Goal: Transaction & Acquisition: Purchase product/service

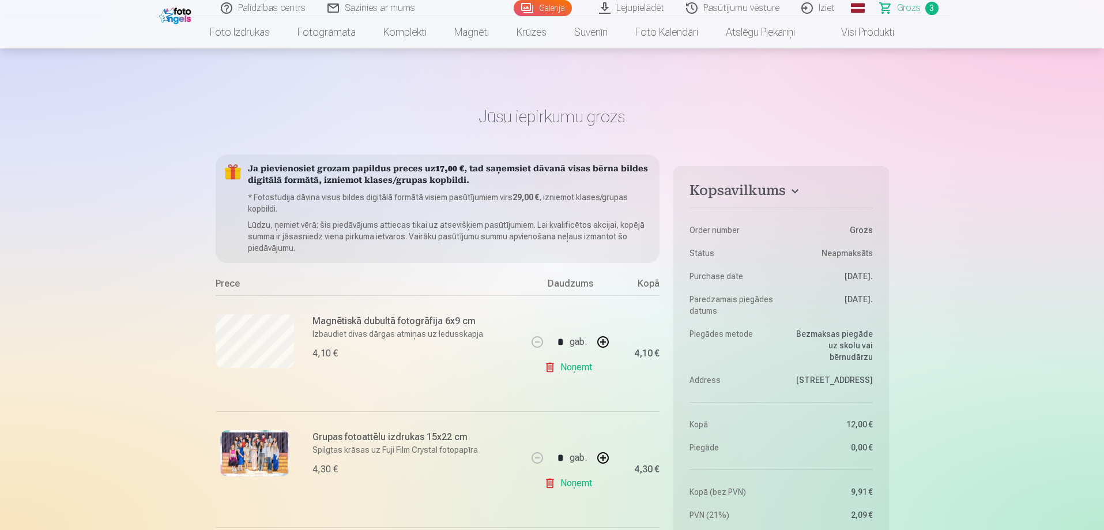
scroll to position [115, 0]
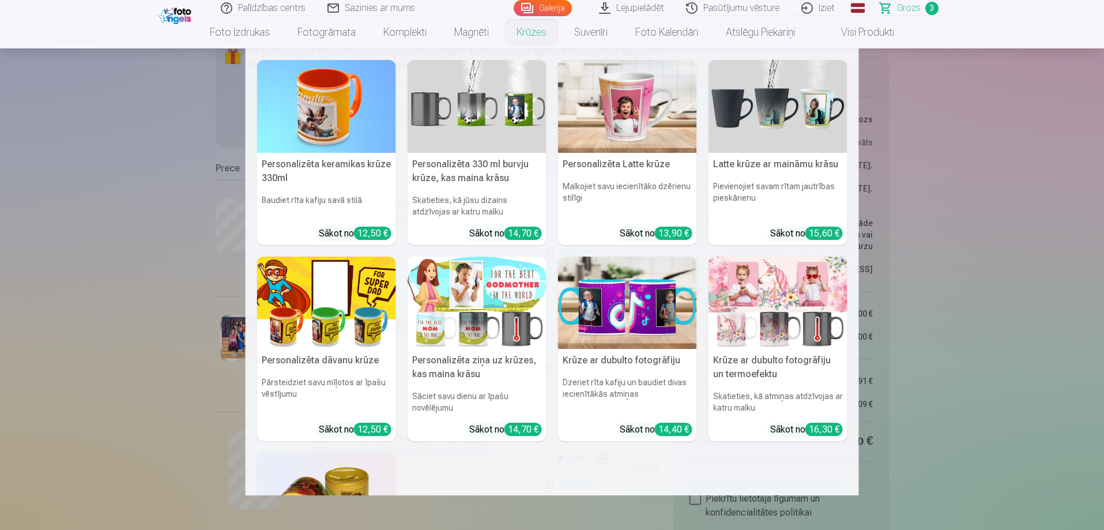
click at [469, 130] on img at bounding box center [476, 106] width 139 height 93
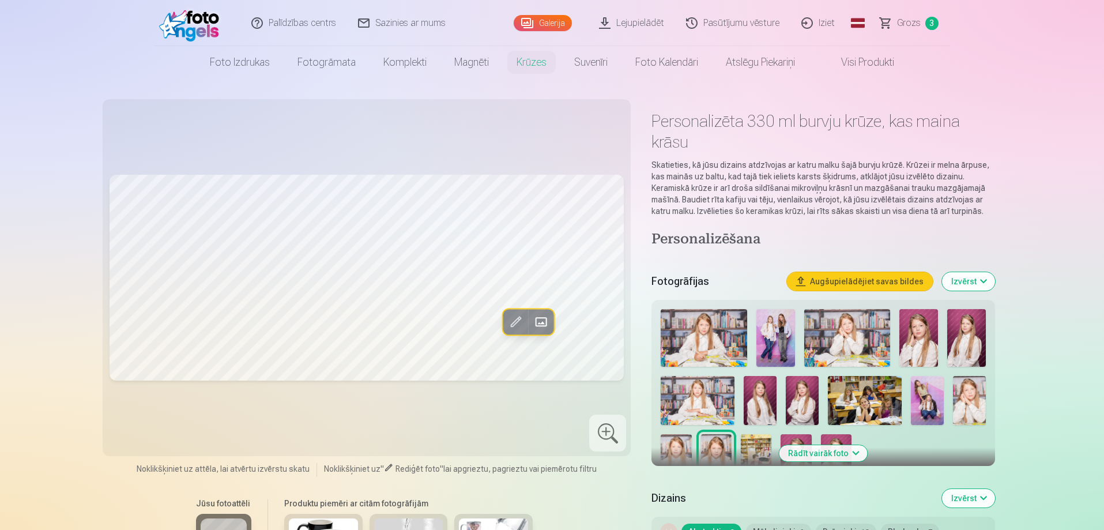
click at [782, 346] on img at bounding box center [775, 338] width 39 height 58
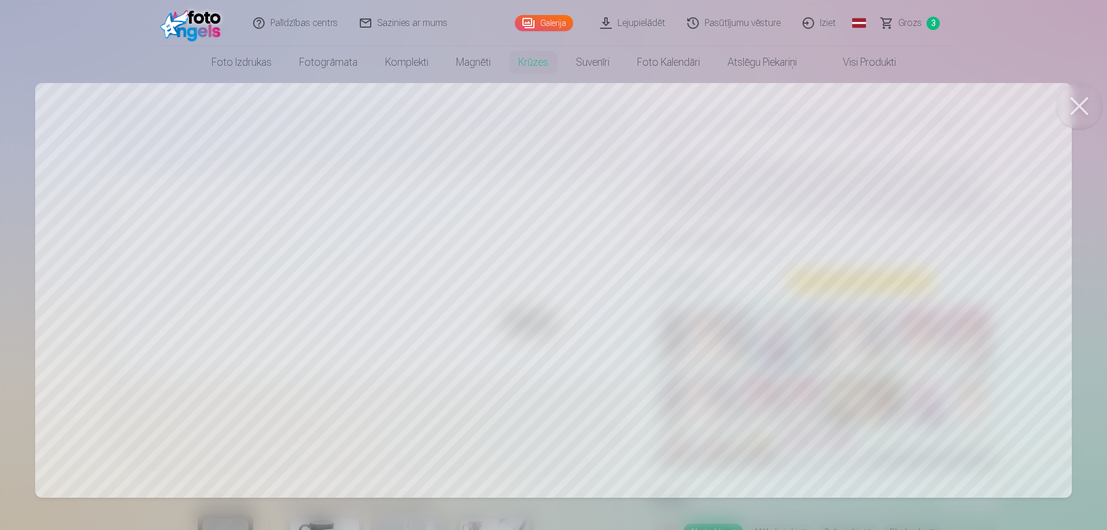
drag, startPoint x: 854, startPoint y: 228, endPoint x: 967, endPoint y: 152, distance: 136.2
click at [795, 220] on div at bounding box center [553, 265] width 1107 height 530
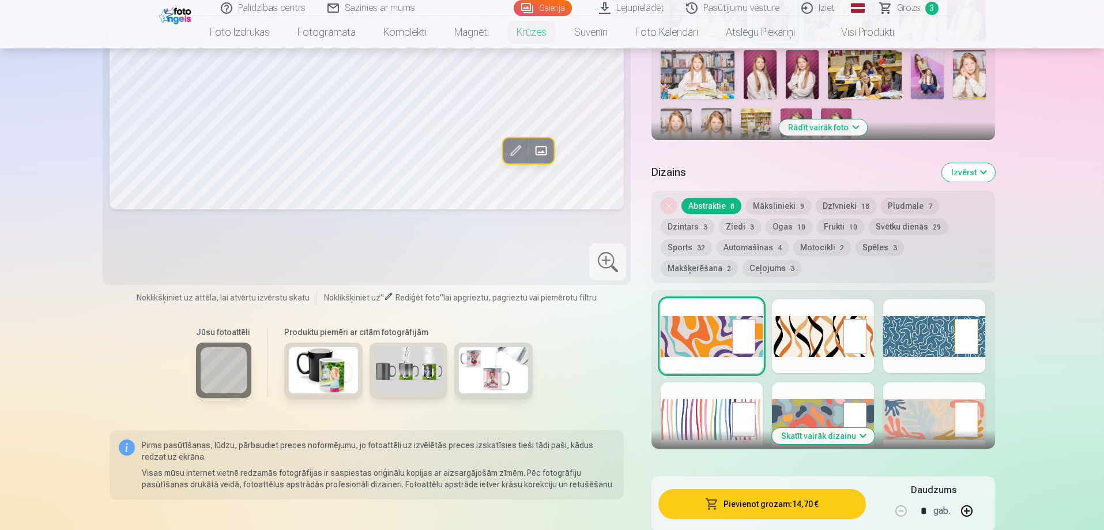
scroll to position [346, 0]
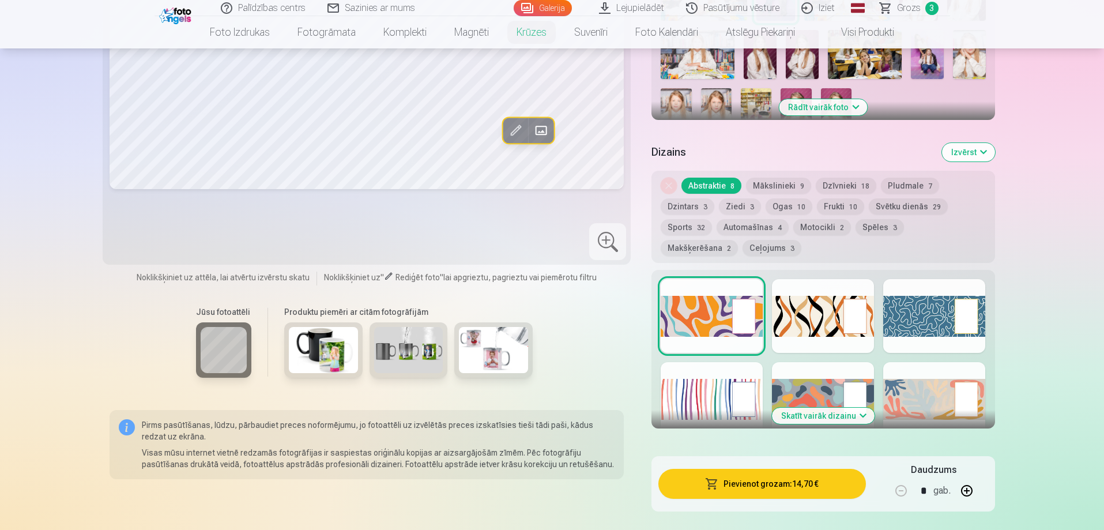
click at [862, 413] on button "Skatīt vairāk dizainu" at bounding box center [823, 415] width 103 height 16
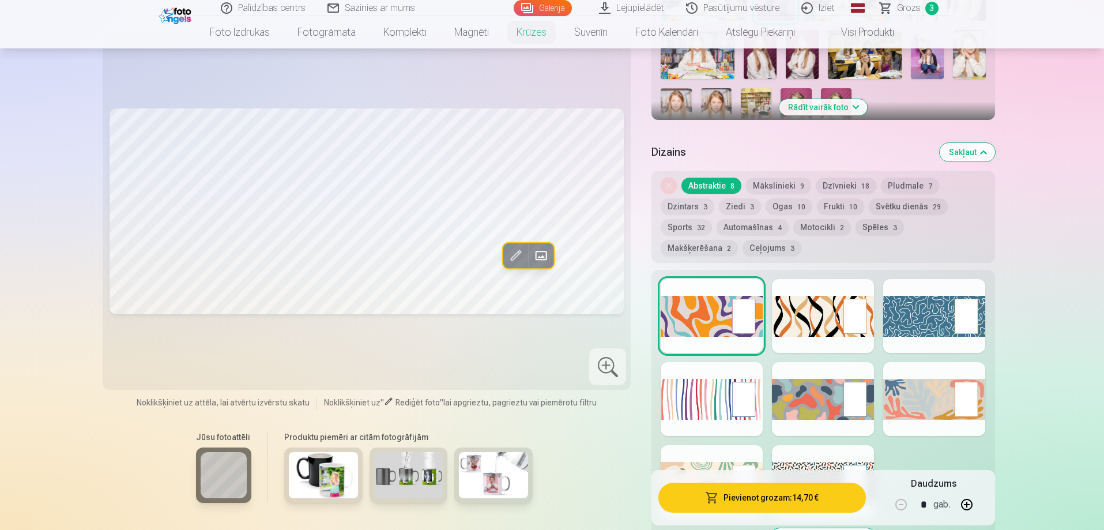
click at [742, 252] on button "Ceļojums 3" at bounding box center [771, 248] width 59 height 16
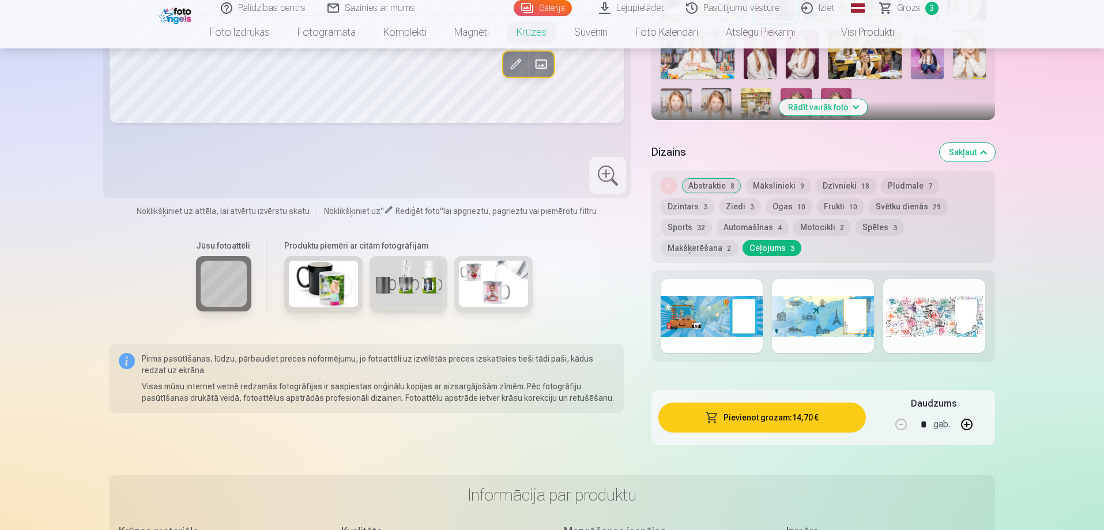
click at [856, 312] on div at bounding box center [823, 316] width 102 height 74
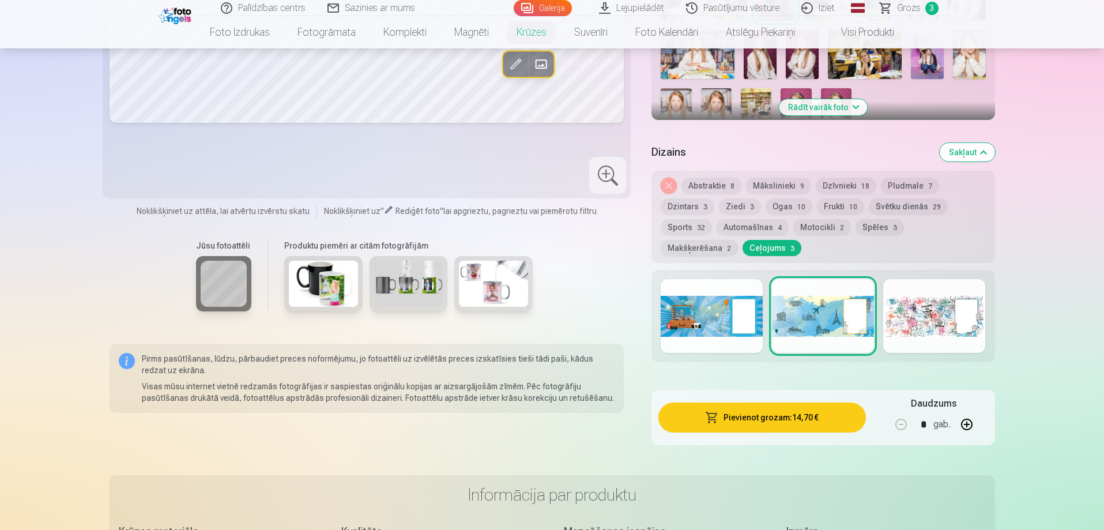
drag, startPoint x: 692, startPoint y: 205, endPoint x: 681, endPoint y: 202, distance: 11.9
click at [686, 205] on button "Dzintars 3" at bounding box center [687, 206] width 54 height 16
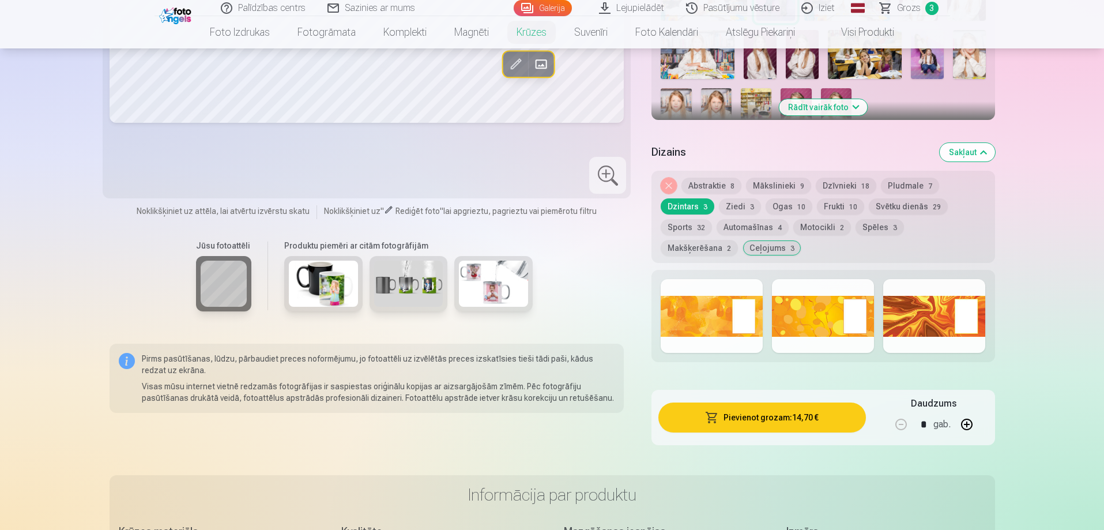
click at [707, 176] on div "Noņemiet dizainu Abstraktie 8 Mākslinieki 9 Dzīvnieki 18 Pludmale 7 Dzintars 3 …" at bounding box center [822, 217] width 343 height 92
click at [706, 187] on button "Abstraktie 8" at bounding box center [711, 186] width 60 height 16
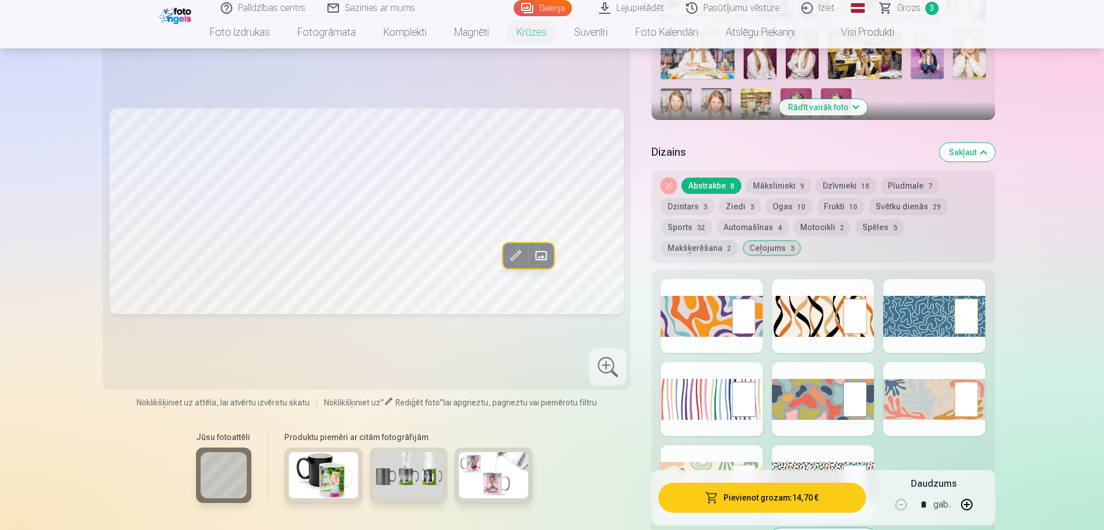
click at [760, 183] on button "Mākslinieki 9" at bounding box center [778, 186] width 65 height 16
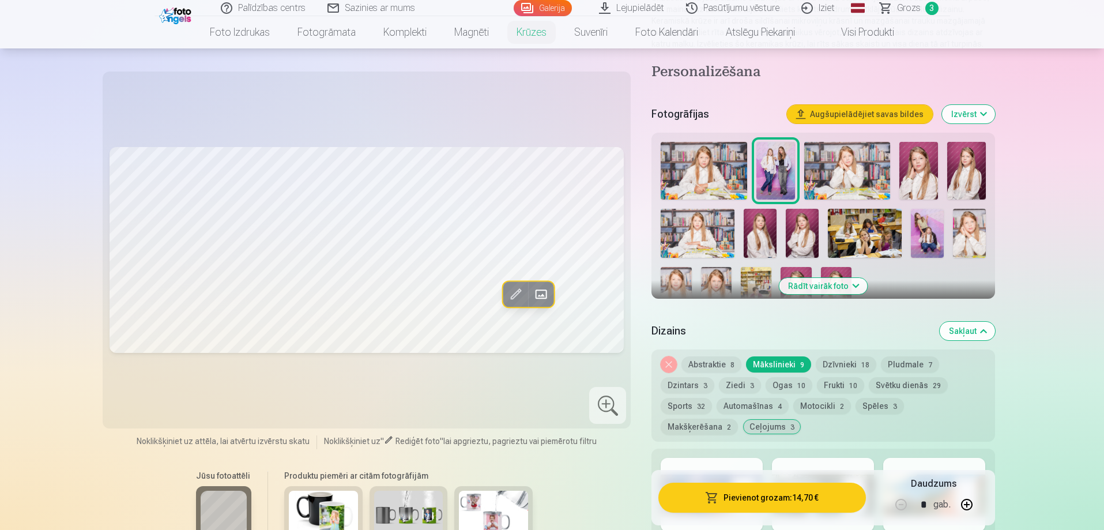
scroll to position [115, 0]
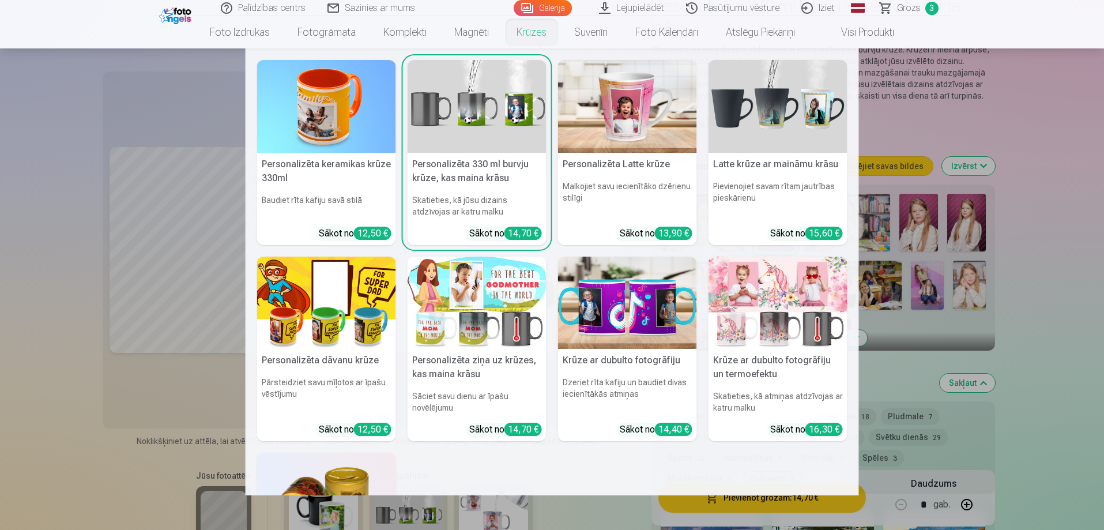
click at [522, 35] on link "Krūzes" at bounding box center [532, 32] width 58 height 32
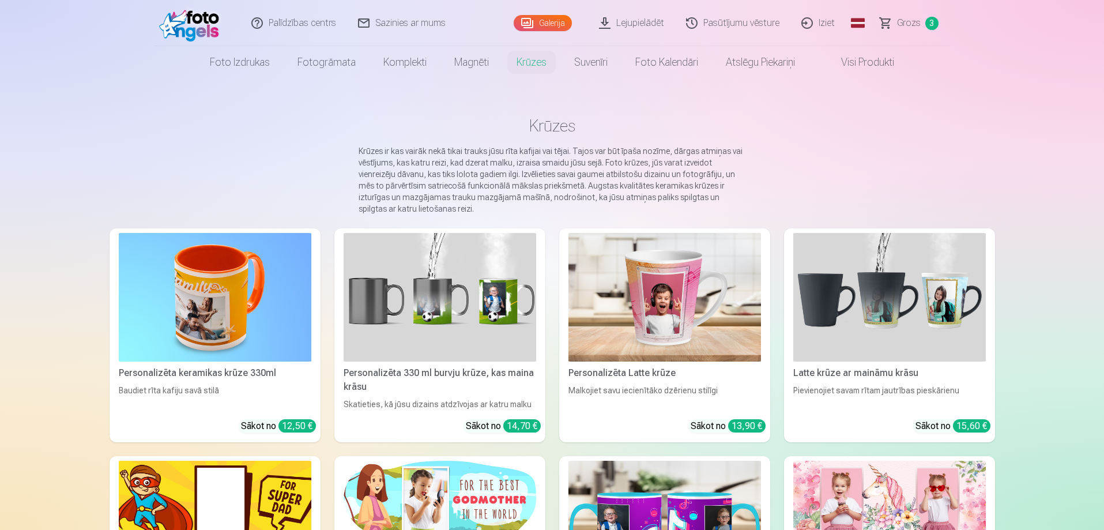
click at [522, 36] on div "Galerija" at bounding box center [545, 23] width 63 height 46
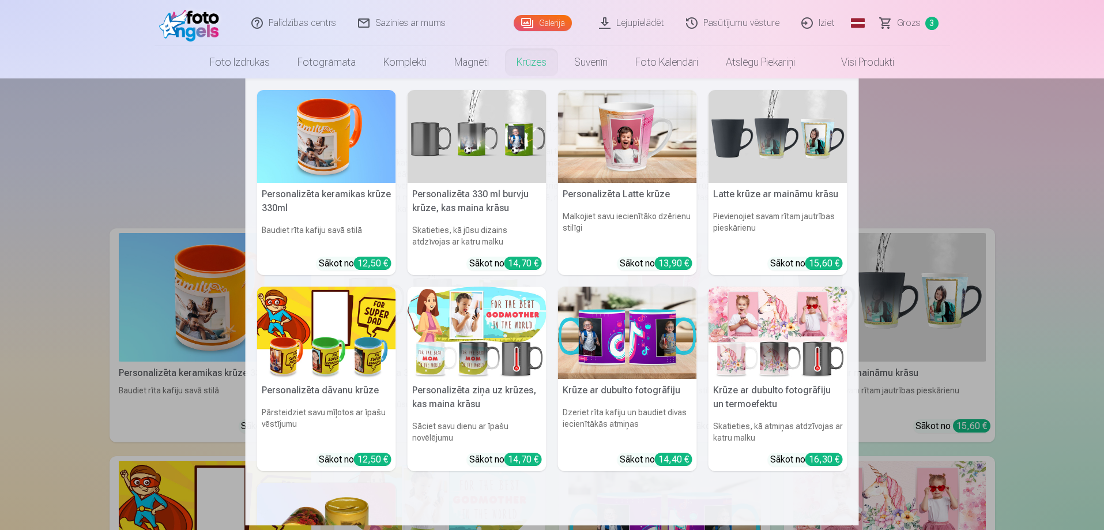
click at [427, 114] on img at bounding box center [476, 136] width 139 height 93
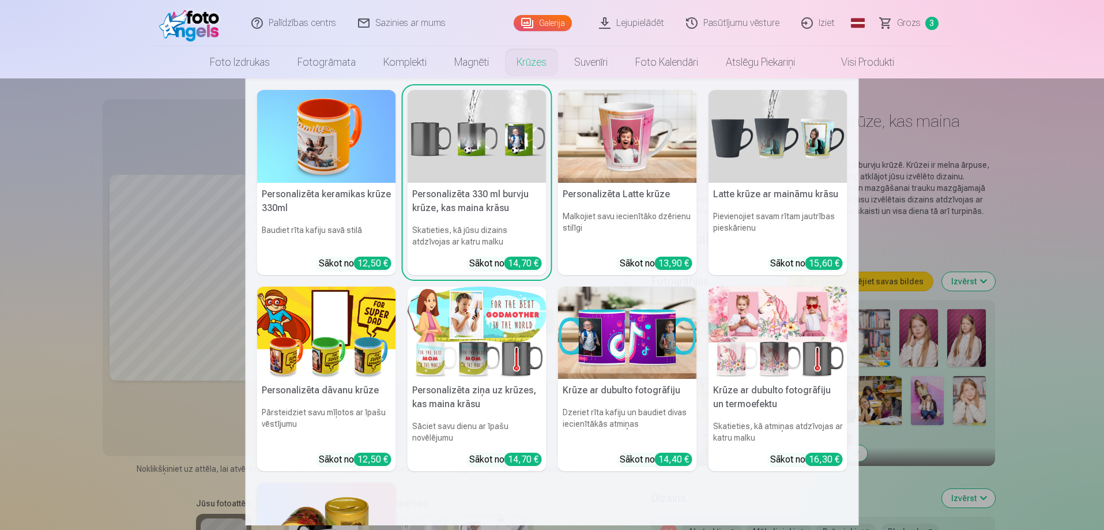
click at [522, 71] on link "Krūzes" at bounding box center [532, 62] width 58 height 32
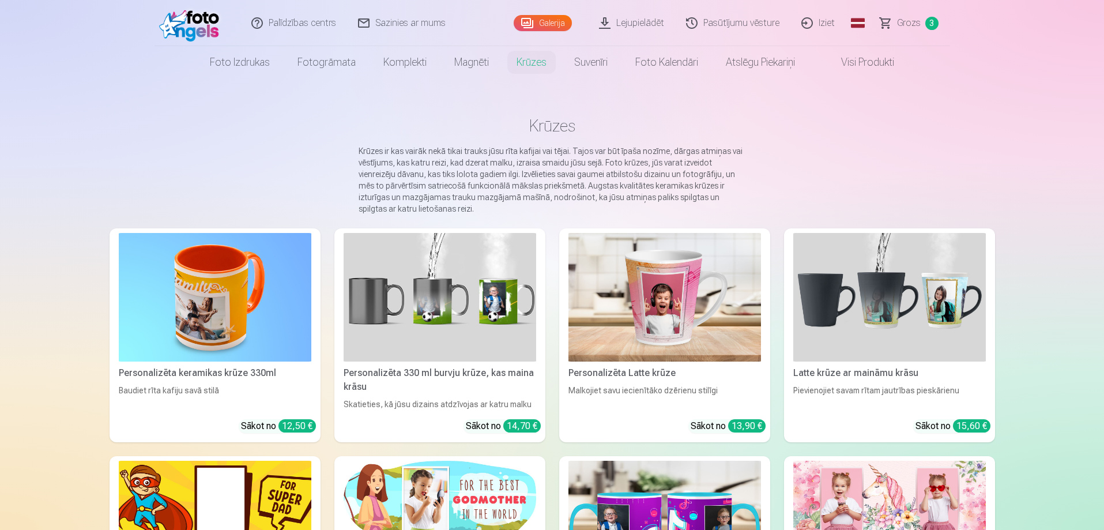
click at [175, 330] on img at bounding box center [215, 297] width 192 height 129
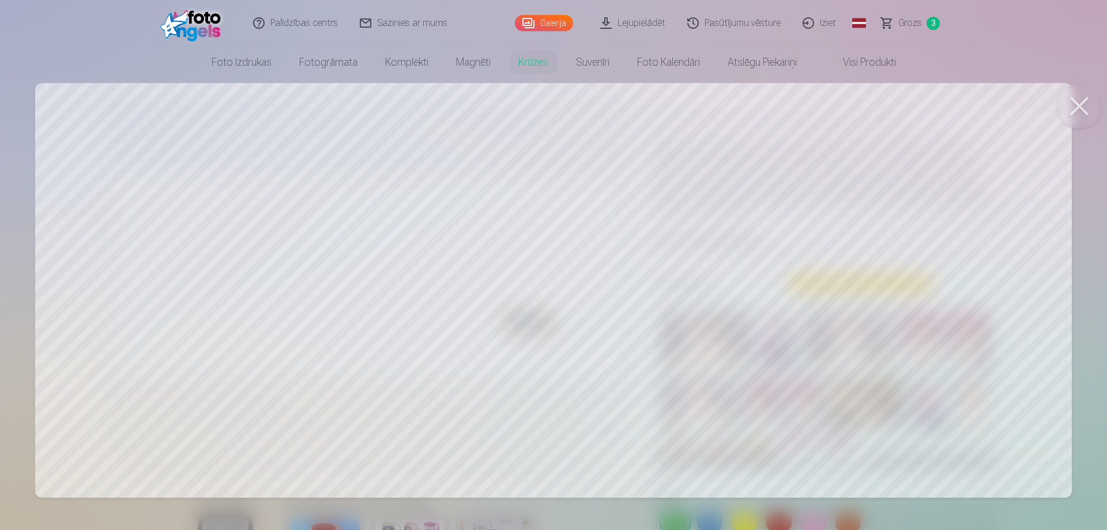
click at [1090, 103] on button at bounding box center [1079, 106] width 46 height 46
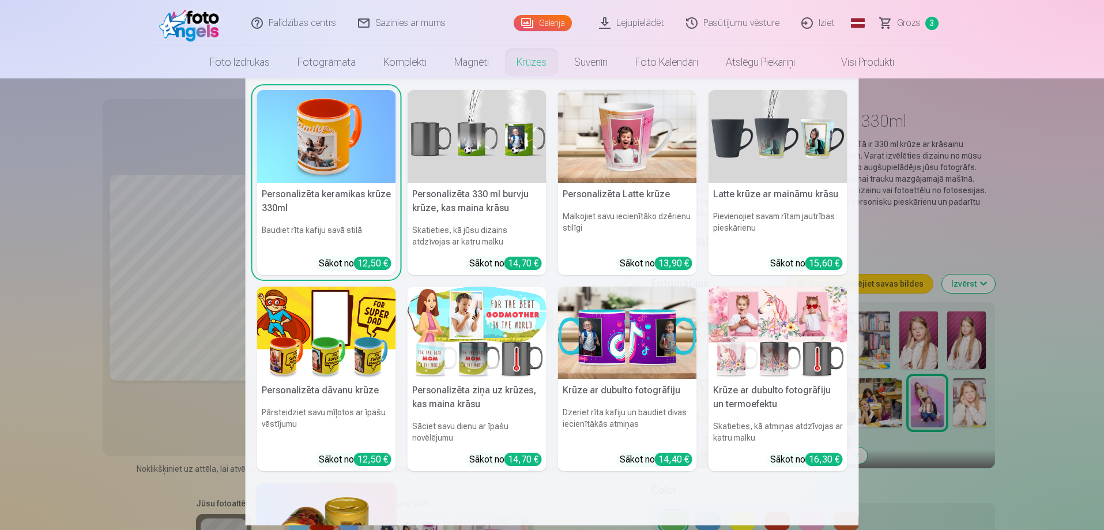
click at [309, 382] on h5 "Personalizēta dāvanu krūze" at bounding box center [326, 390] width 139 height 23
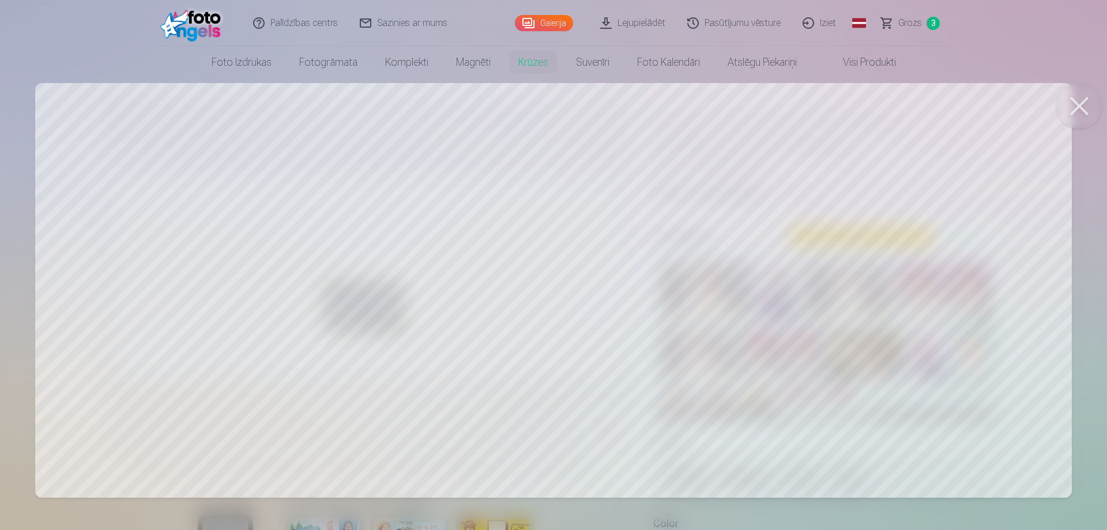
click at [1103, 106] on div at bounding box center [553, 265] width 1107 height 530
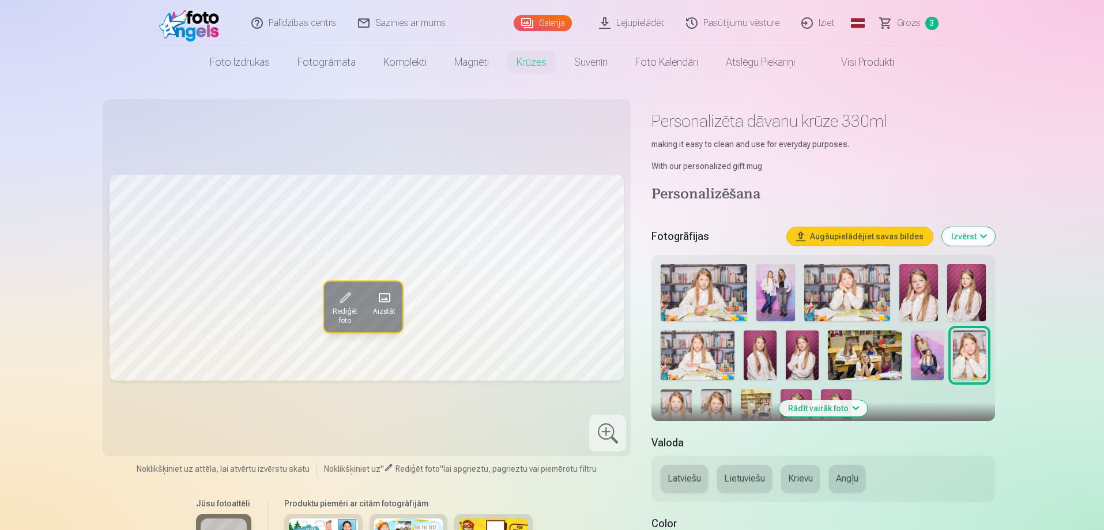
click at [761, 341] on img at bounding box center [759, 354] width 33 height 49
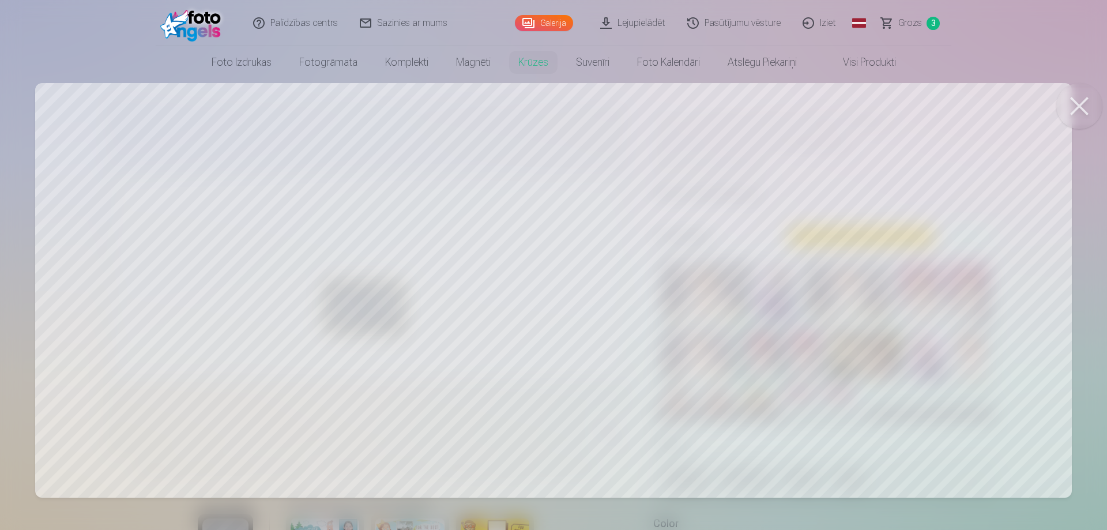
click at [1079, 101] on button at bounding box center [1079, 106] width 46 height 46
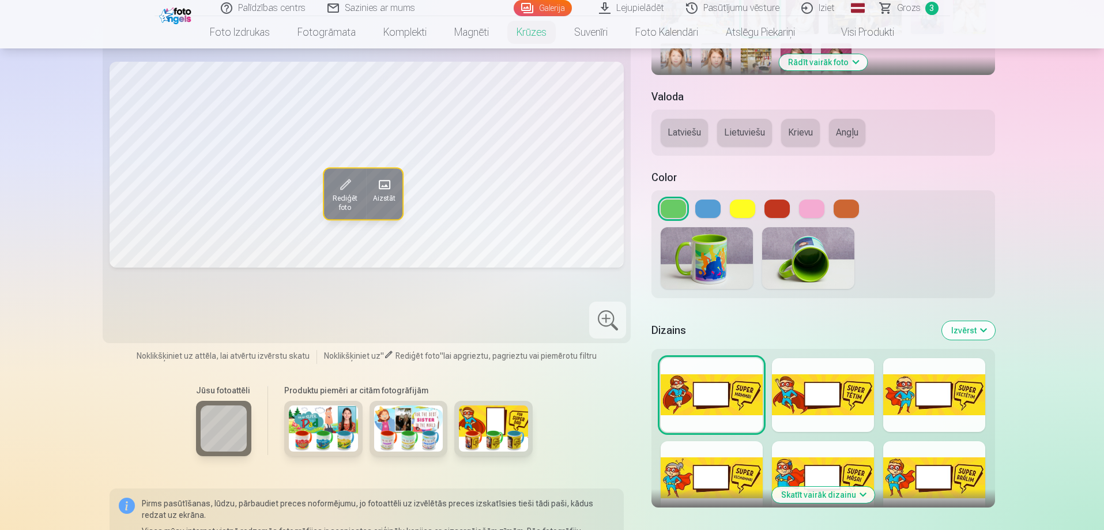
scroll to position [403, 0]
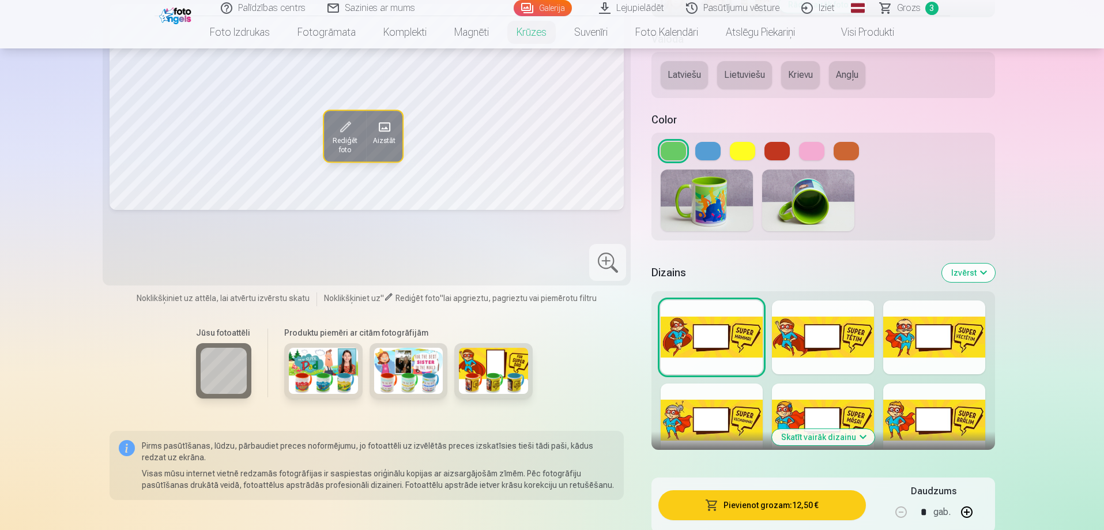
click at [693, 145] on div at bounding box center [822, 151] width 324 height 18
click at [704, 158] on button at bounding box center [707, 151] width 25 height 18
click at [744, 146] on button at bounding box center [742, 151] width 25 height 18
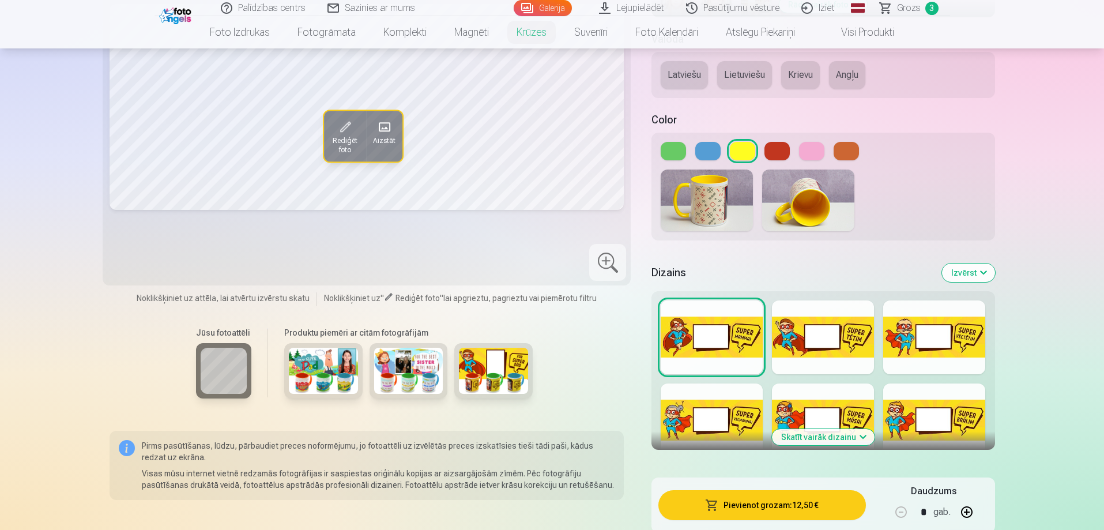
click at [687, 146] on div at bounding box center [822, 151] width 324 height 18
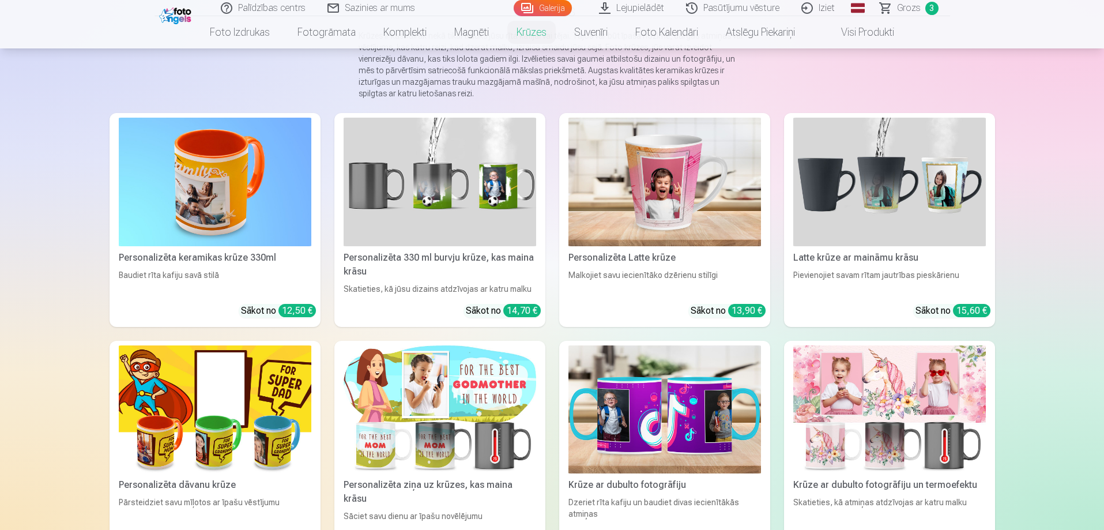
scroll to position [173, 0]
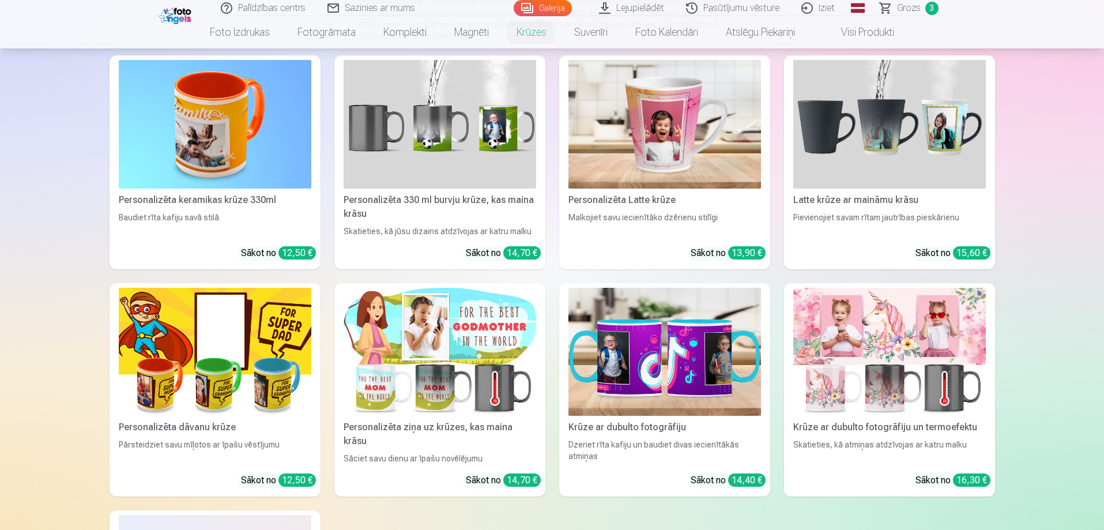
click at [646, 362] on img at bounding box center [664, 352] width 192 height 129
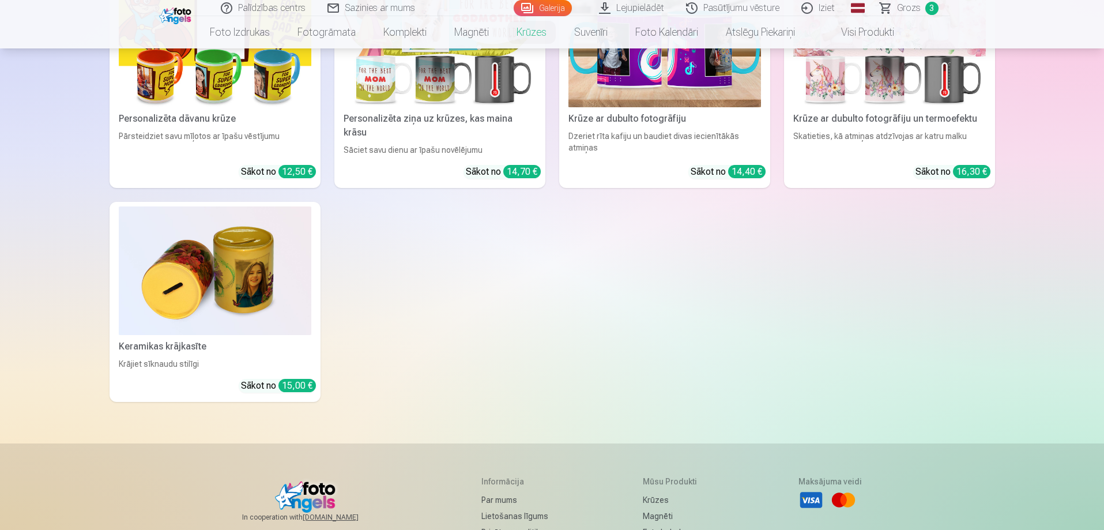
scroll to position [461, 0]
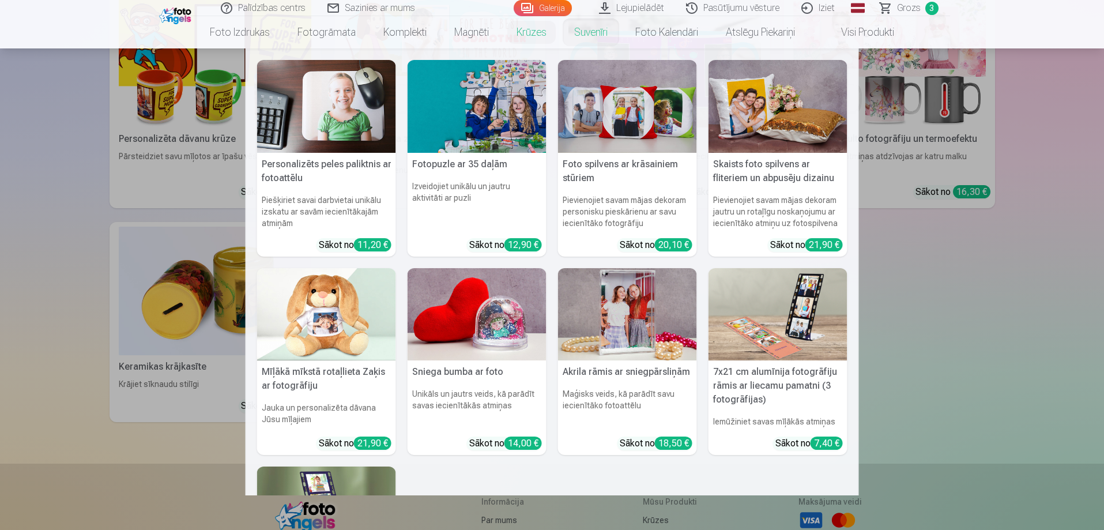
click at [586, 30] on link "Suvenīri" at bounding box center [590, 32] width 61 height 32
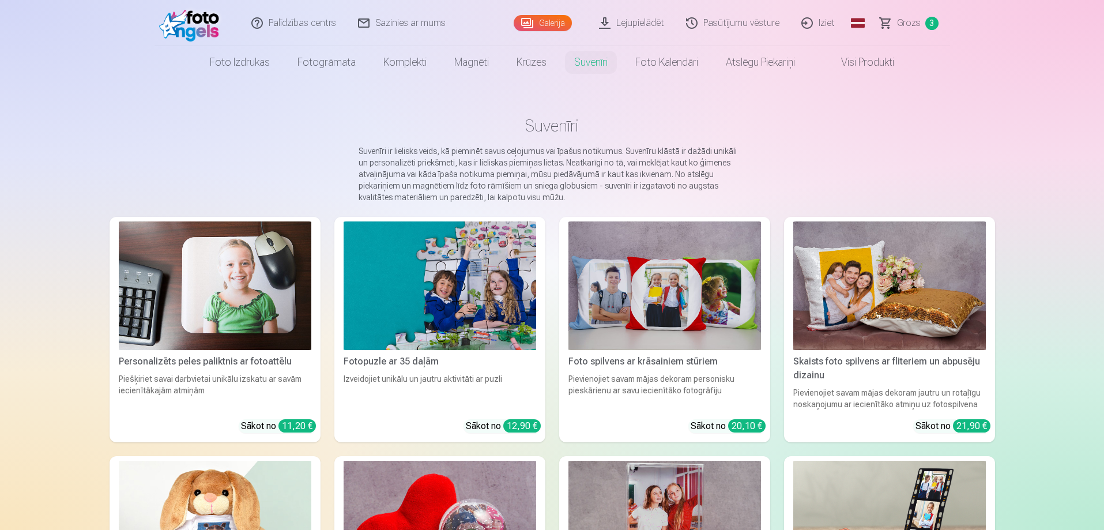
click at [519, 284] on img at bounding box center [439, 285] width 192 height 129
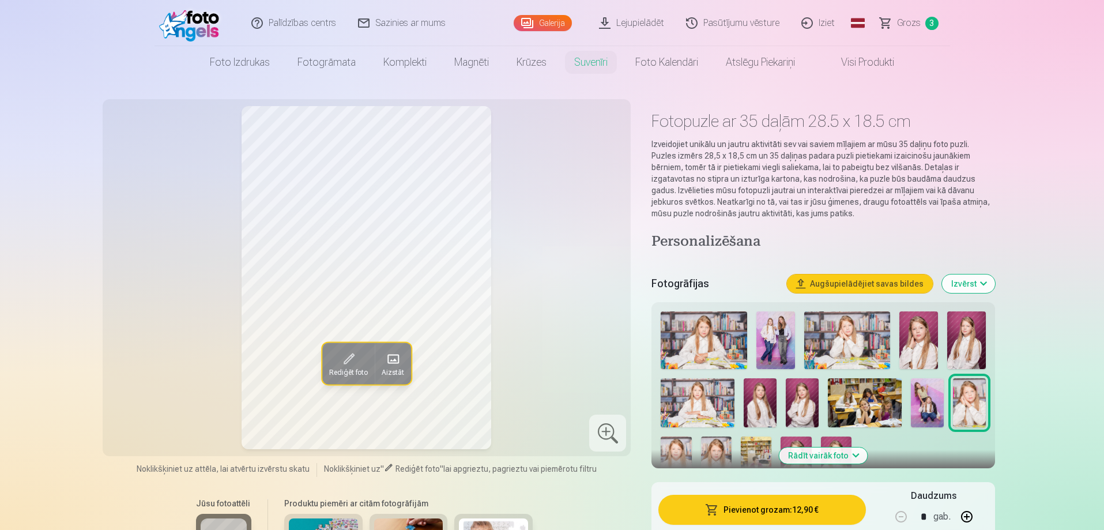
click at [803, 401] on img at bounding box center [802, 402] width 33 height 49
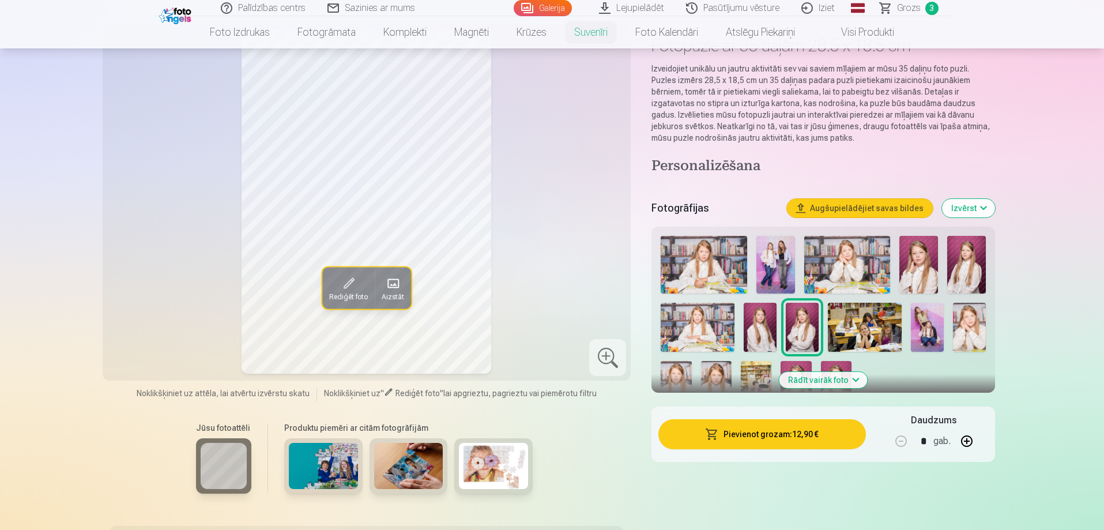
scroll to position [115, 0]
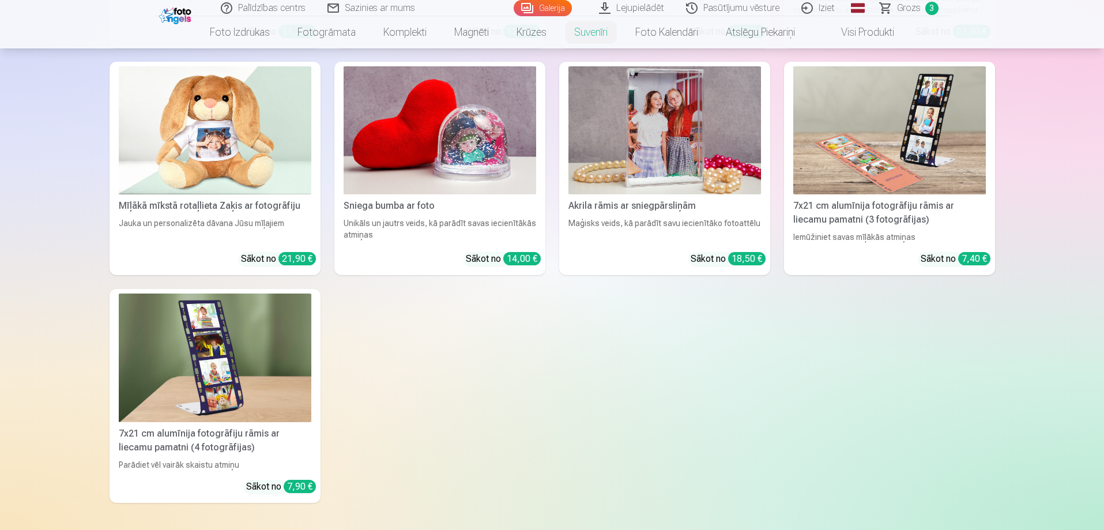
scroll to position [403, 0]
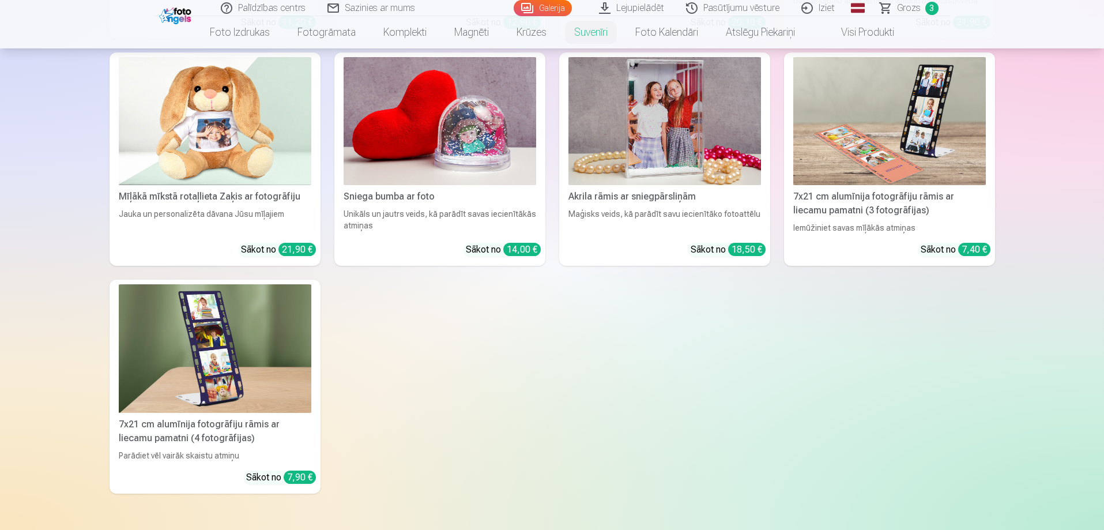
click at [445, 127] on img at bounding box center [439, 121] width 192 height 129
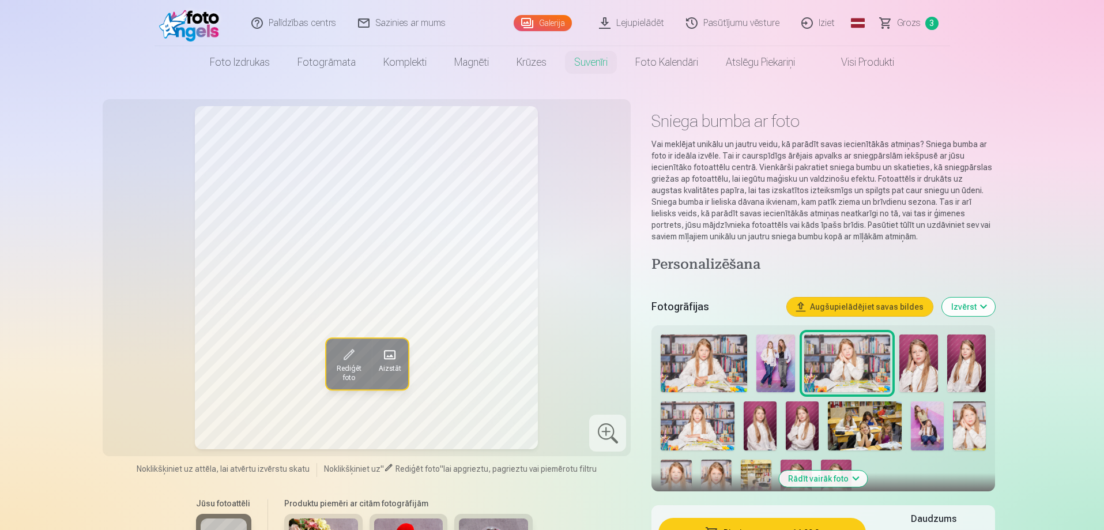
drag, startPoint x: 765, startPoint y: 338, endPoint x: 814, endPoint y: 371, distance: 59.0
drag, startPoint x: 814, startPoint y: 371, endPoint x: 776, endPoint y: 372, distance: 38.6
click at [776, 372] on img at bounding box center [775, 363] width 39 height 58
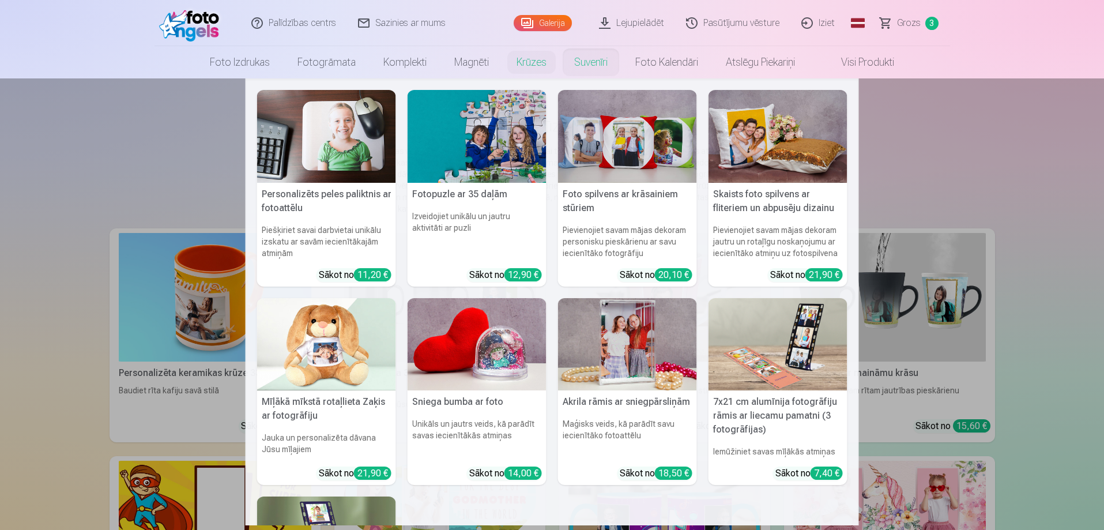
click at [583, 58] on link "Suvenīri" at bounding box center [590, 62] width 61 height 32
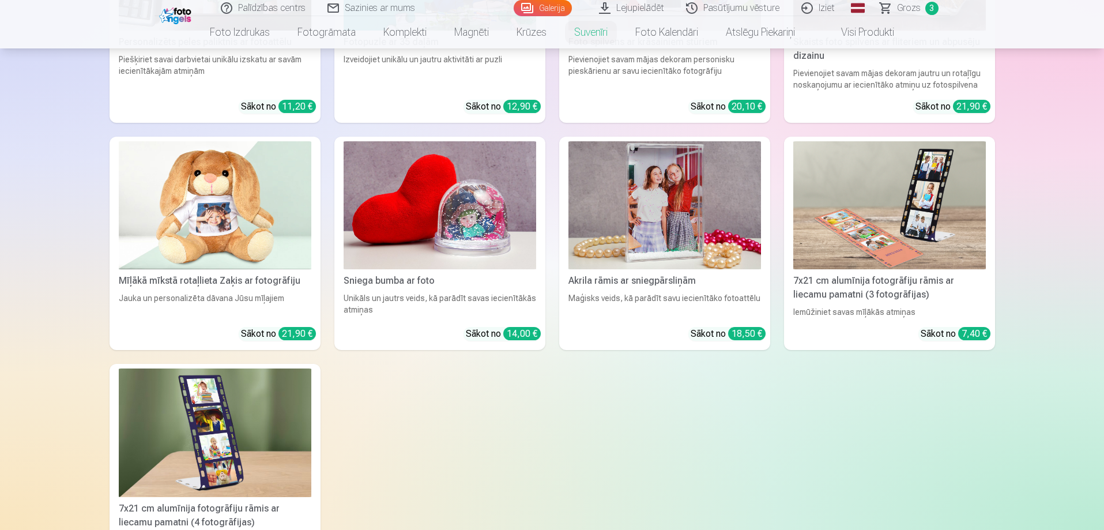
scroll to position [346, 0]
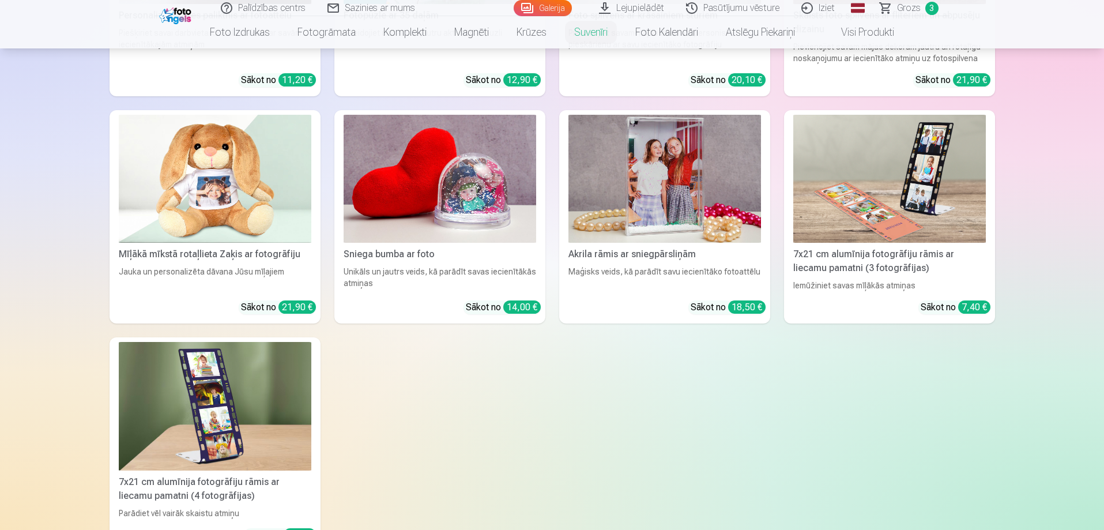
click at [646, 203] on img at bounding box center [664, 179] width 192 height 129
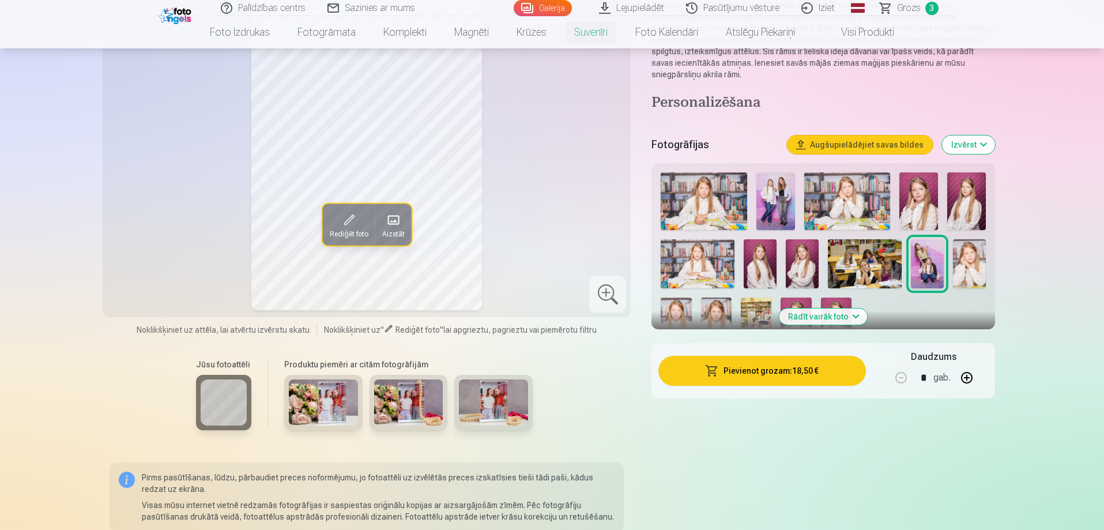
scroll to position [231, 0]
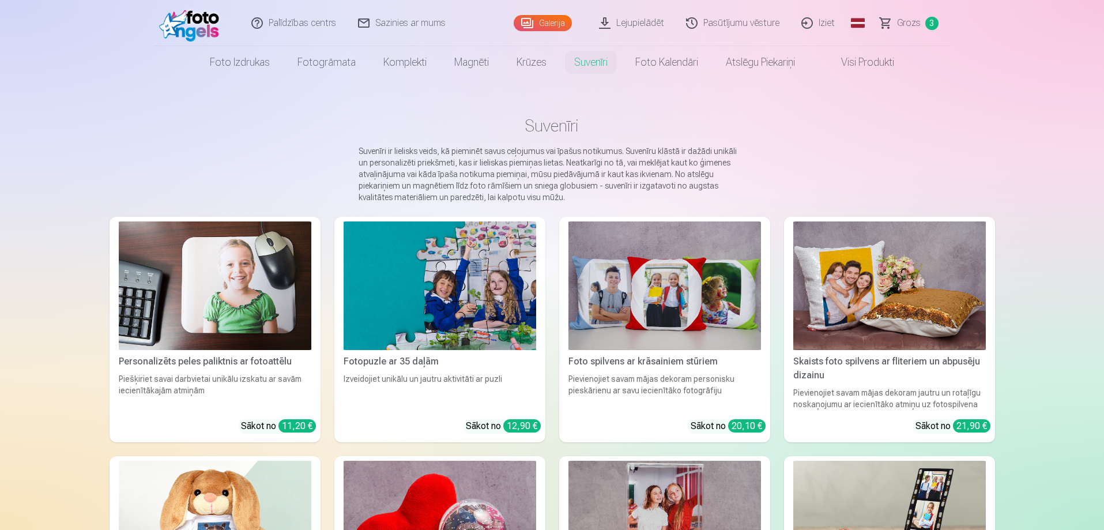
click at [927, 17] on link "Grozs 3" at bounding box center [909, 23] width 81 height 46
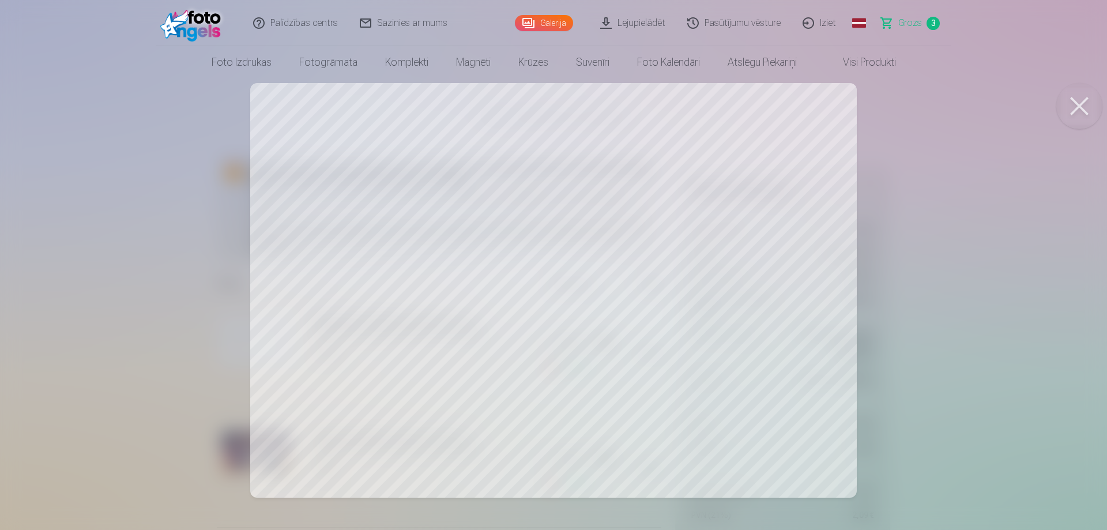
click at [731, 350] on div at bounding box center [553, 265] width 1107 height 530
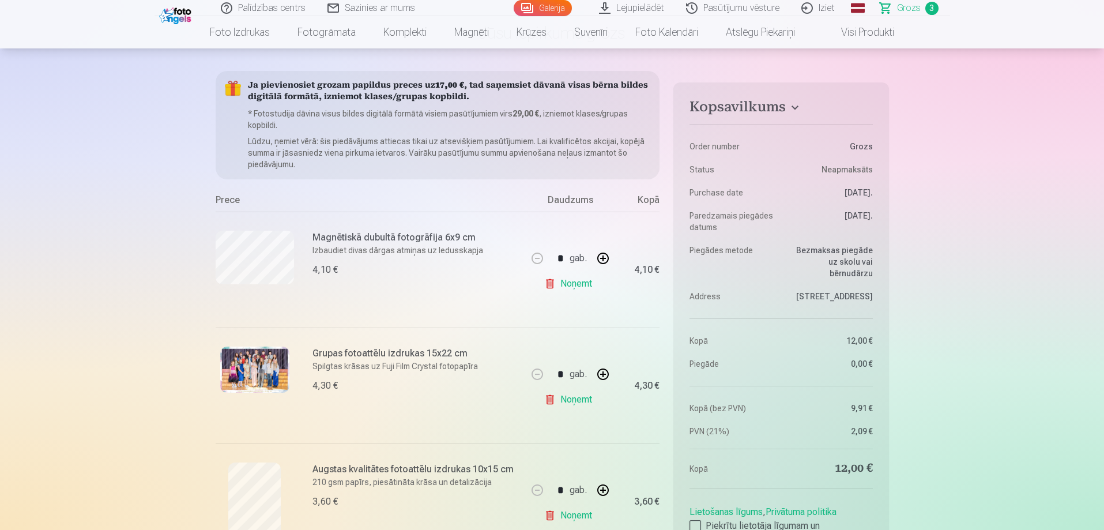
scroll to position [173, 0]
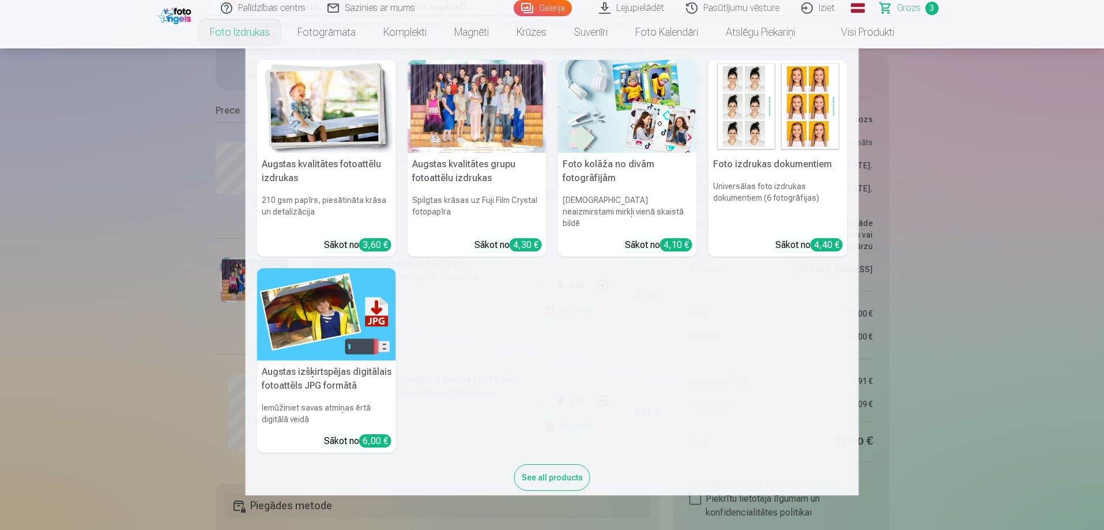
click at [269, 36] on link "Foto izdrukas" at bounding box center [240, 32] width 88 height 32
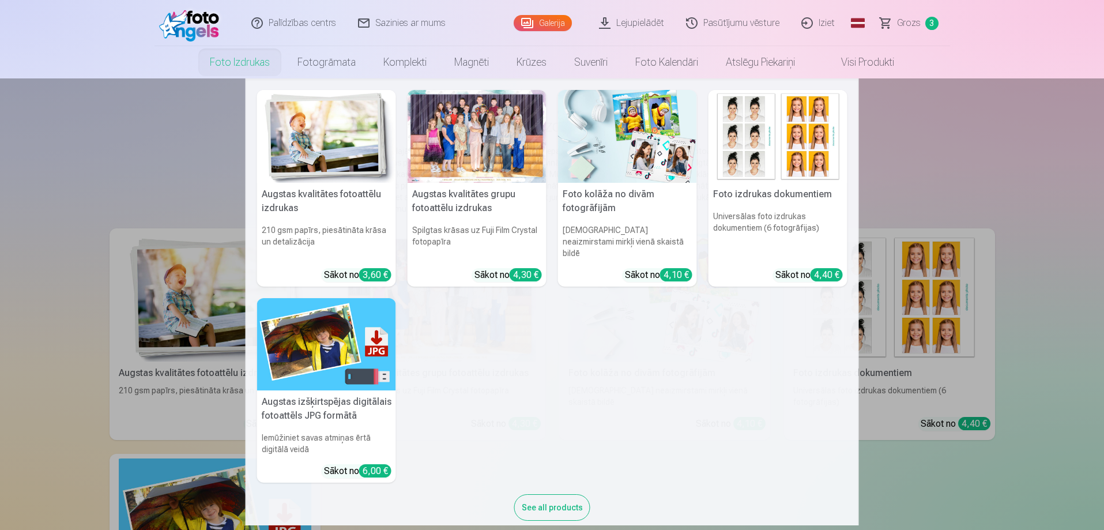
click at [629, 186] on h5 "Foto kolāža no divām fotogrāfijām" at bounding box center [627, 201] width 139 height 37
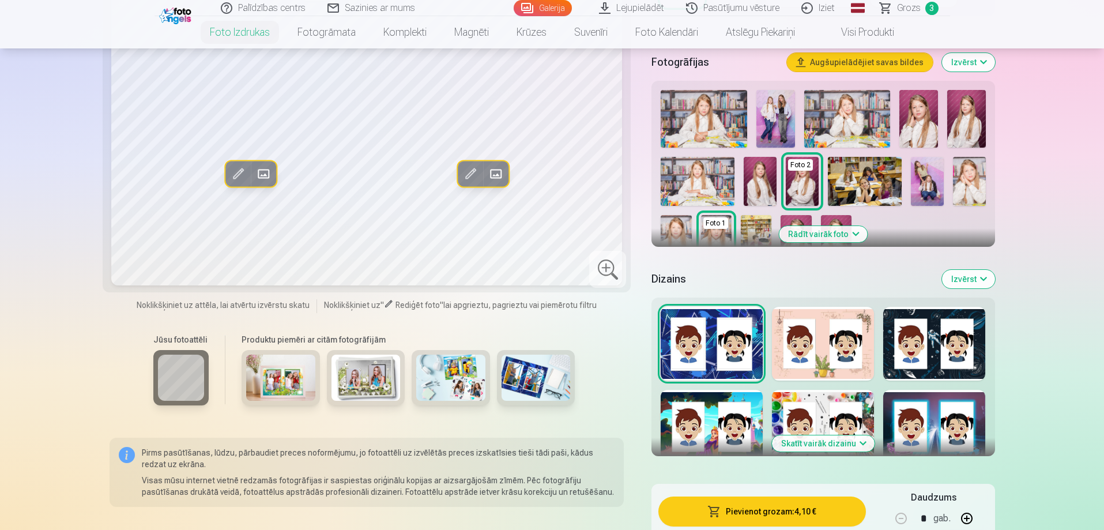
scroll to position [346, 0]
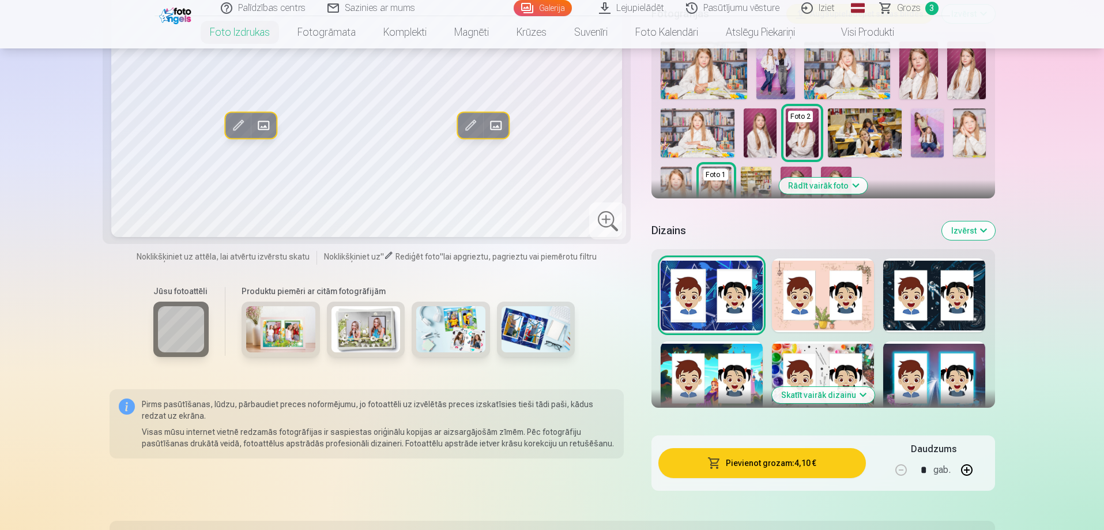
click at [816, 391] on button "Skatīt vairāk dizainu" at bounding box center [823, 395] width 103 height 16
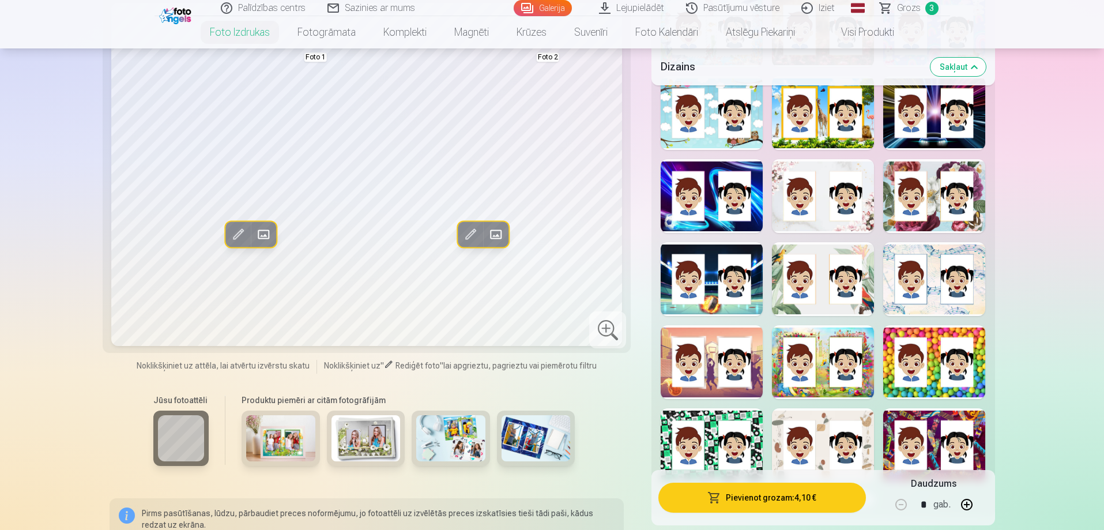
scroll to position [922, 0]
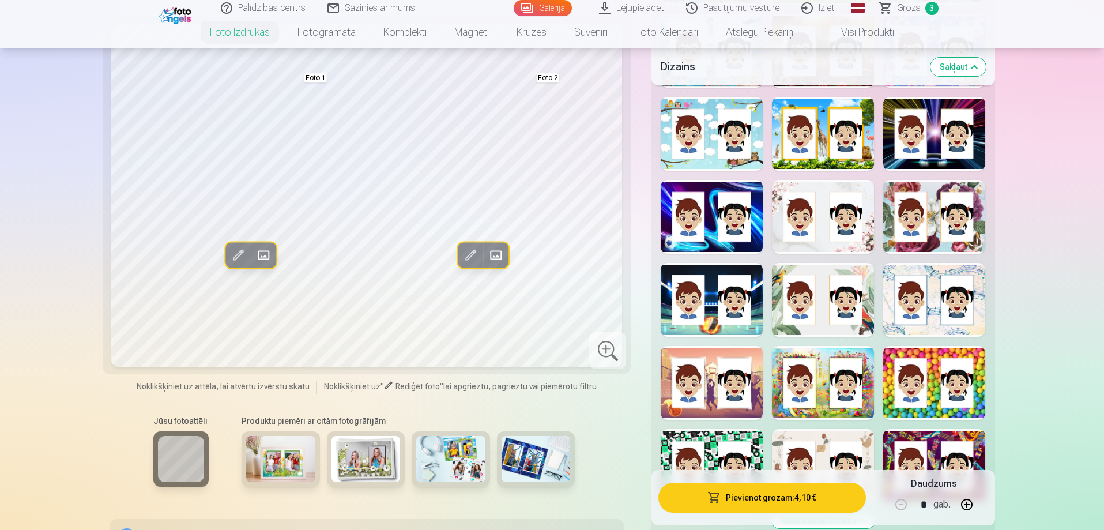
click at [808, 331] on div at bounding box center [823, 300] width 102 height 74
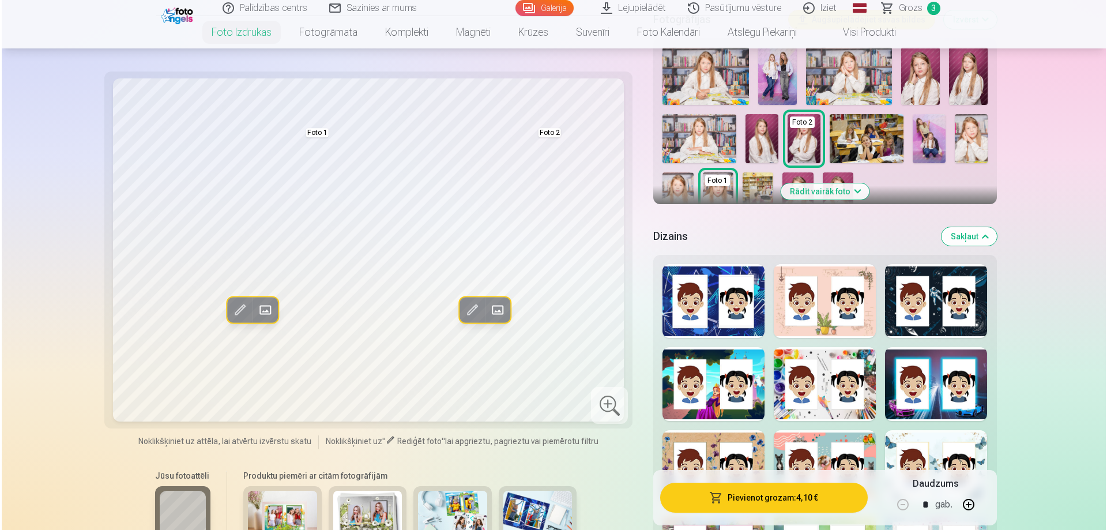
scroll to position [231, 0]
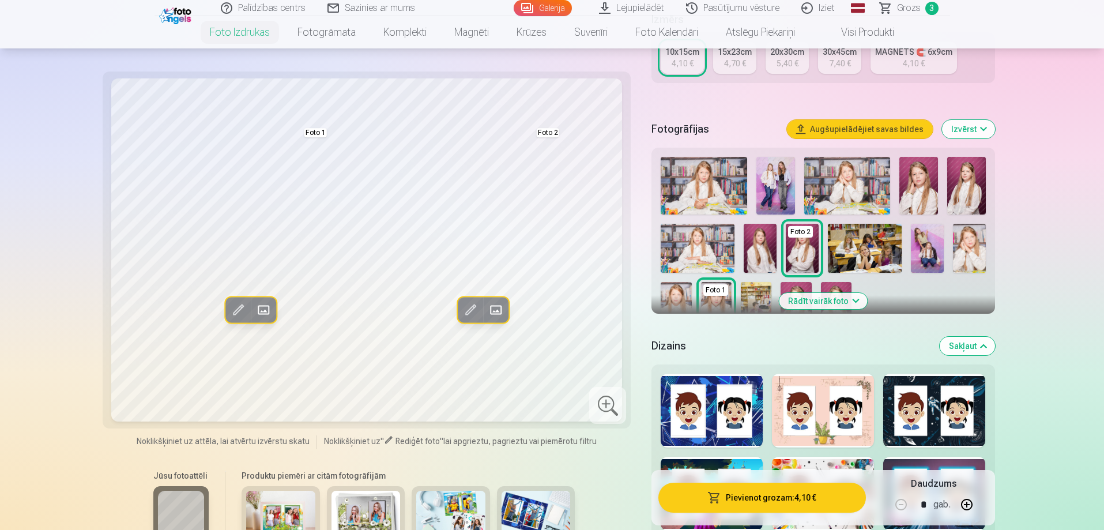
click at [757, 256] on img at bounding box center [759, 248] width 33 height 49
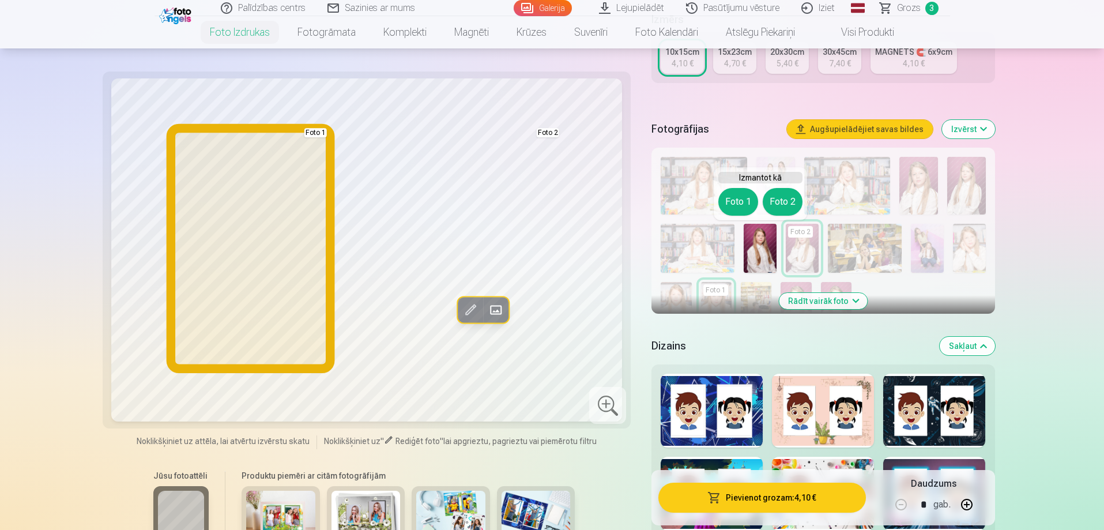
click at [733, 209] on button "Foto 1" at bounding box center [738, 202] width 40 height 28
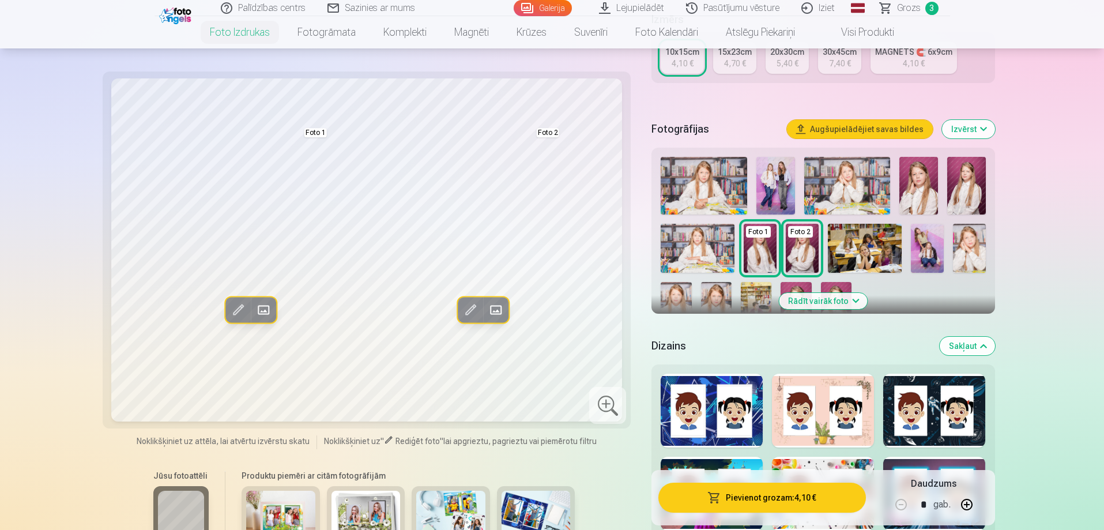
click at [930, 235] on img at bounding box center [927, 248] width 33 height 49
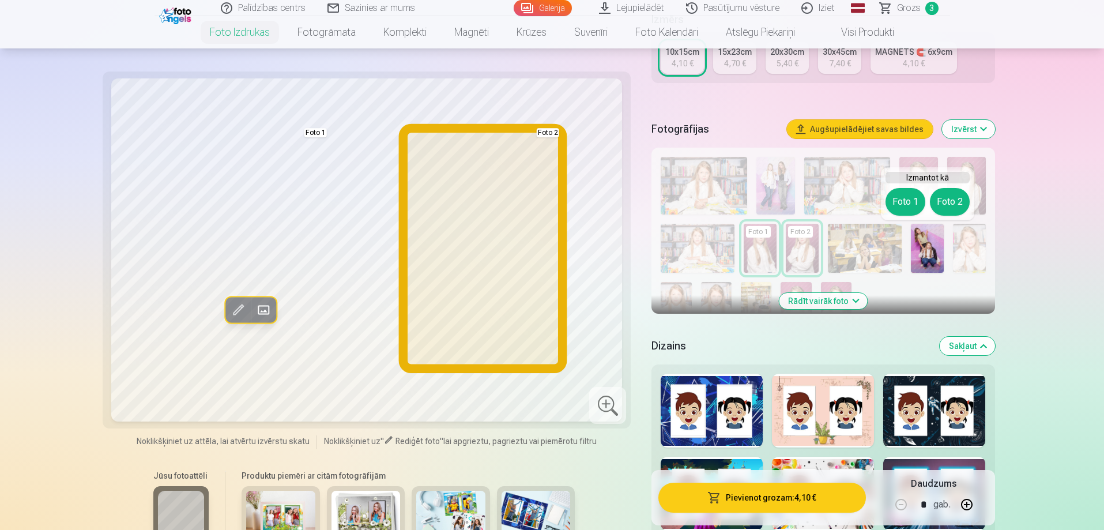
click at [957, 195] on button "Foto 2" at bounding box center [950, 202] width 40 height 28
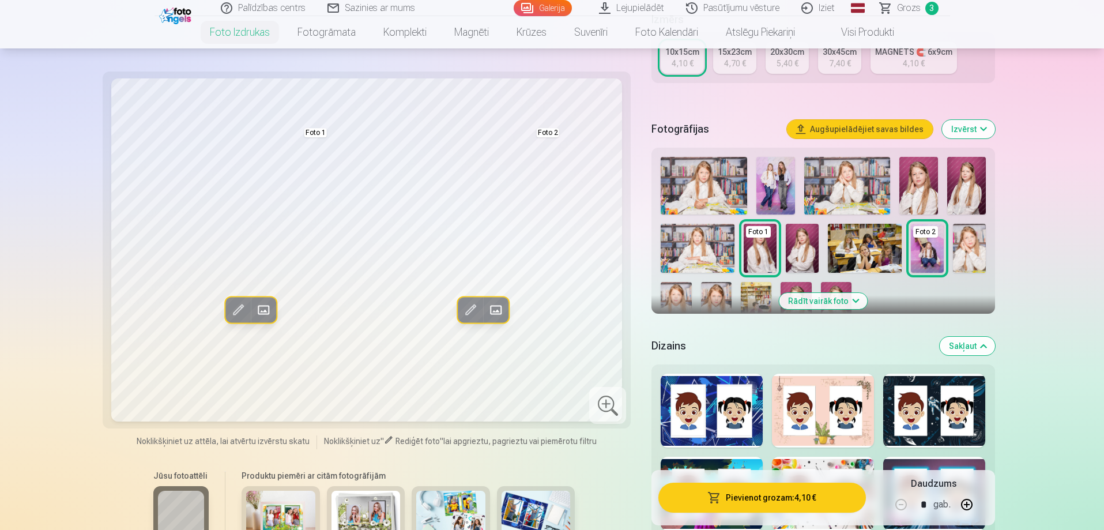
click at [817, 500] on button "Pievienot grozam : 4,10 €" at bounding box center [761, 497] width 207 height 30
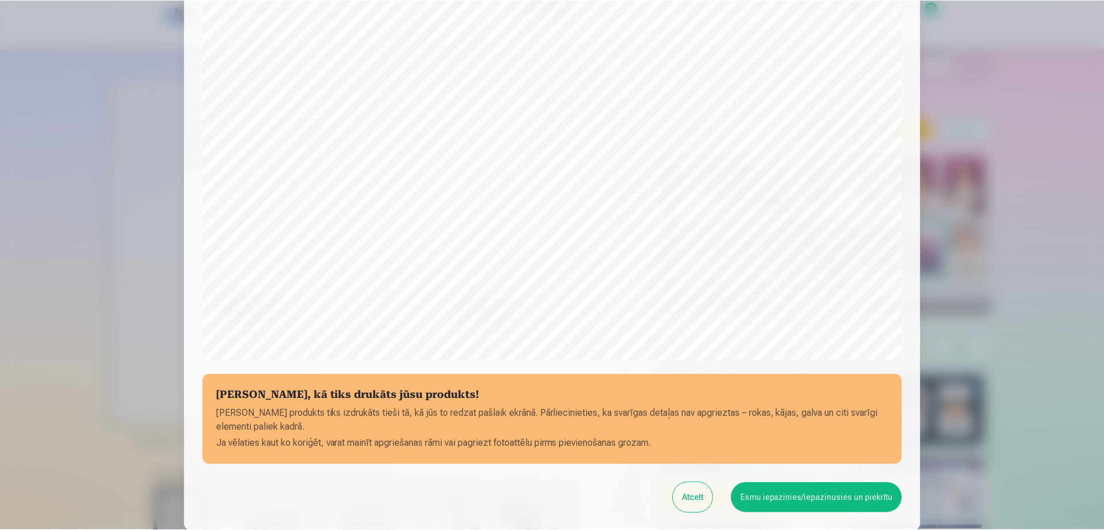
scroll to position [300, 0]
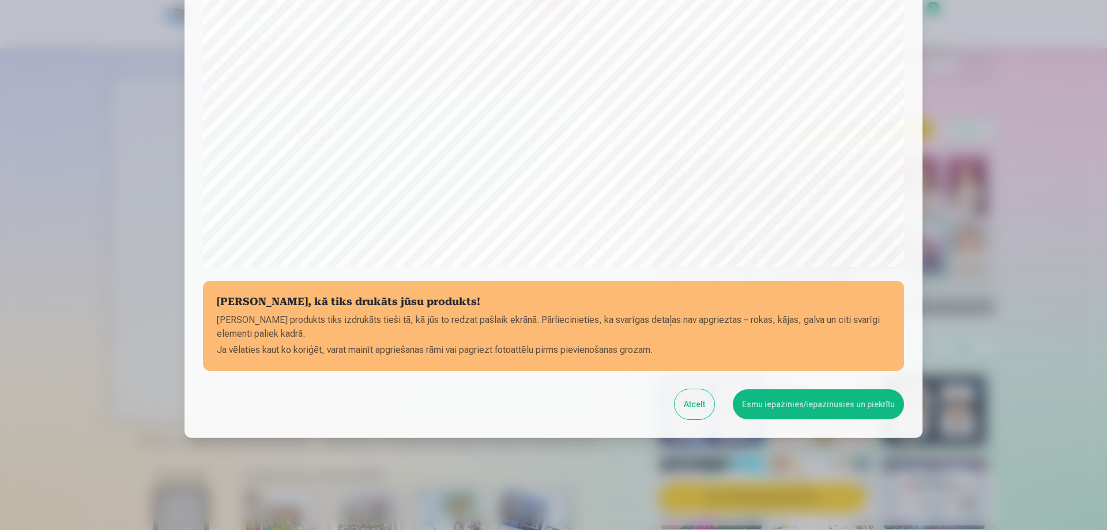
click at [813, 401] on button "Esmu iepazinies/iepazinusies un piekrītu" at bounding box center [818, 404] width 171 height 30
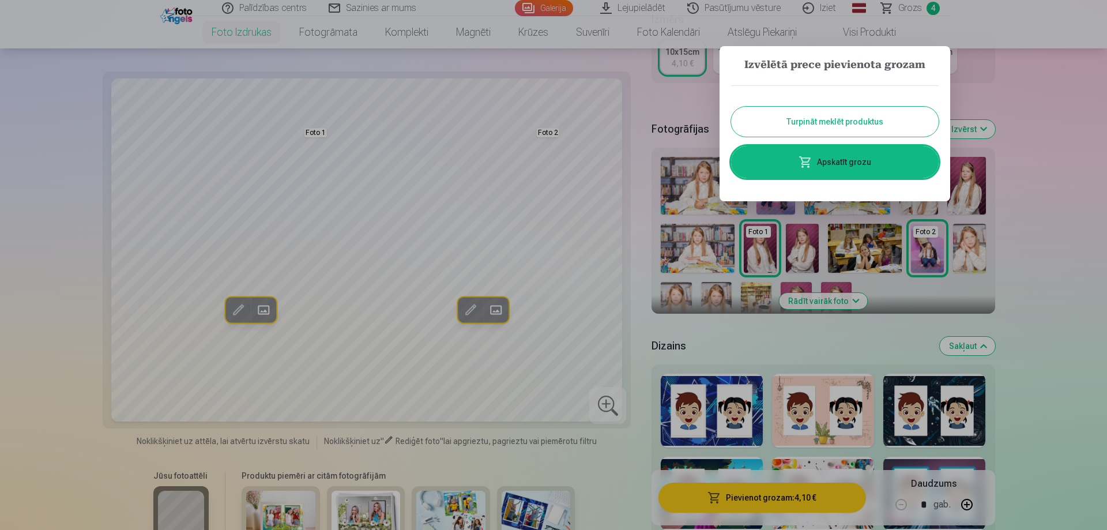
click at [892, 111] on button "Turpināt meklēt produktus" at bounding box center [834, 122] width 207 height 30
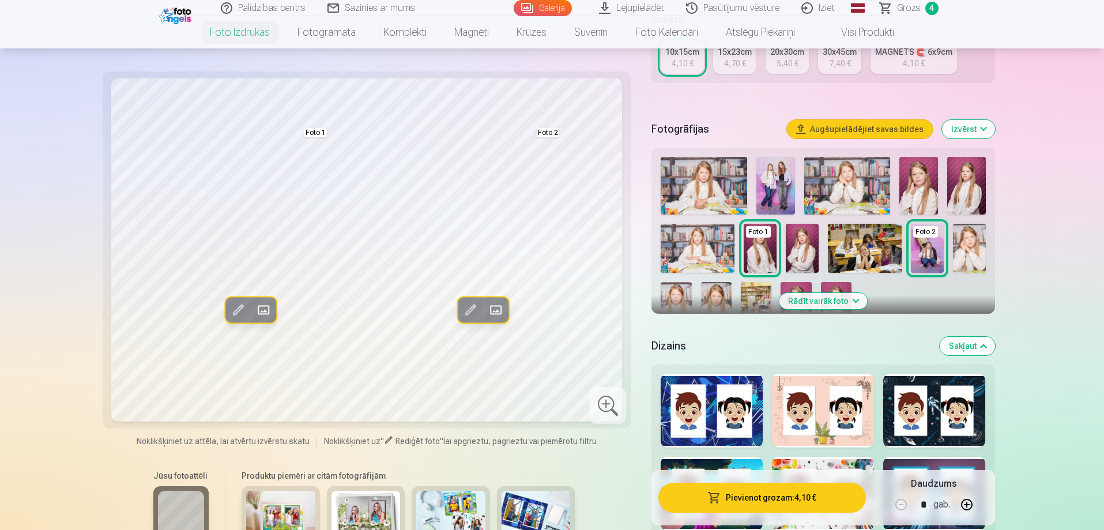
click at [891, 6] on link "Grozs 4" at bounding box center [909, 8] width 81 height 16
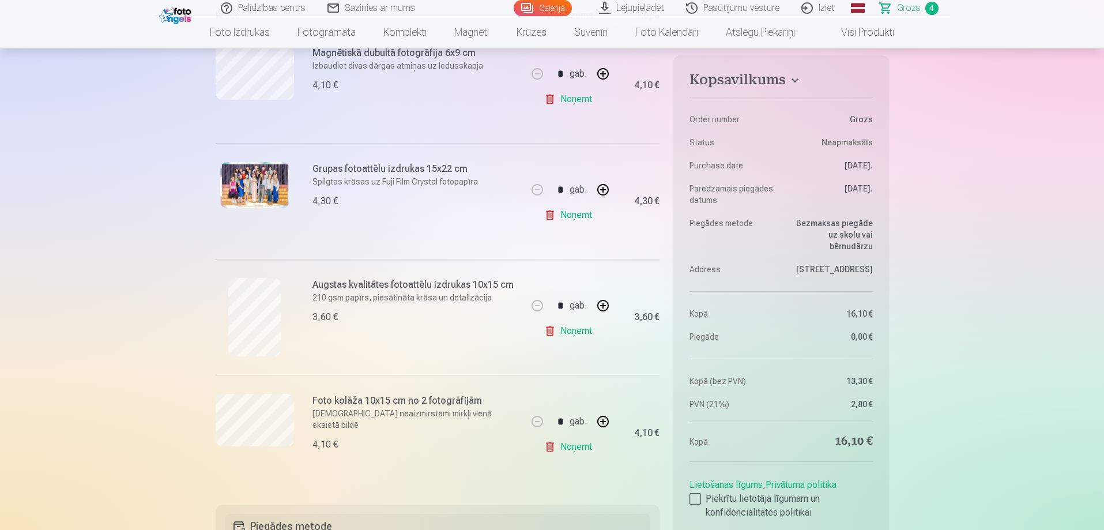
scroll to position [288, 0]
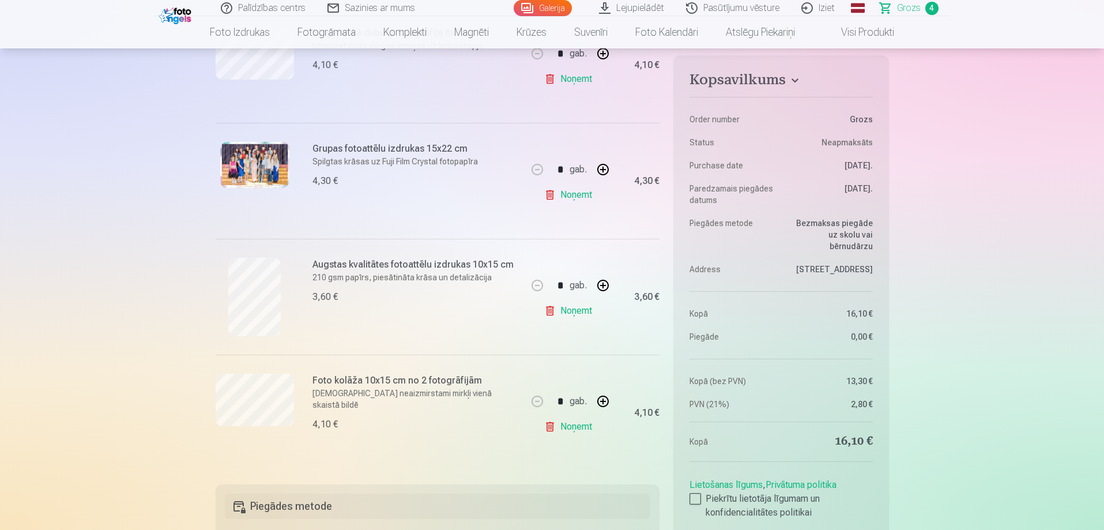
click at [571, 428] on link "Noņemt" at bounding box center [570, 426] width 52 height 23
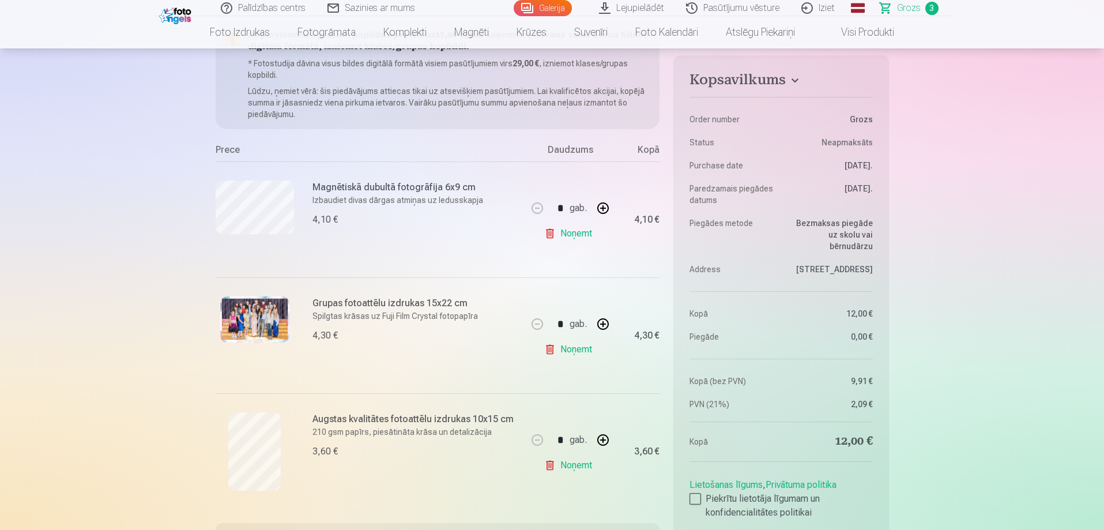
scroll to position [173, 0]
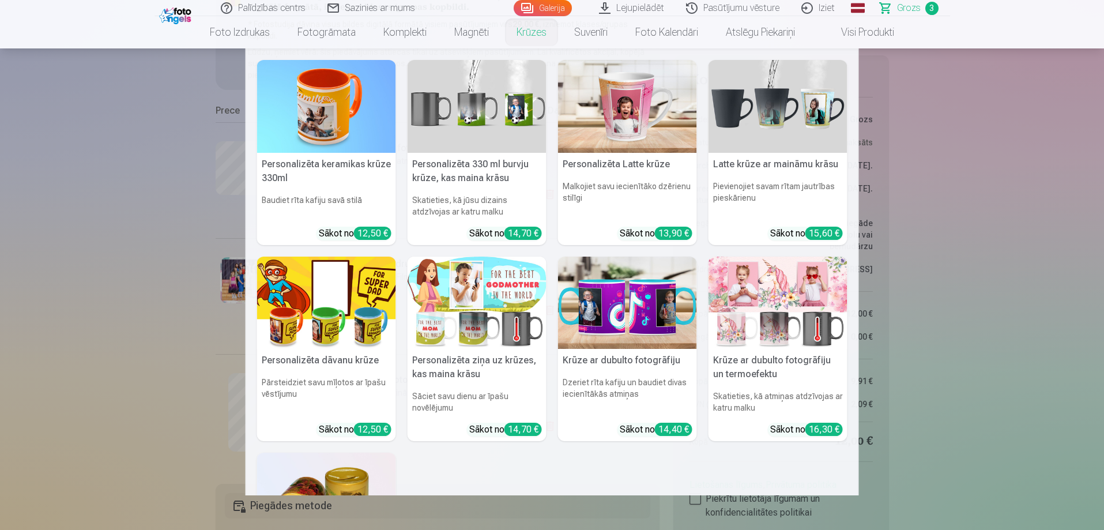
click at [533, 32] on link "Krūzes" at bounding box center [532, 32] width 58 height 32
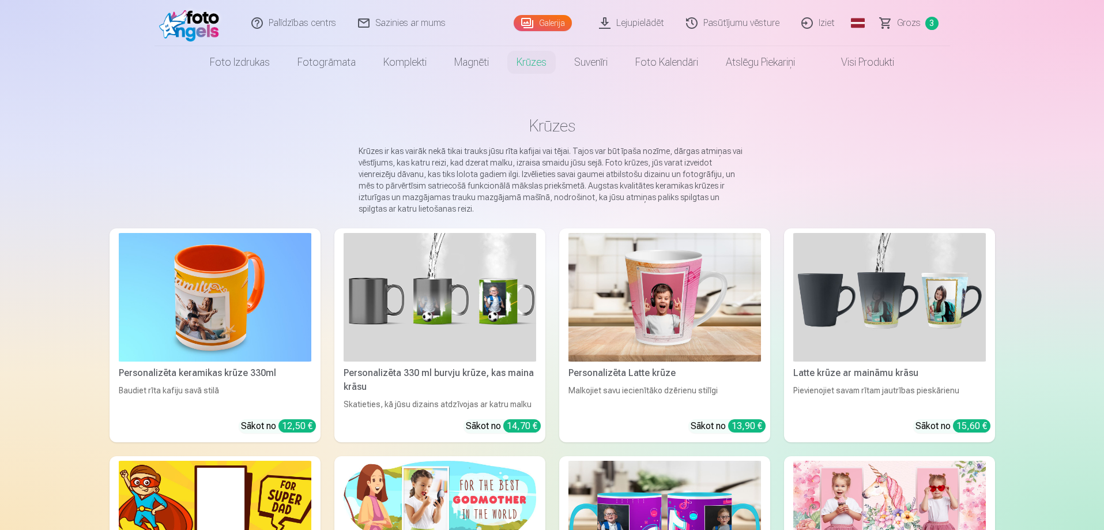
click at [533, 32] on header "Palīdzības centrs Sazinies ar mums Galerija Lejupielādēt Pasūtījumu vēsture Izi…" at bounding box center [552, 39] width 1104 height 78
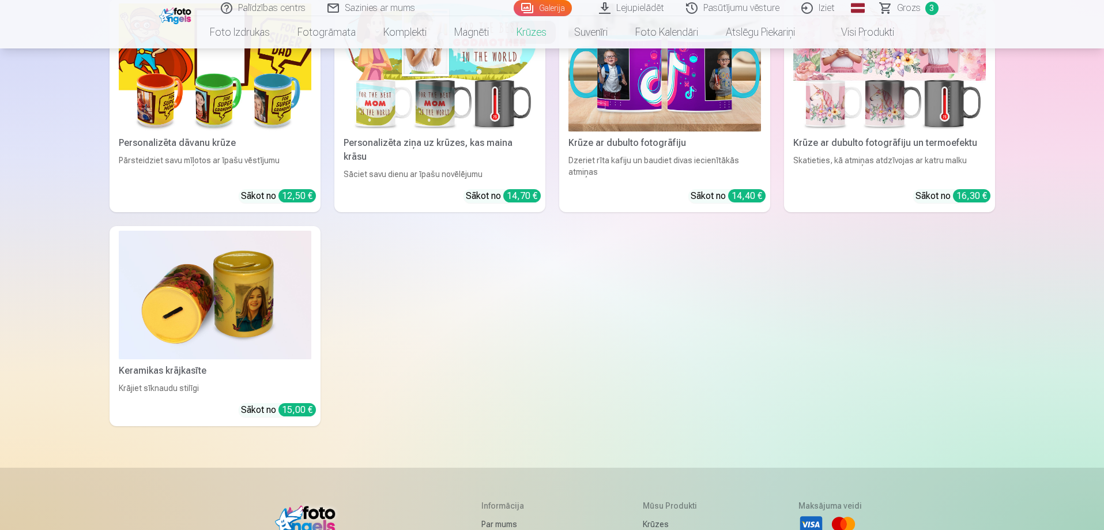
scroll to position [519, 0]
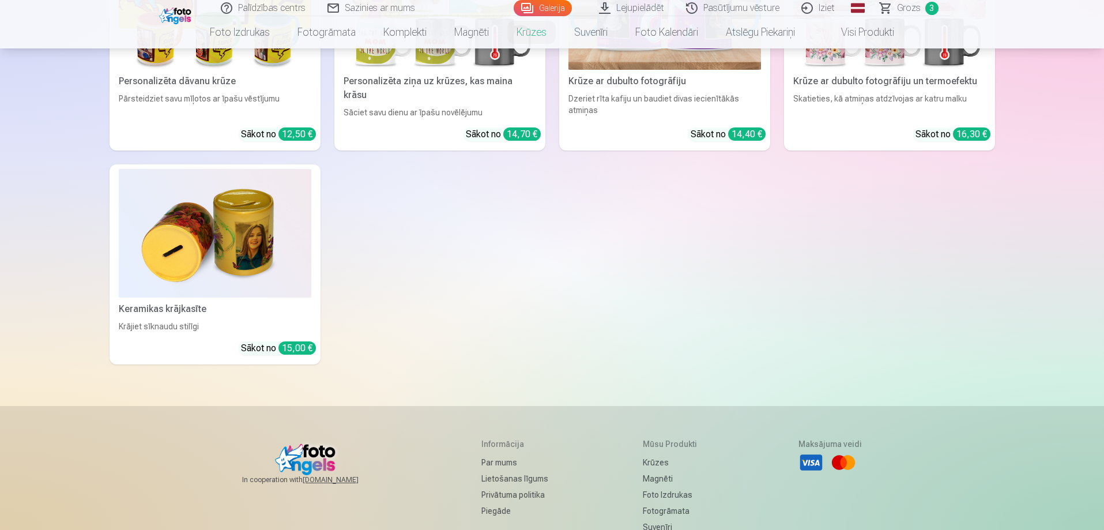
click at [262, 216] on img at bounding box center [215, 233] width 192 height 129
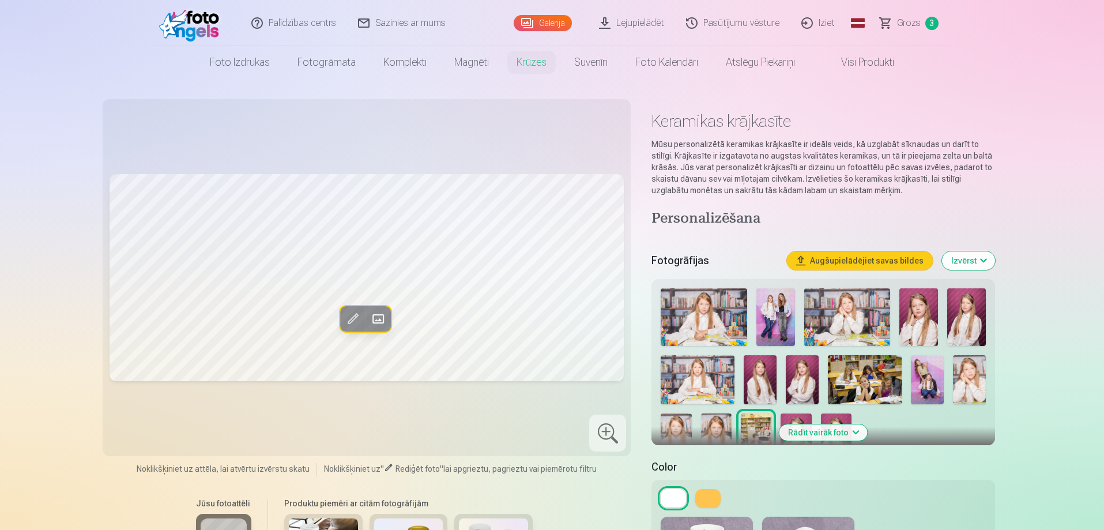
click at [733, 326] on img at bounding box center [703, 317] width 86 height 58
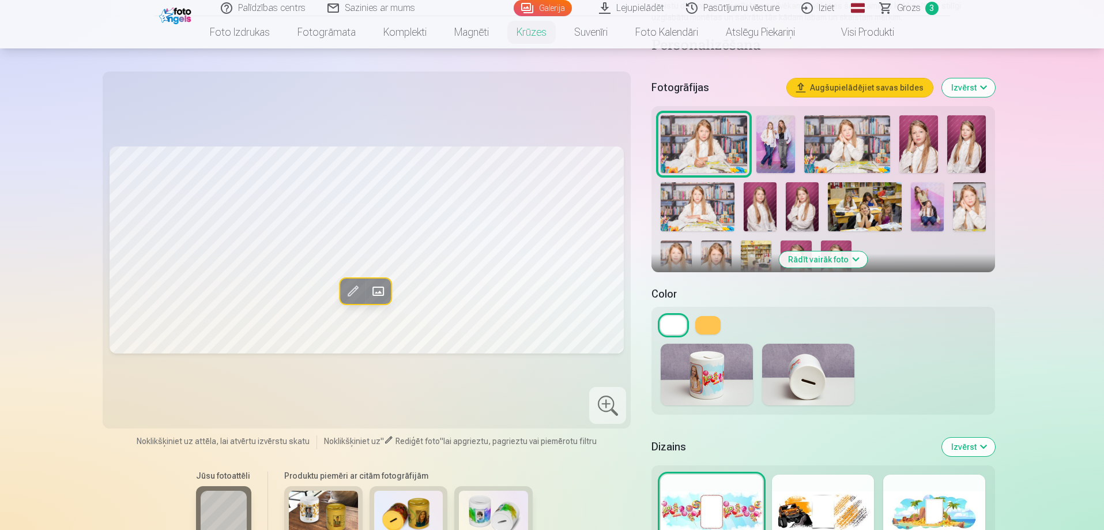
scroll to position [115, 0]
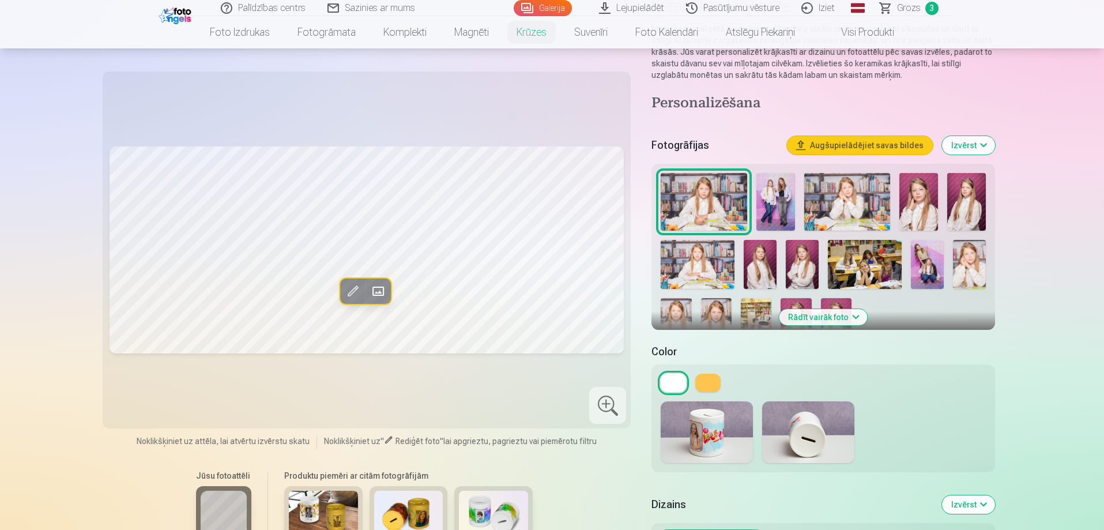
click at [972, 244] on img at bounding box center [969, 264] width 33 height 49
click at [817, 265] on img at bounding box center [802, 264] width 33 height 49
click at [712, 392] on div at bounding box center [822, 432] width 343 height 80
click at [719, 365] on div at bounding box center [822, 418] width 343 height 108
click at [716, 383] on button at bounding box center [707, 382] width 25 height 18
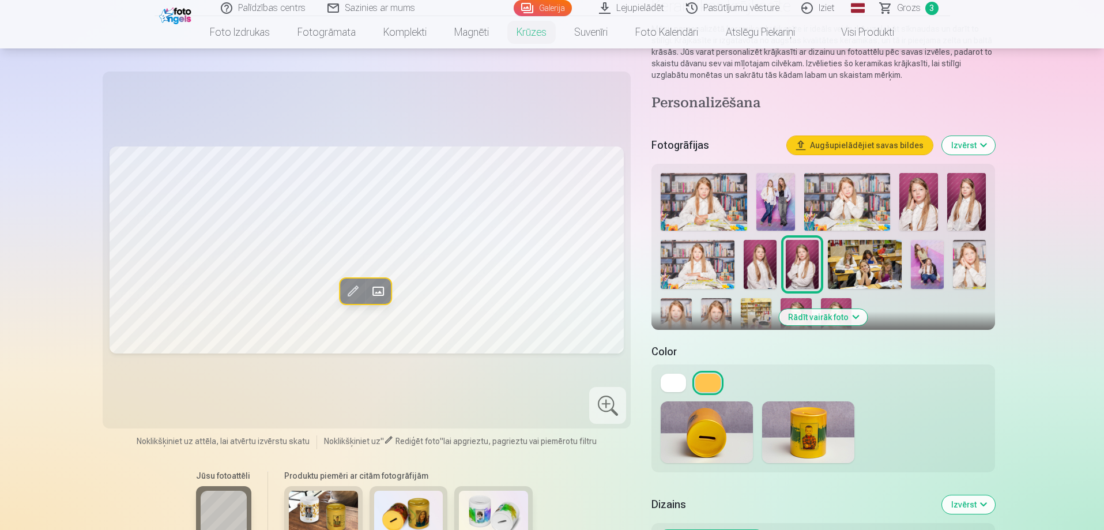
click at [716, 383] on button at bounding box center [707, 382] width 25 height 18
click at [674, 386] on button at bounding box center [672, 382] width 25 height 18
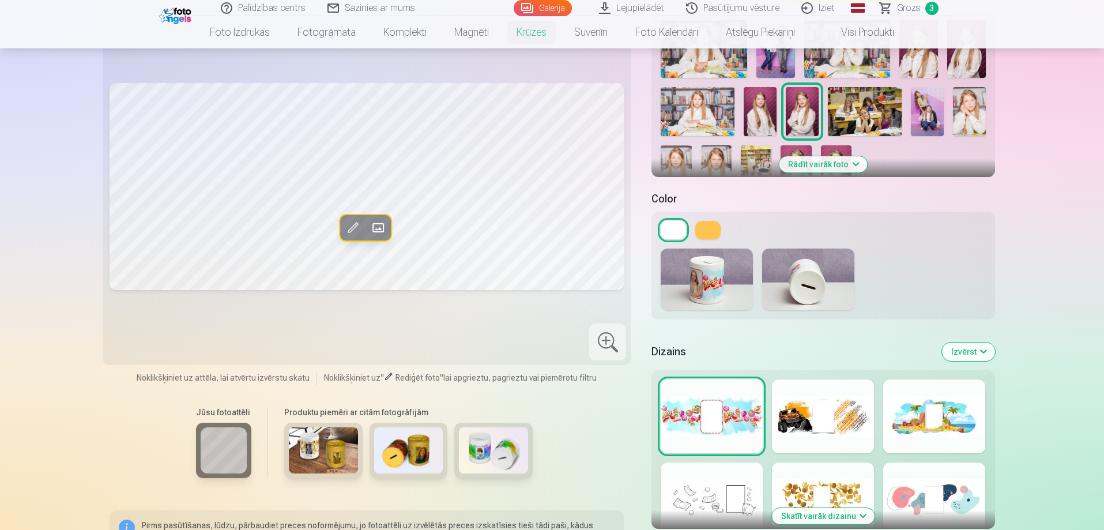
scroll to position [346, 0]
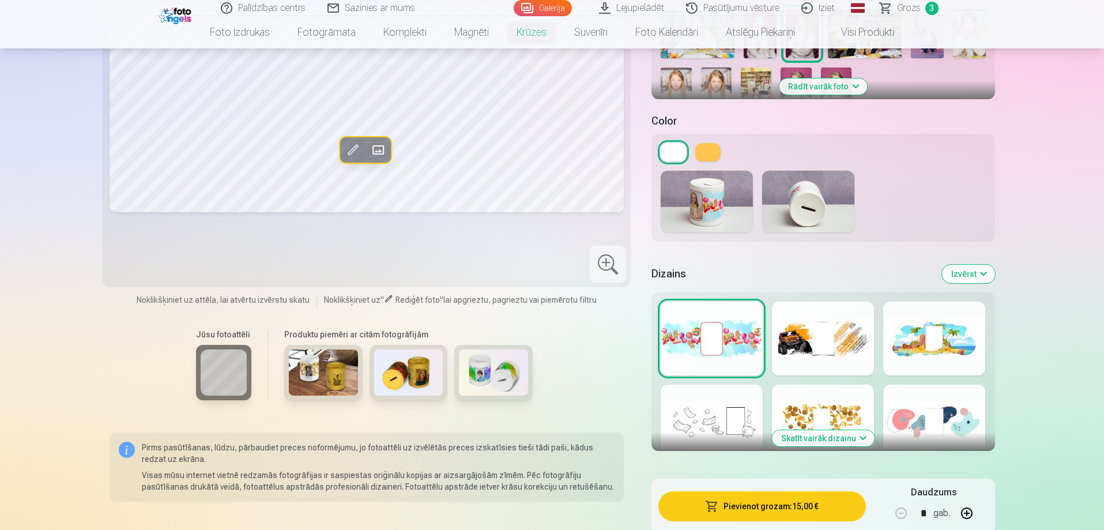
click at [935, 420] on div at bounding box center [934, 421] width 102 height 74
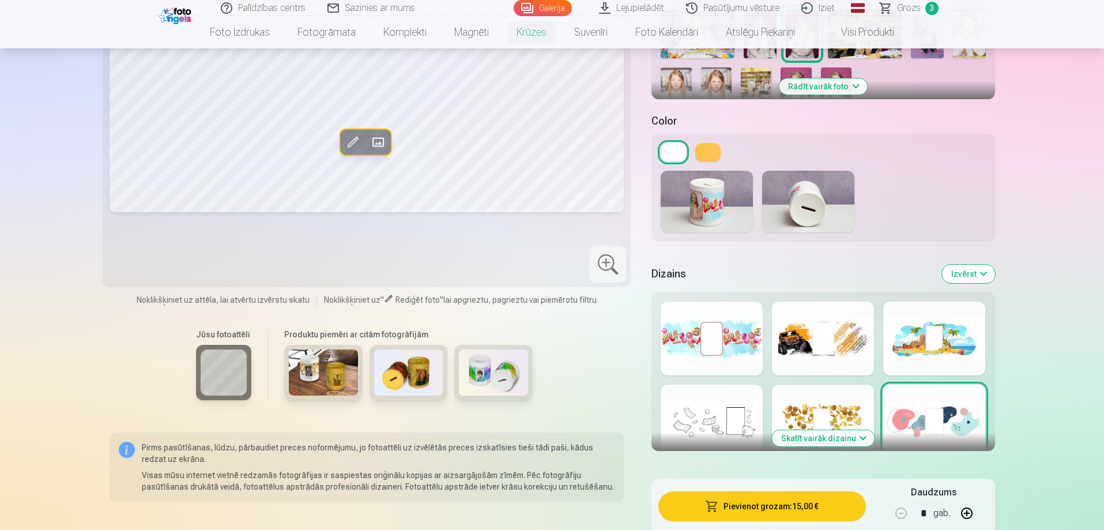
click at [699, 418] on div at bounding box center [711, 421] width 102 height 74
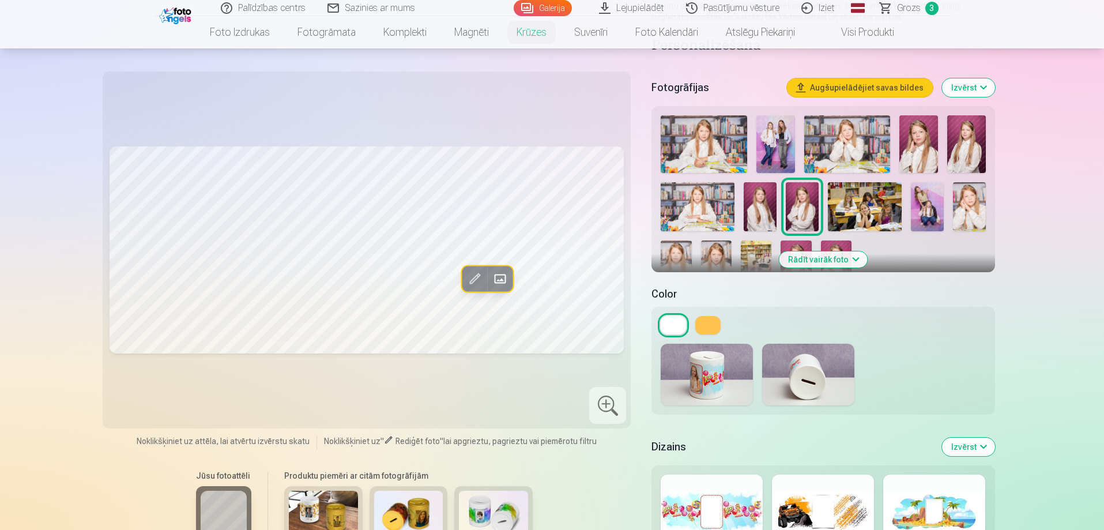
scroll to position [288, 0]
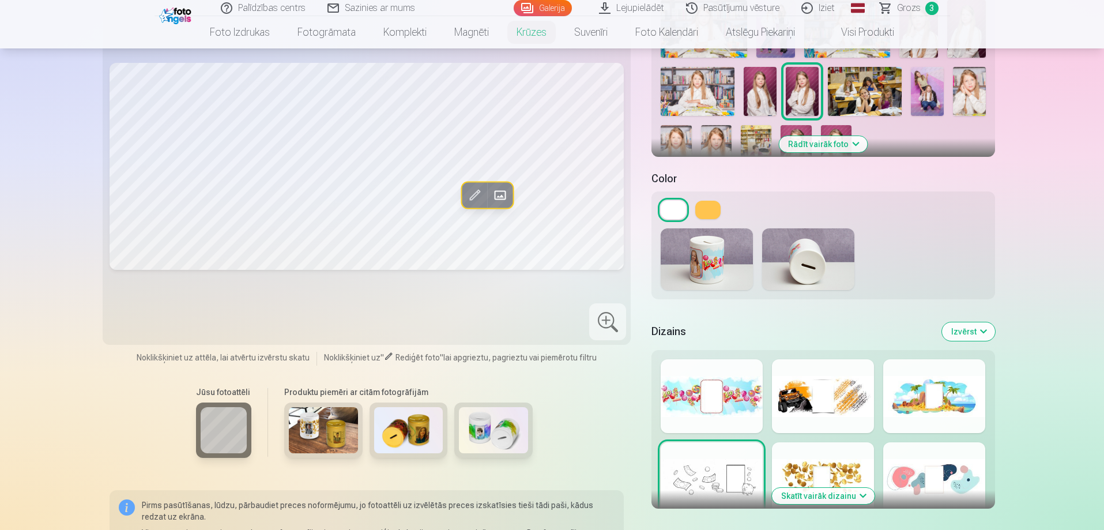
click at [789, 466] on div at bounding box center [823, 479] width 102 height 74
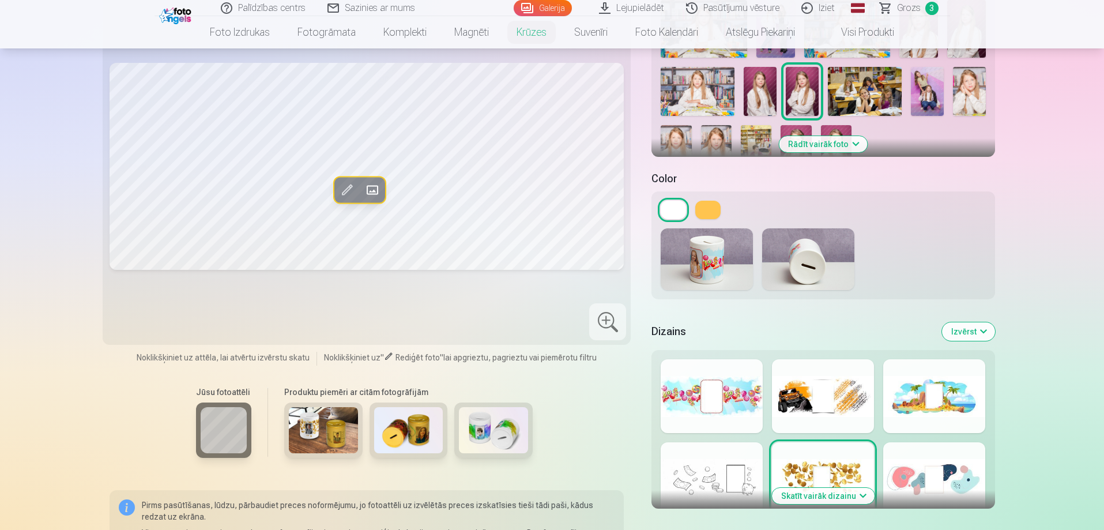
click at [747, 435] on div "Skatīt vairāk dizainu" at bounding box center [822, 429] width 343 height 158
click at [816, 428] on div at bounding box center [823, 396] width 102 height 74
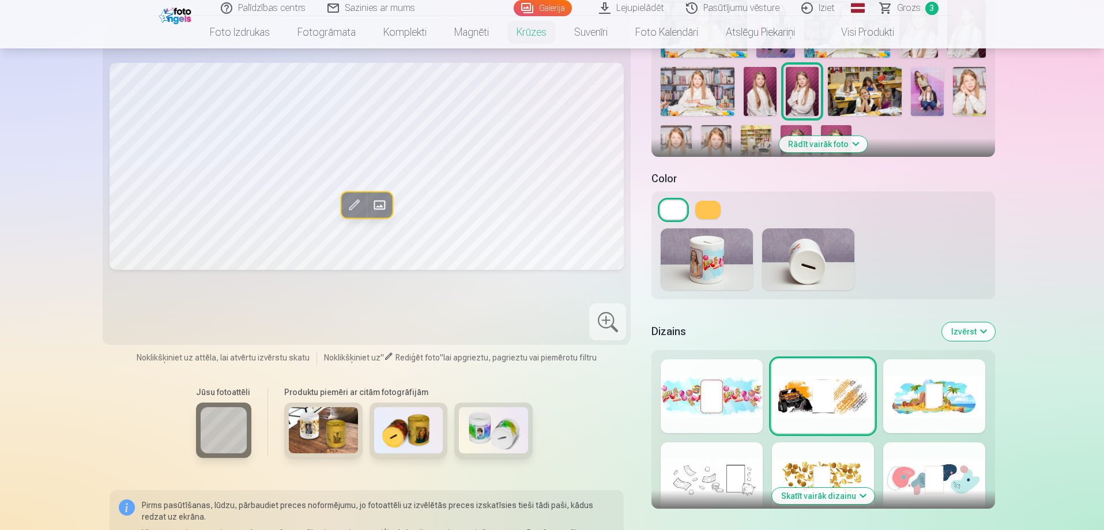
click at [906, 406] on div at bounding box center [934, 396] width 102 height 74
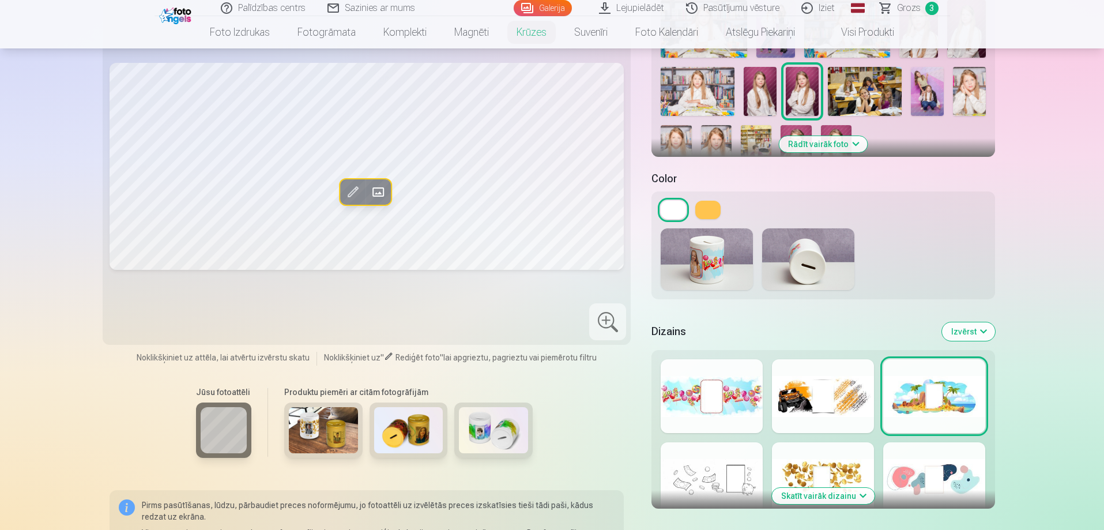
click at [939, 470] on div at bounding box center [934, 479] width 102 height 74
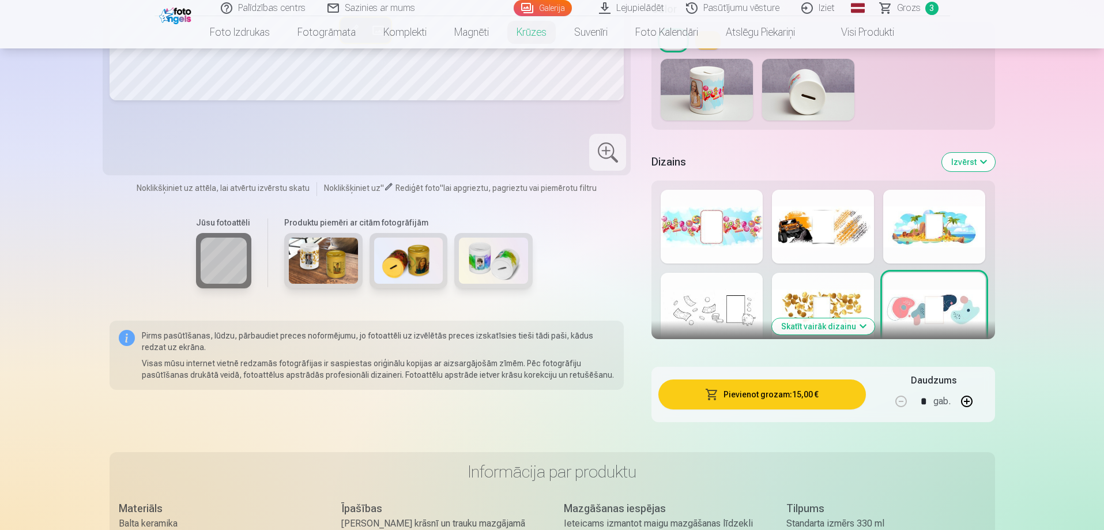
scroll to position [461, 0]
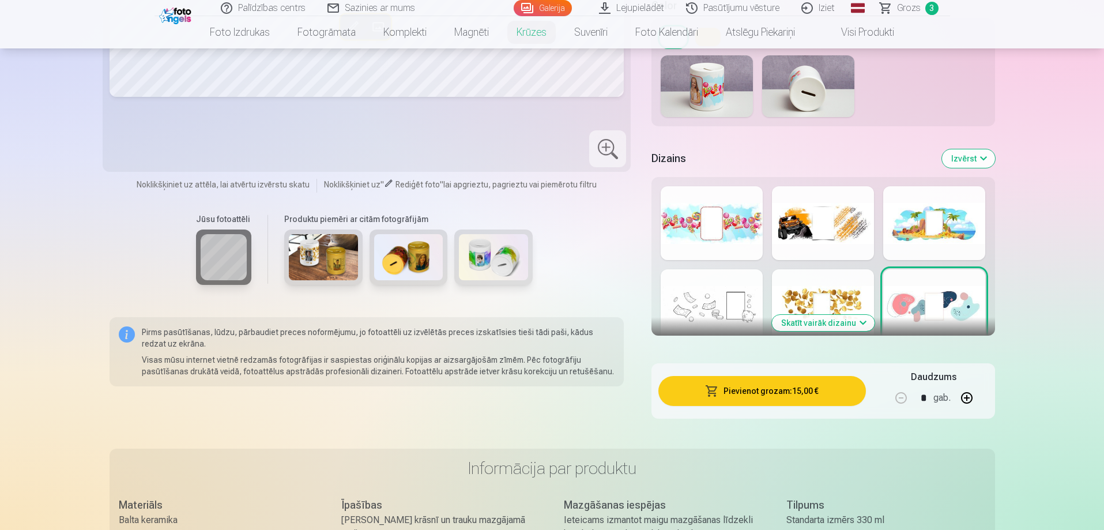
click at [839, 326] on button "Skatīt vairāk dizainu" at bounding box center [823, 323] width 103 height 16
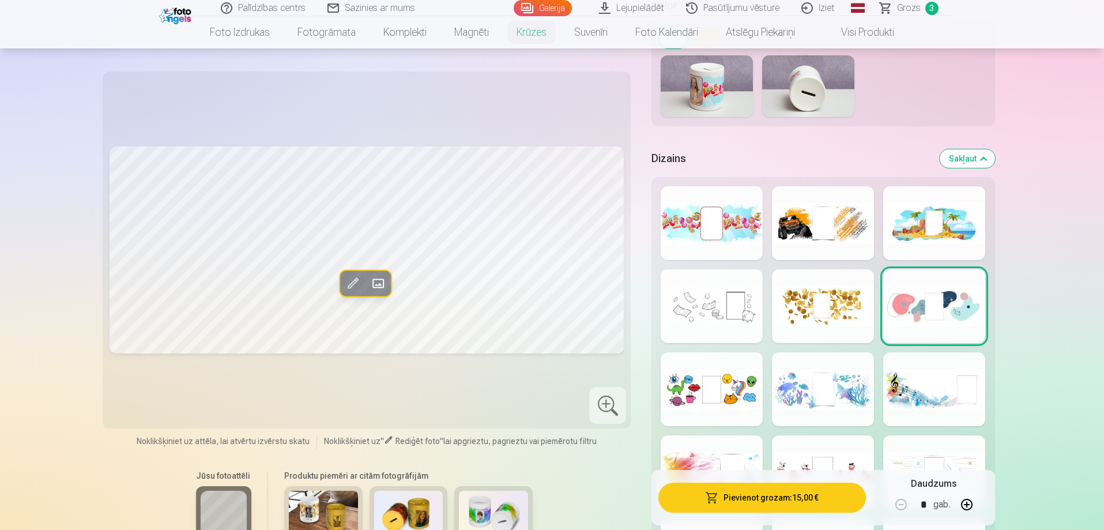
scroll to position [519, 0]
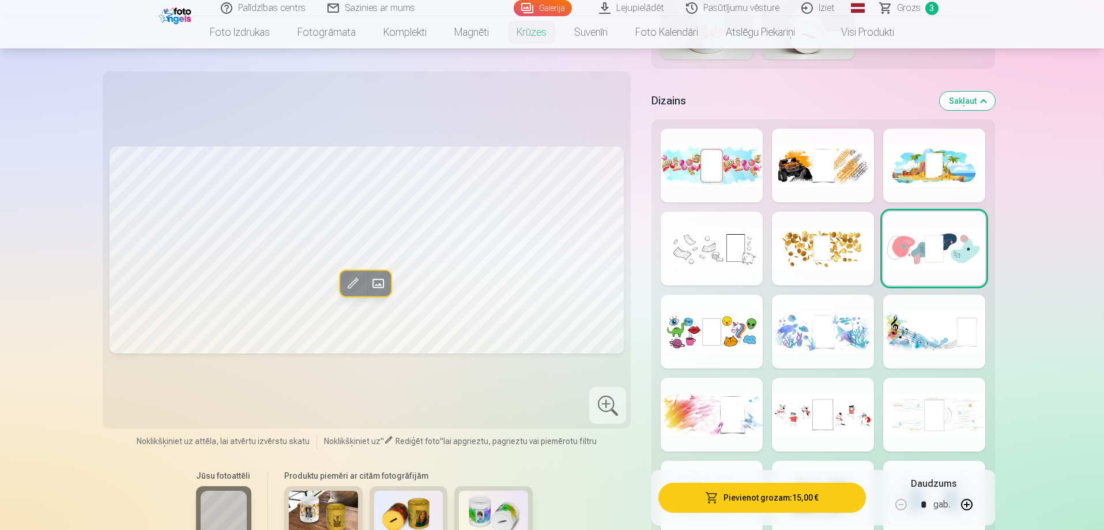
click at [711, 344] on div at bounding box center [711, 331] width 102 height 74
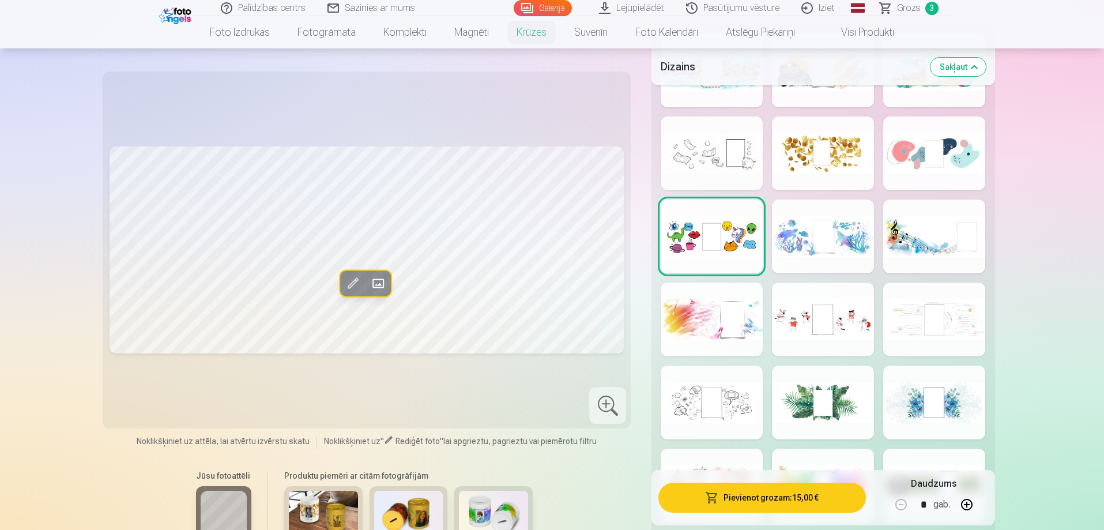
scroll to position [634, 0]
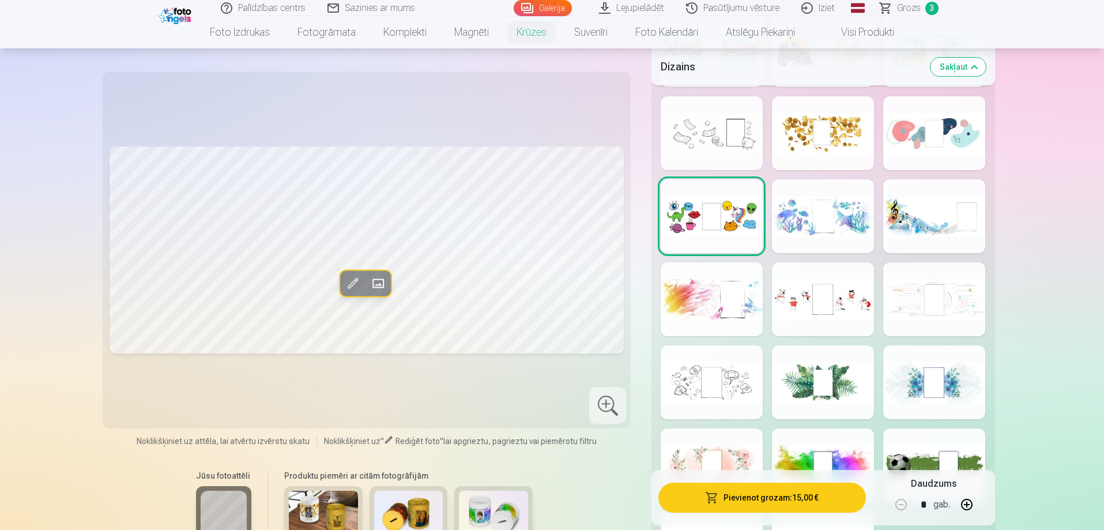
drag, startPoint x: 832, startPoint y: 211, endPoint x: 841, endPoint y: 217, distance: 11.4
click at [833, 211] on div at bounding box center [823, 216] width 102 height 74
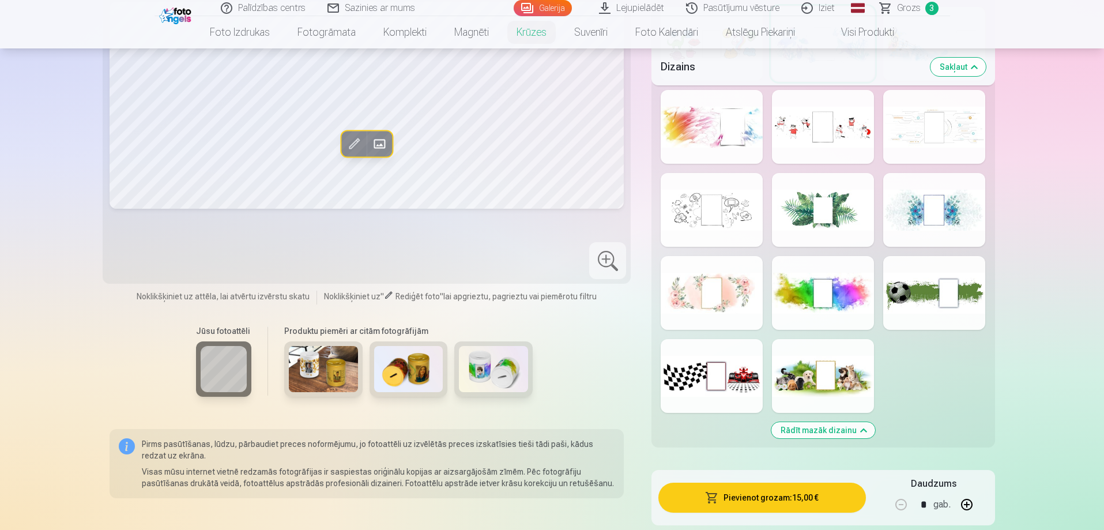
scroll to position [807, 0]
click at [831, 373] on div at bounding box center [823, 375] width 102 height 74
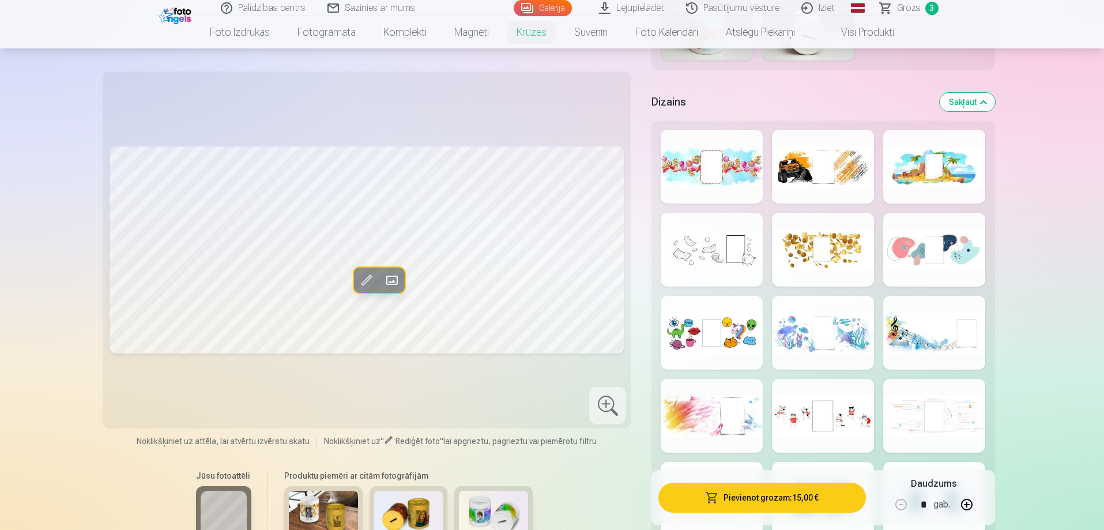
scroll to position [461, 0]
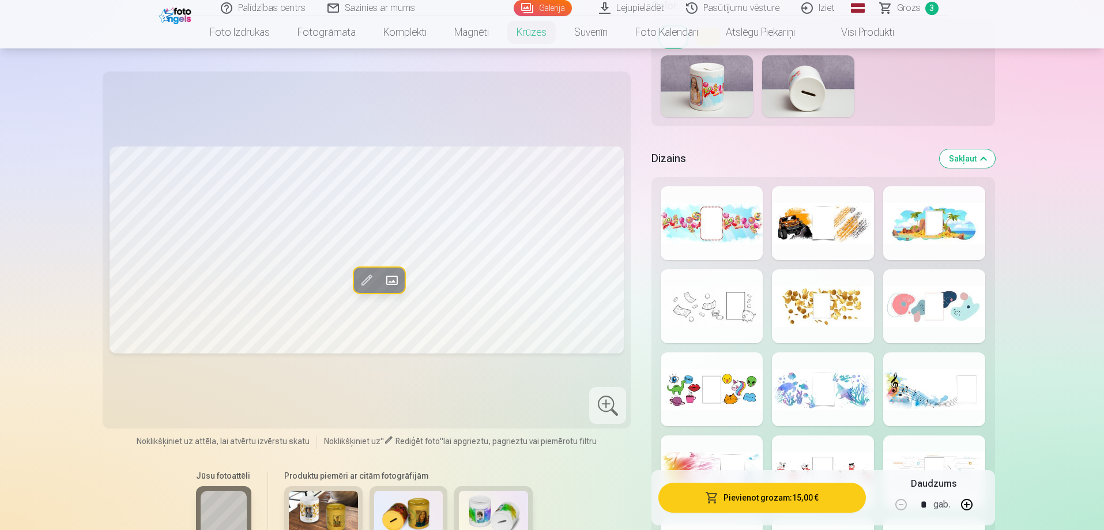
click at [739, 370] on div at bounding box center [711, 389] width 102 height 74
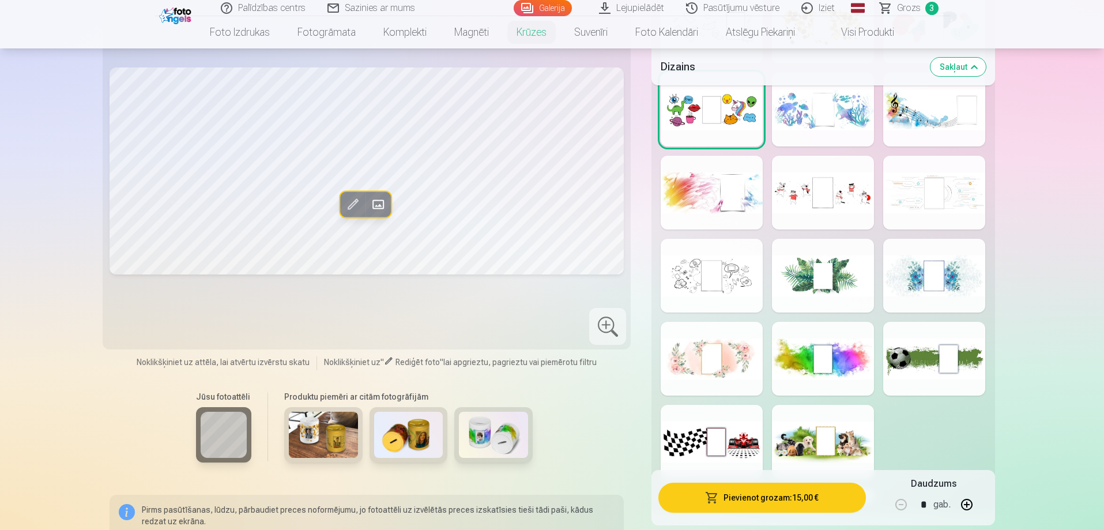
scroll to position [807, 0]
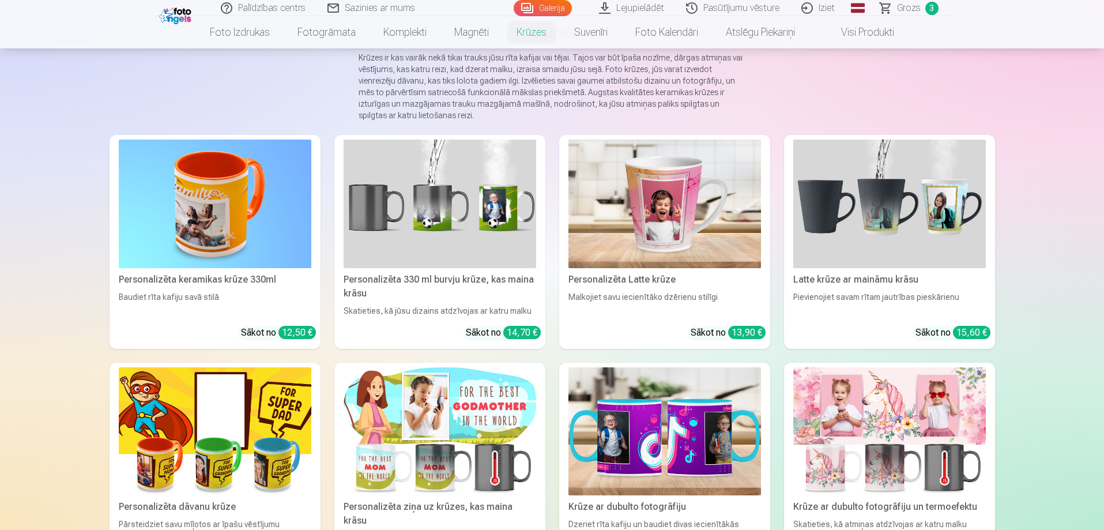
scroll to position [58, 0]
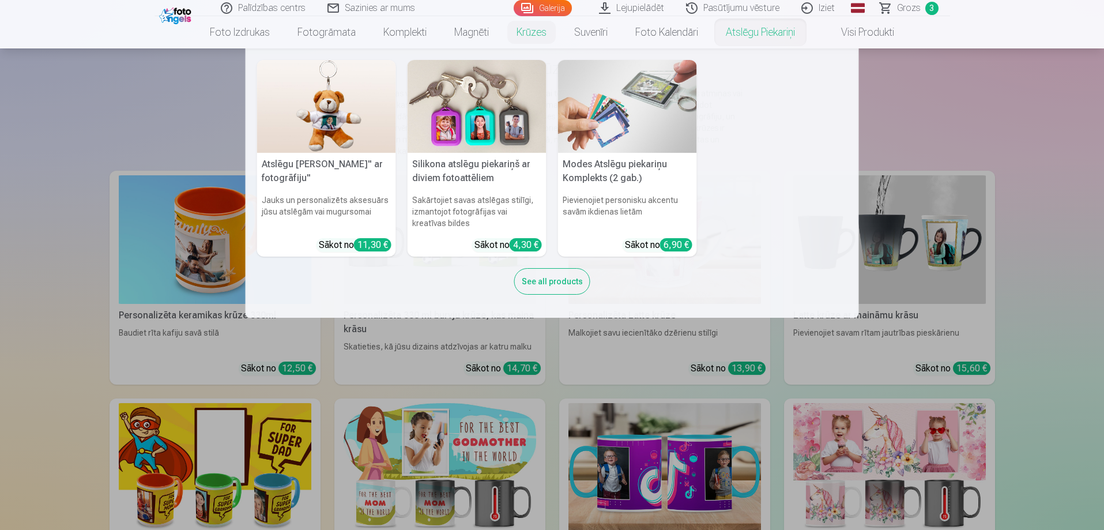
click at [463, 110] on img at bounding box center [476, 106] width 139 height 93
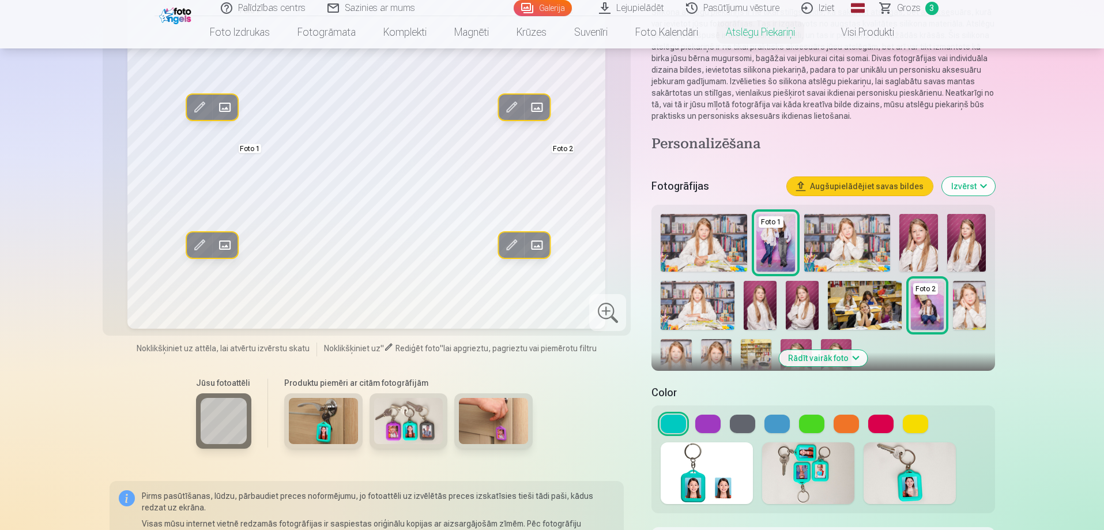
scroll to position [173, 0]
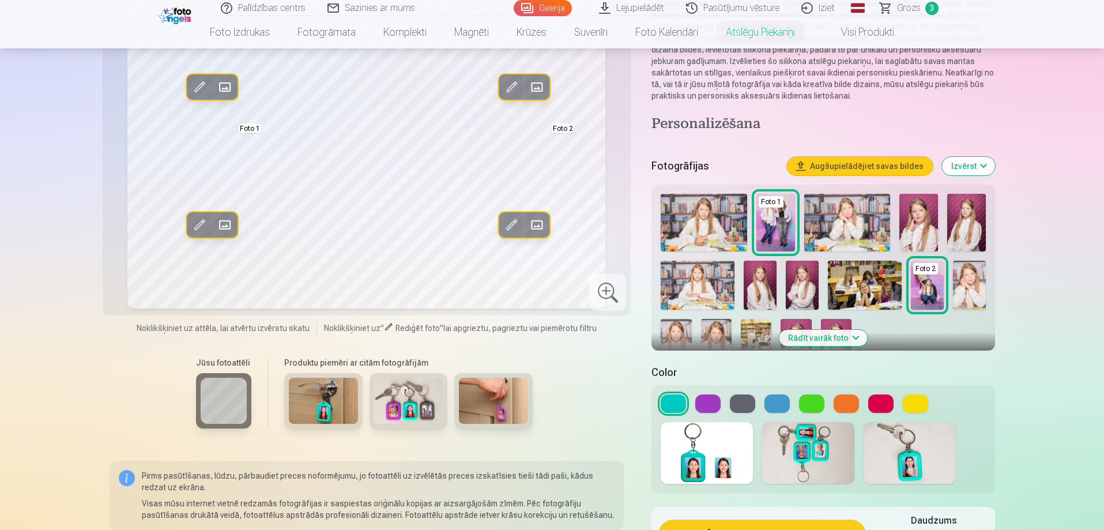
click at [734, 402] on button at bounding box center [742, 403] width 25 height 18
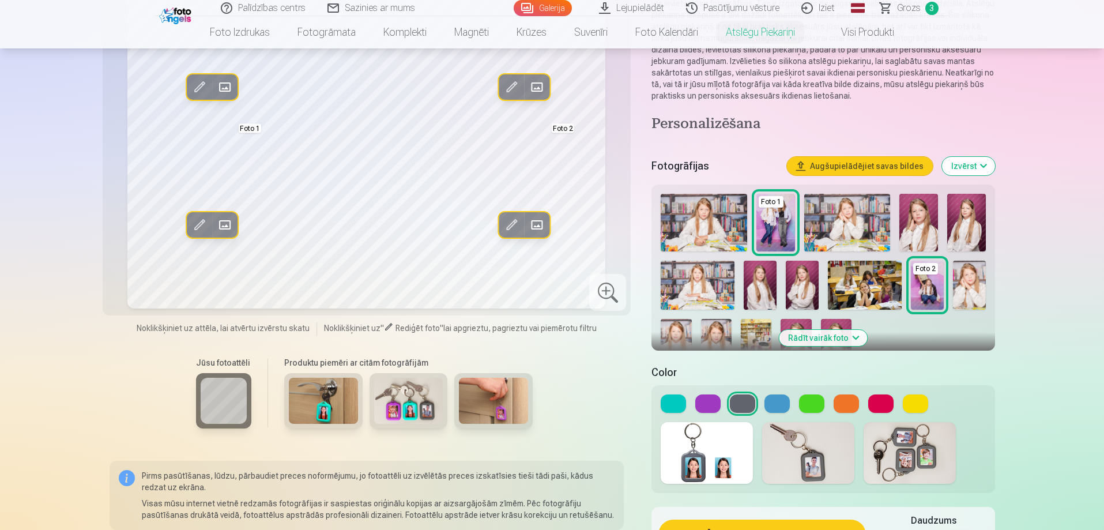
click at [705, 399] on button at bounding box center [707, 403] width 25 height 18
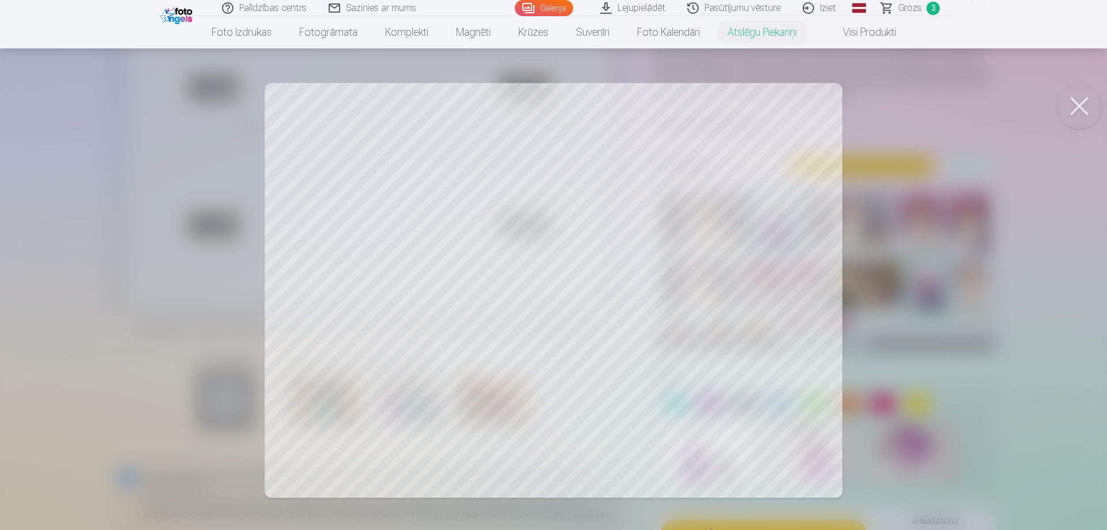
click at [1101, 107] on body "Palīdzības centrs Sazinies ar mums Galerija Lejupielādēt Pasūtījumu vēsture Izi…" at bounding box center [553, 92] width 1107 height 530
drag, startPoint x: 1081, startPoint y: 93, endPoint x: 1090, endPoint y: 107, distance: 16.1
click at [1082, 95] on button at bounding box center [1079, 106] width 46 height 46
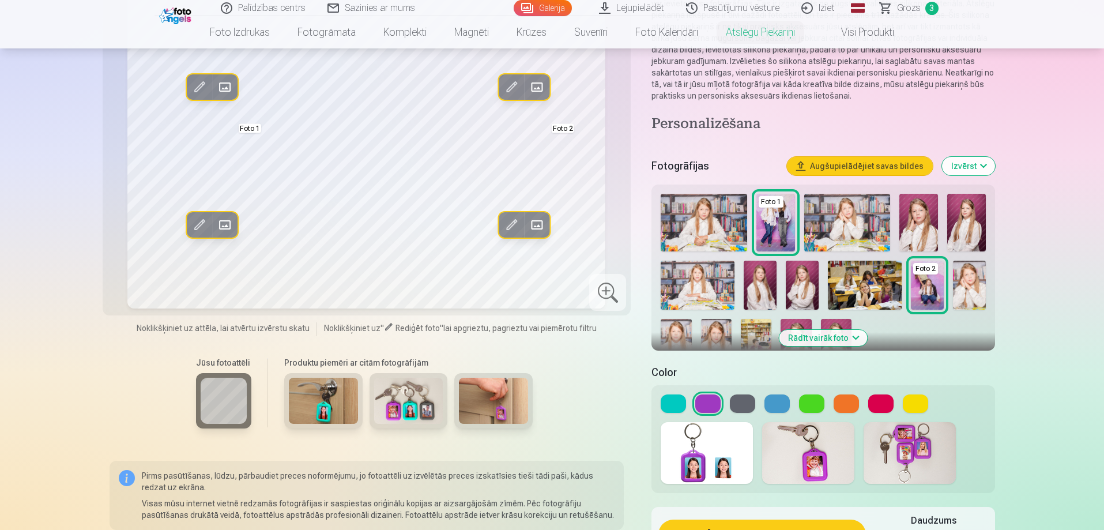
click at [765, 287] on img at bounding box center [759, 284] width 33 height 49
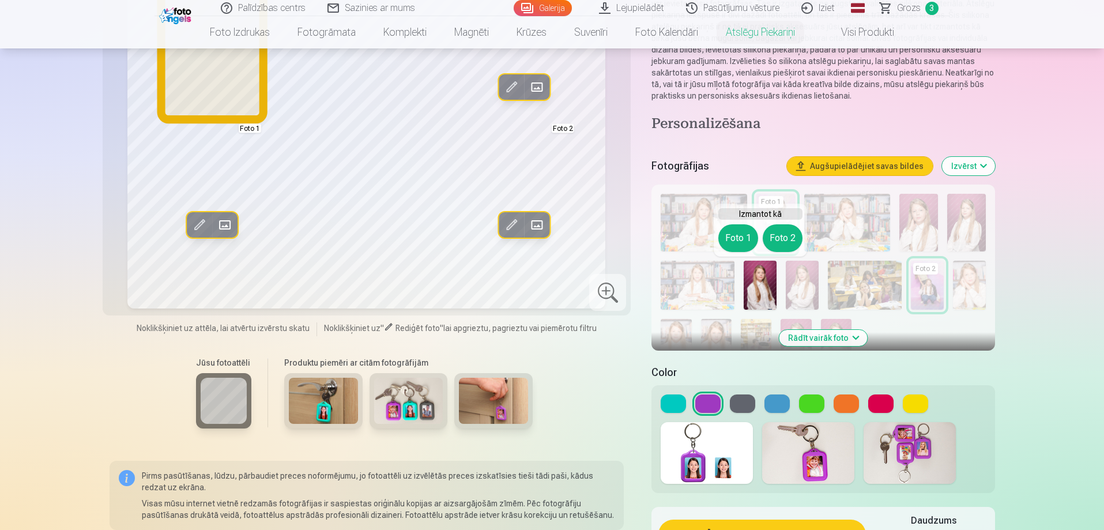
drag, startPoint x: 745, startPoint y: 228, endPoint x: 742, endPoint y: 235, distance: 7.8
click at [742, 235] on button "Foto 1" at bounding box center [738, 238] width 40 height 28
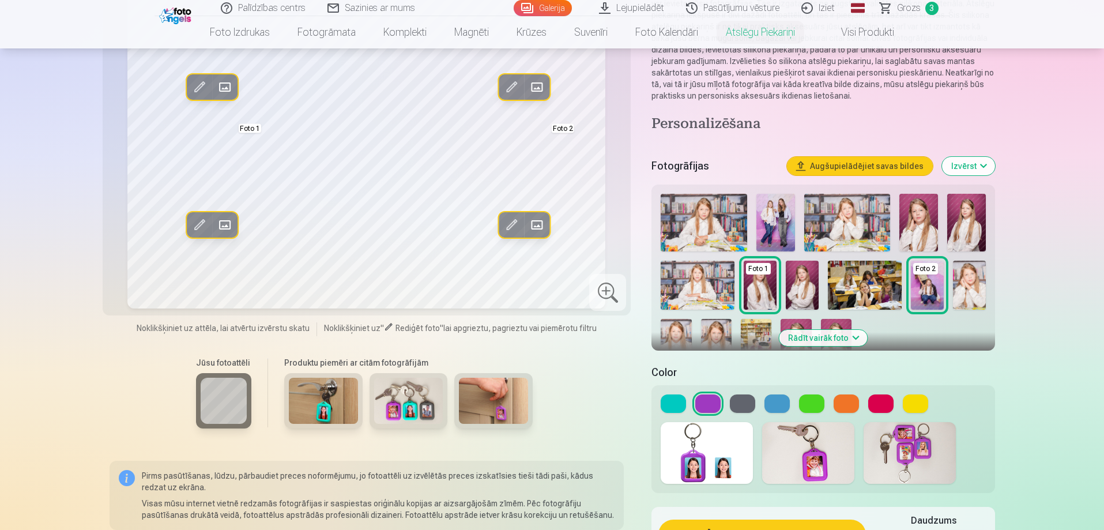
click at [783, 221] on img at bounding box center [775, 223] width 39 height 58
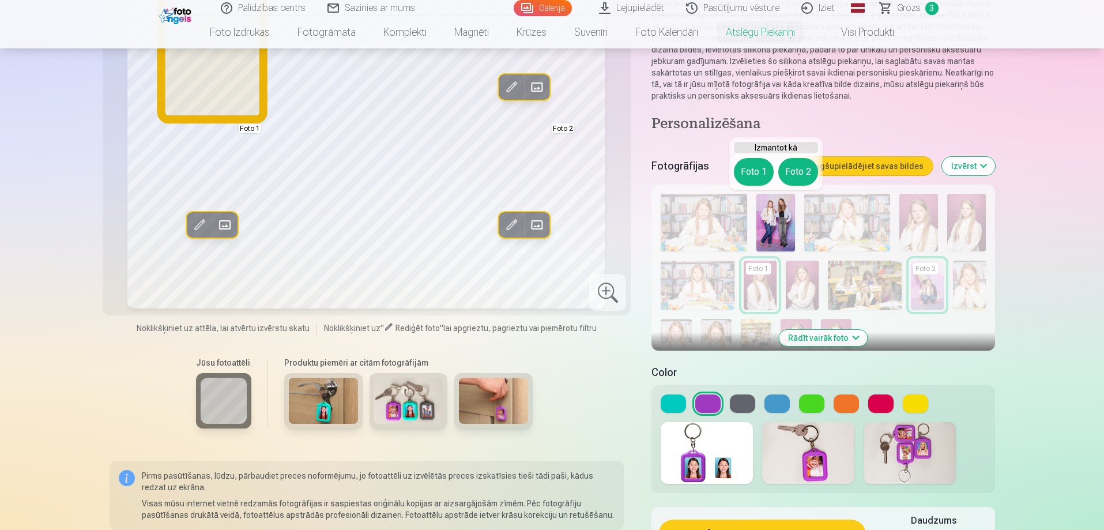
click at [750, 183] on button "Foto 1" at bounding box center [754, 172] width 40 height 28
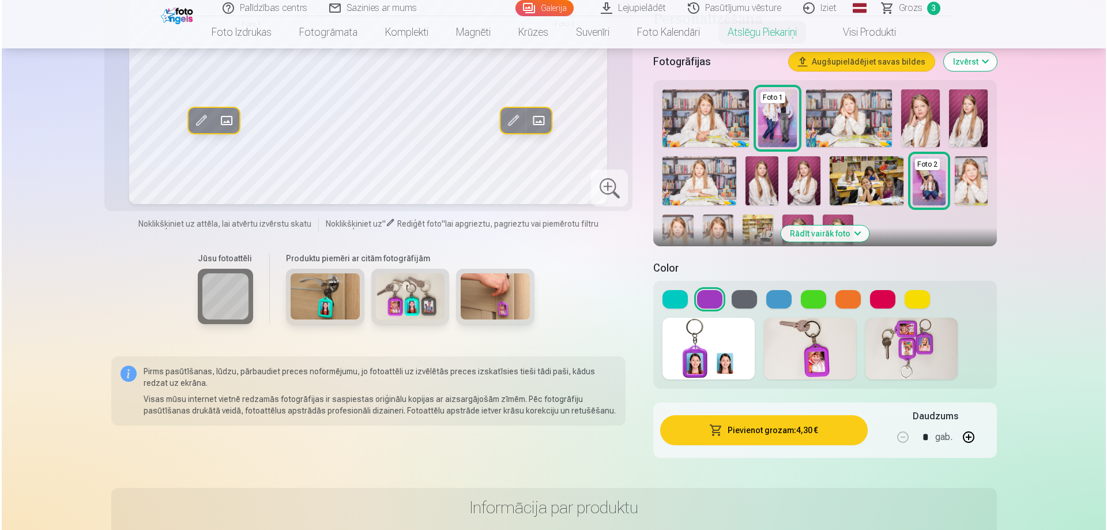
scroll to position [346, 0]
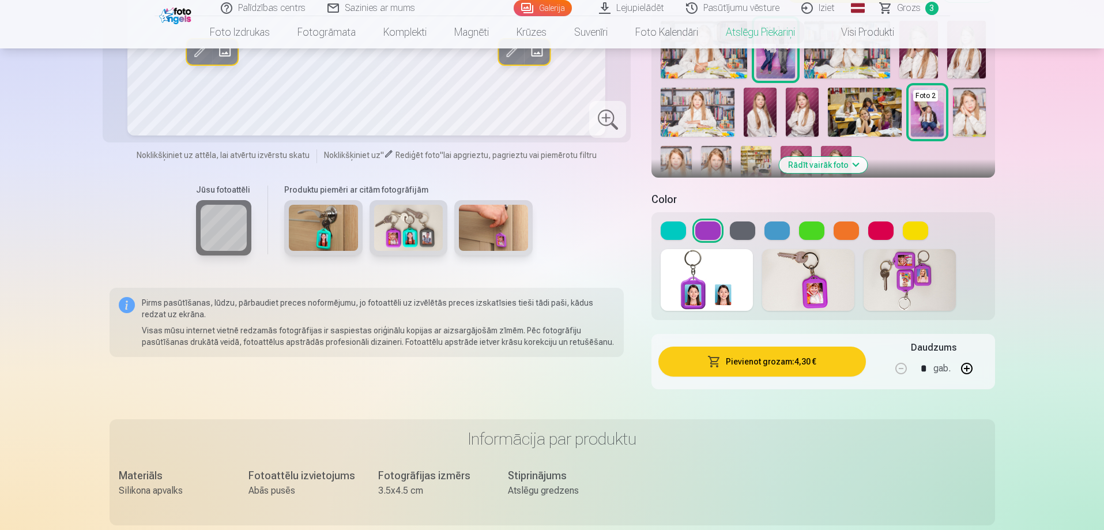
click at [791, 350] on button "Pievienot grozam : 4,30 €" at bounding box center [761, 361] width 207 height 30
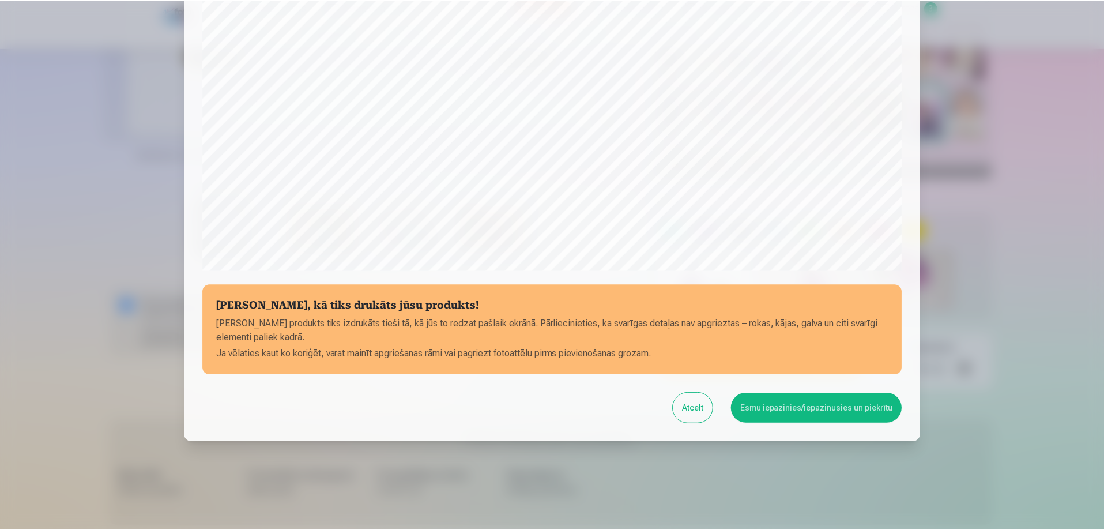
scroll to position [300, 0]
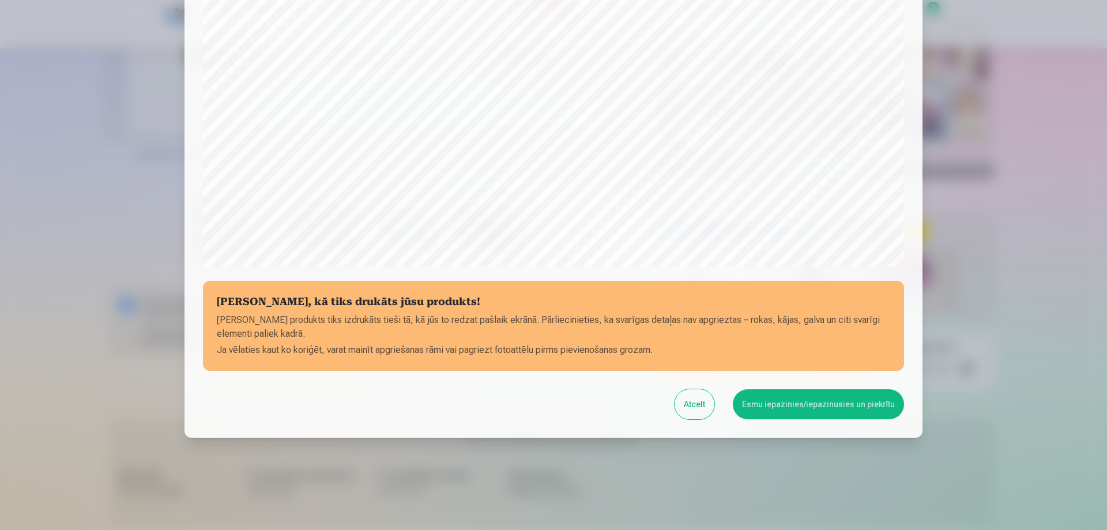
click at [844, 404] on button "Esmu iepazinies/iepazinusies un piekrītu" at bounding box center [818, 404] width 171 height 30
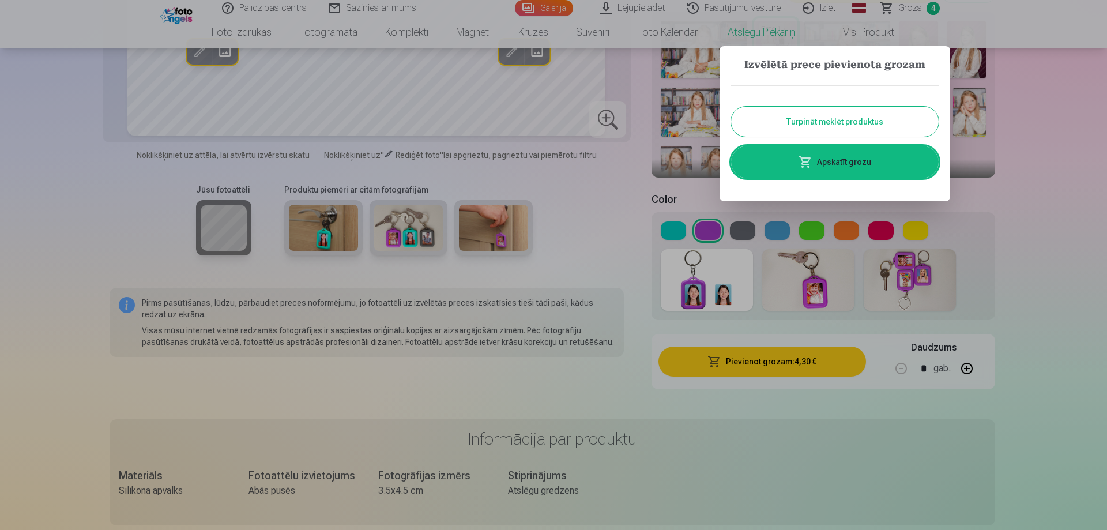
click at [839, 126] on button "Turpināt meklēt produktus" at bounding box center [834, 122] width 207 height 30
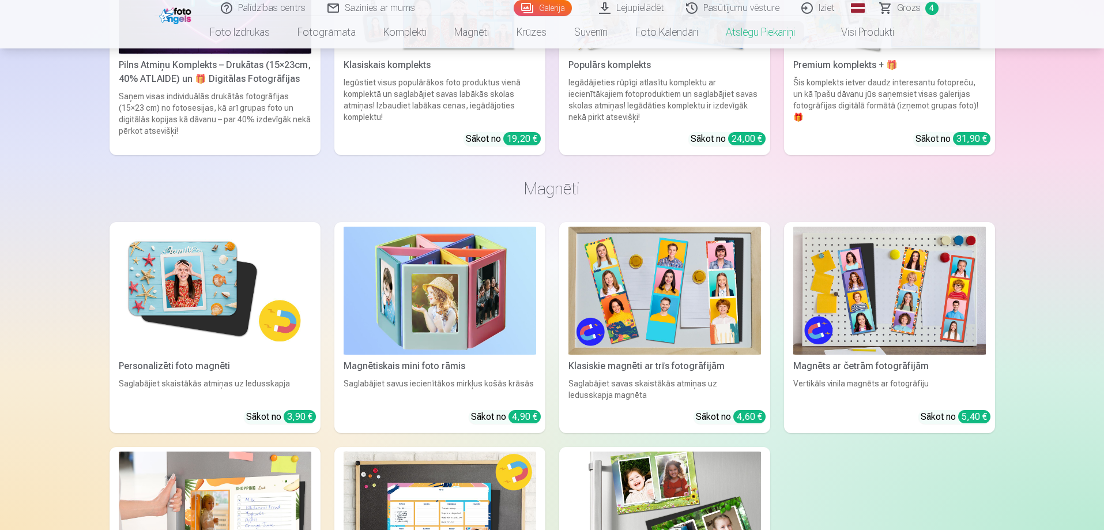
scroll to position [1844, 0]
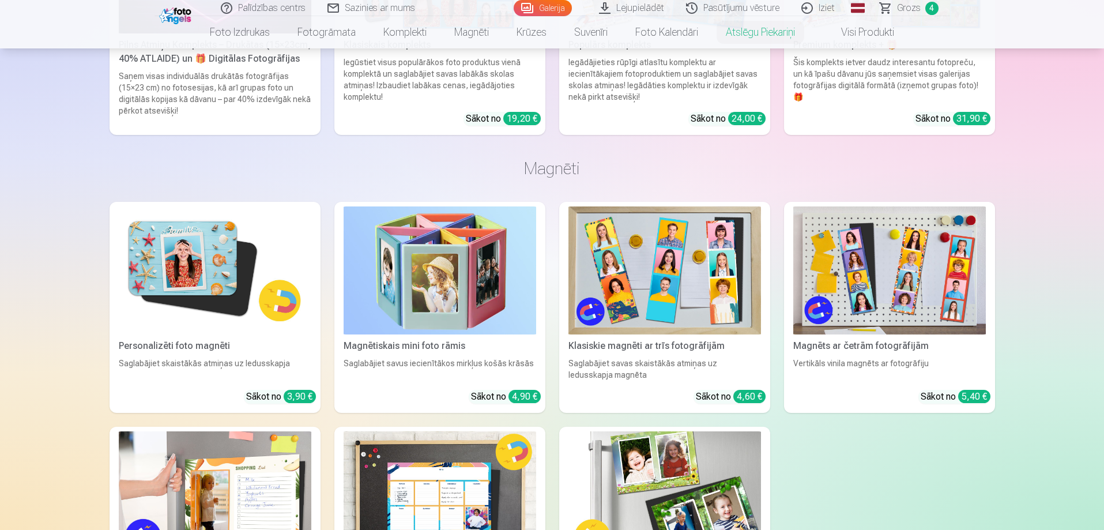
click at [437, 279] on img at bounding box center [439, 270] width 192 height 129
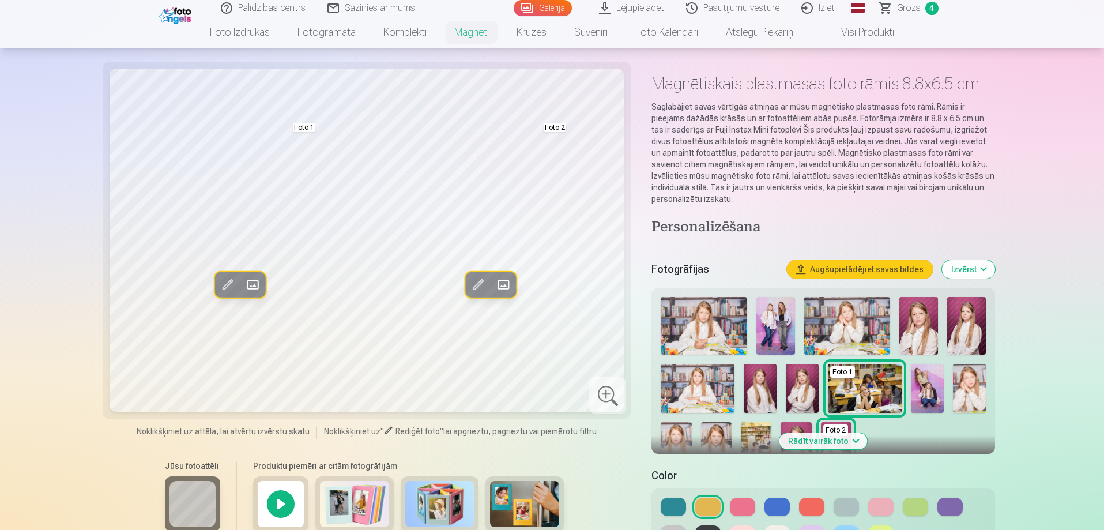
scroll to position [58, 0]
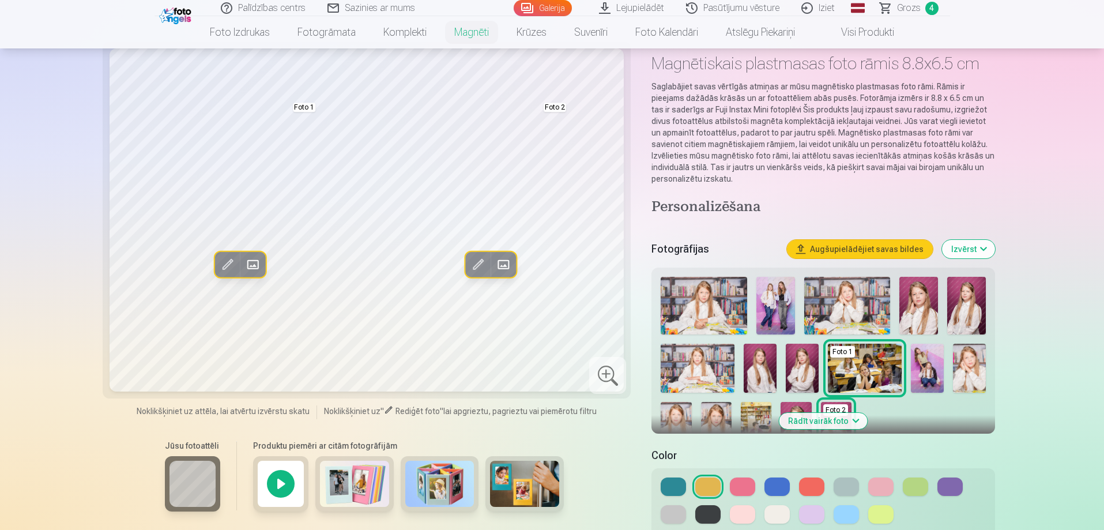
click at [714, 296] on img at bounding box center [703, 306] width 86 height 58
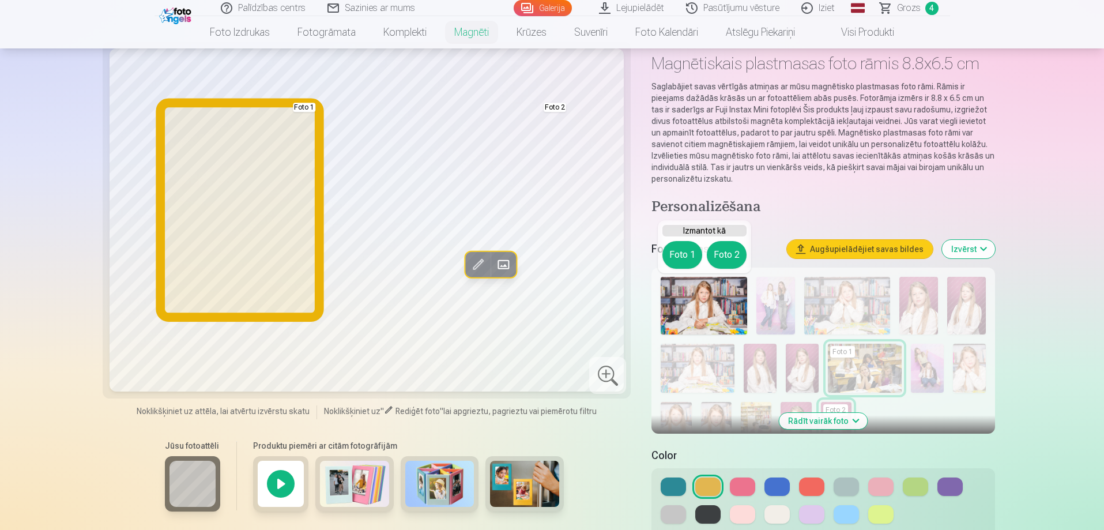
click at [697, 254] on button "Foto 1" at bounding box center [682, 255] width 40 height 28
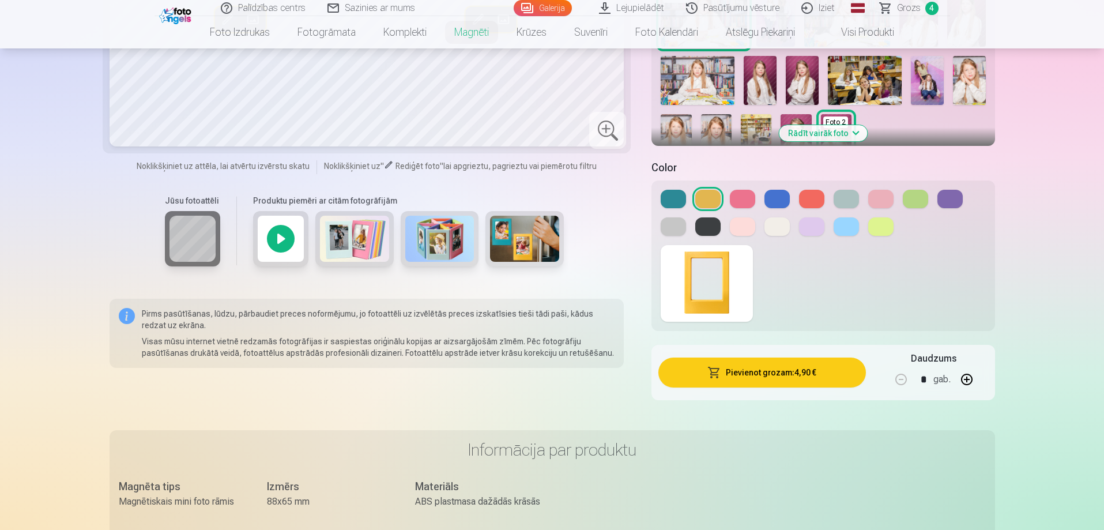
scroll to position [346, 0]
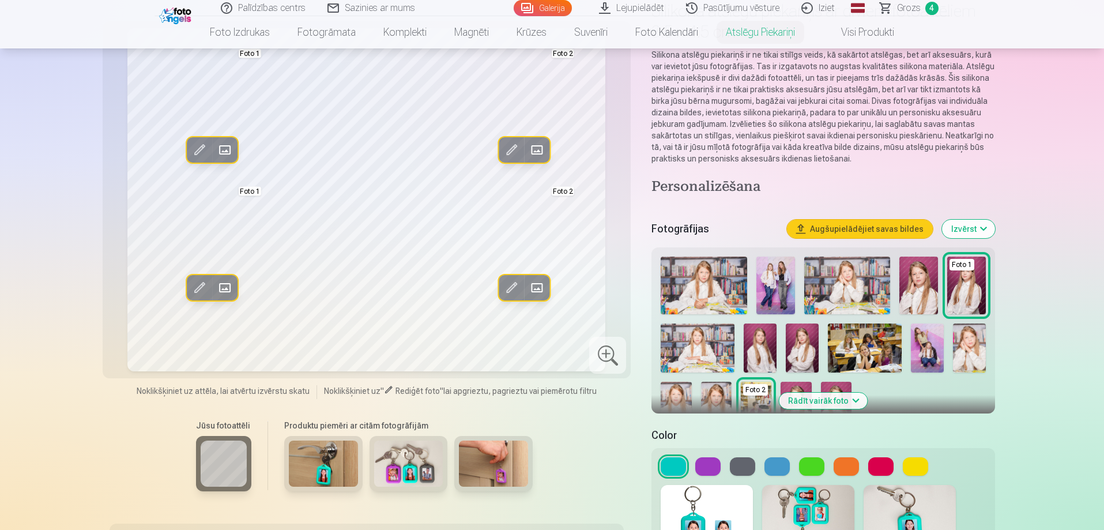
scroll to position [115, 0]
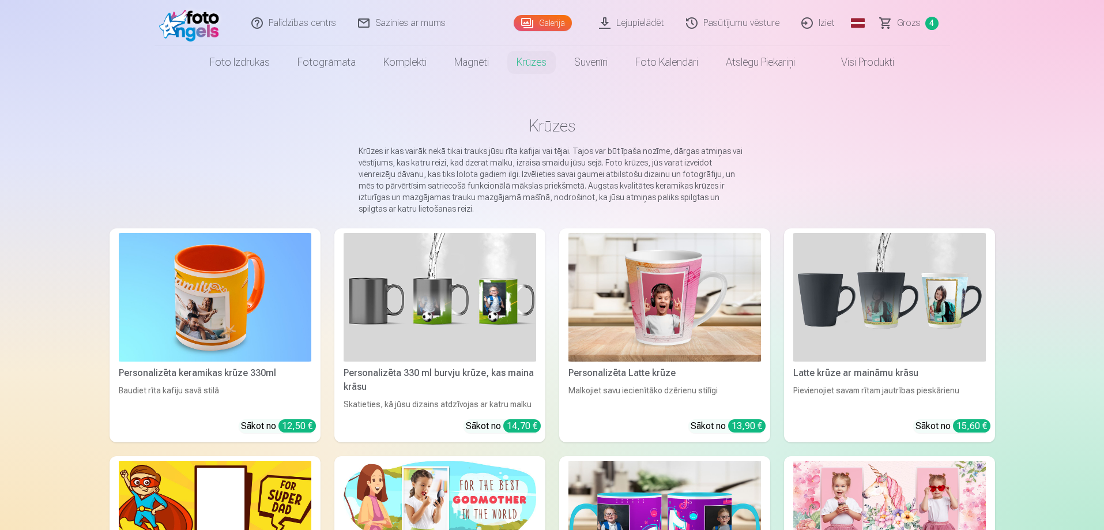
click at [892, 24] on link "Grozs 4" at bounding box center [909, 23] width 81 height 46
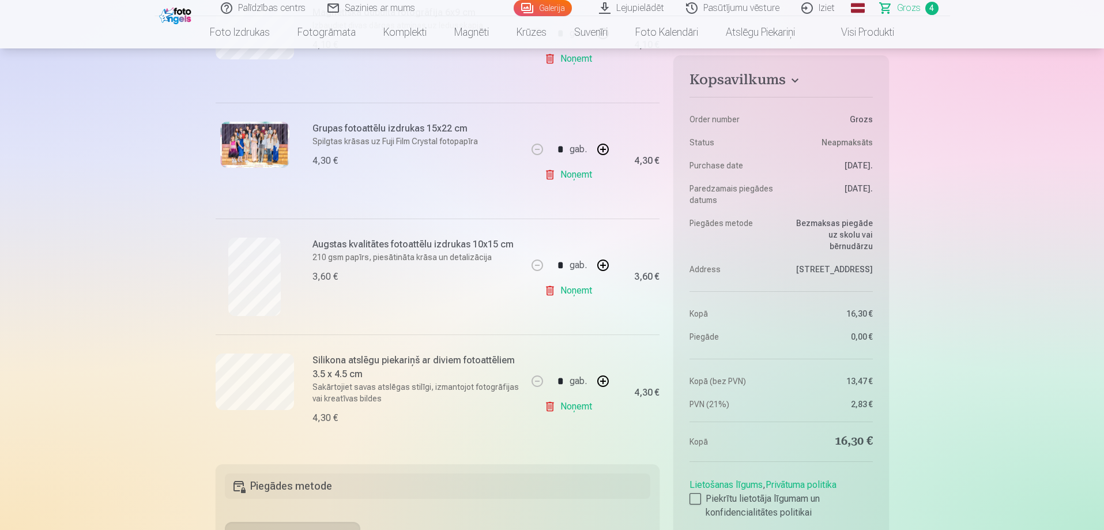
scroll to position [288, 0]
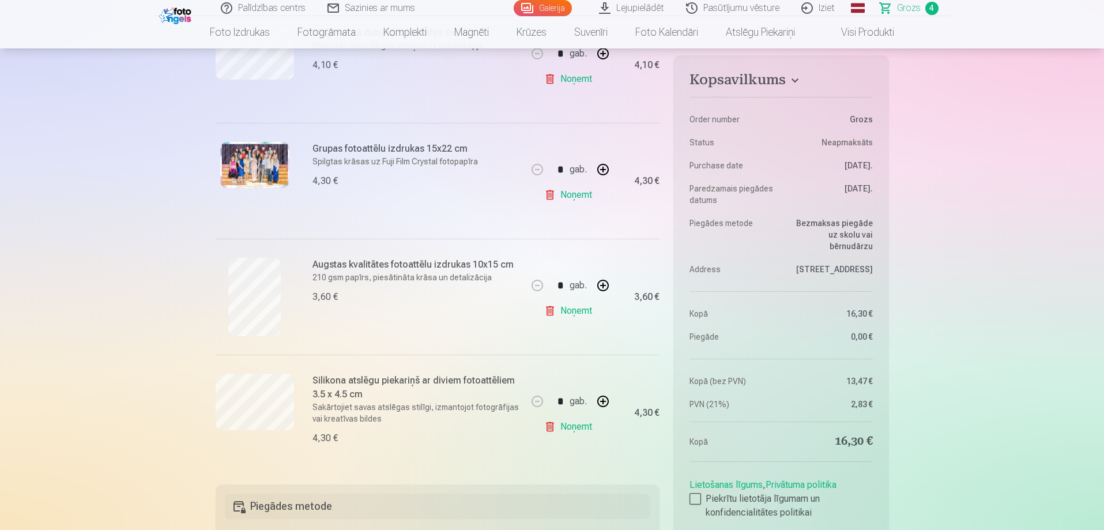
click at [572, 433] on link "Noņemt" at bounding box center [570, 426] width 52 height 23
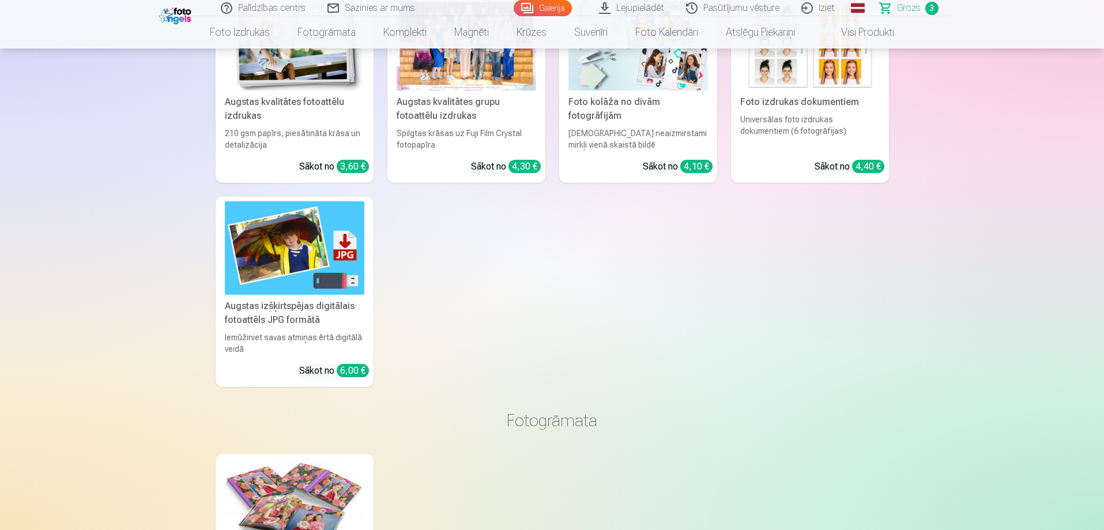
scroll to position [1268, 0]
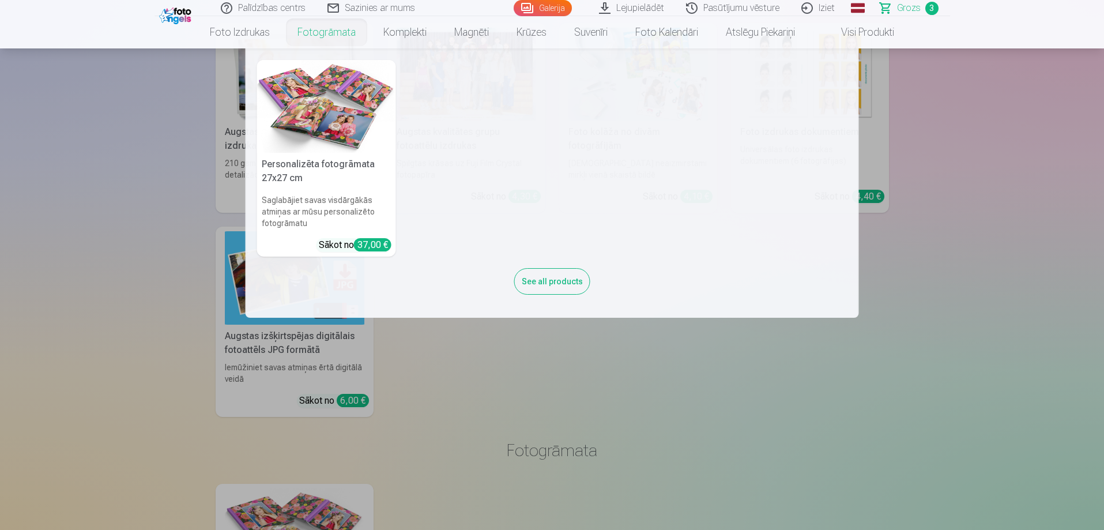
click at [314, 33] on link "Fotogrāmata" at bounding box center [327, 32] width 86 height 32
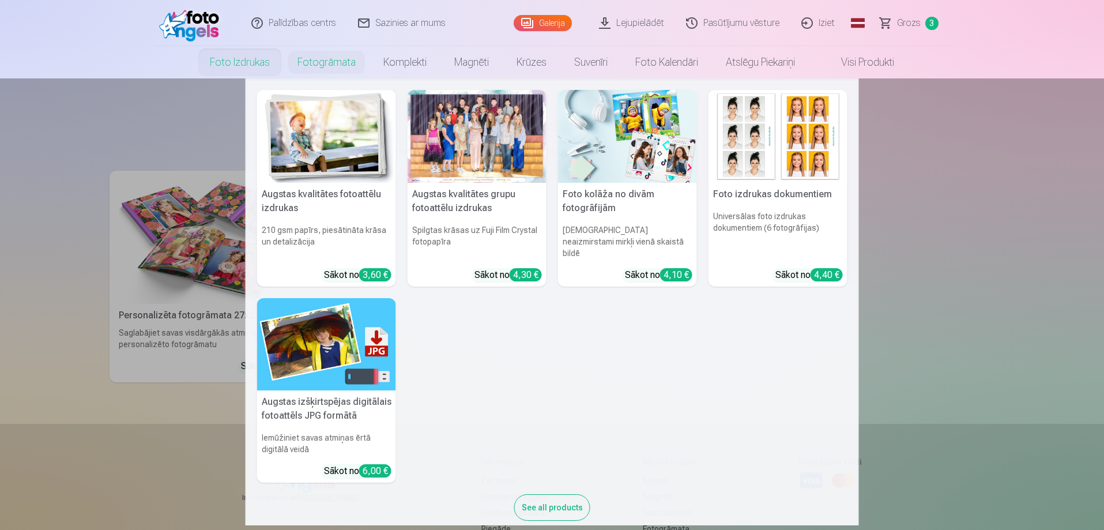
click at [255, 66] on link "Foto izdrukas" at bounding box center [240, 62] width 88 height 32
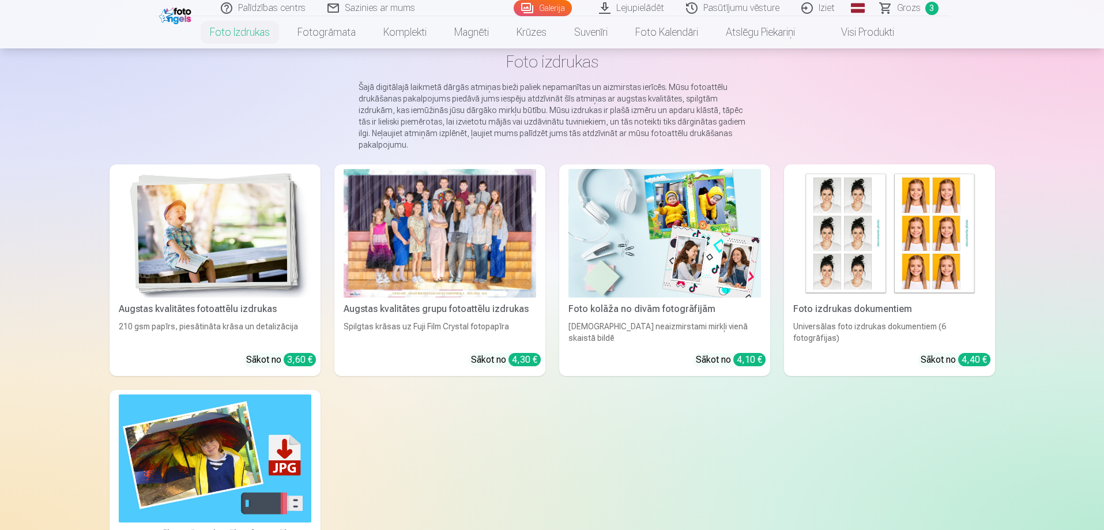
scroll to position [58, 0]
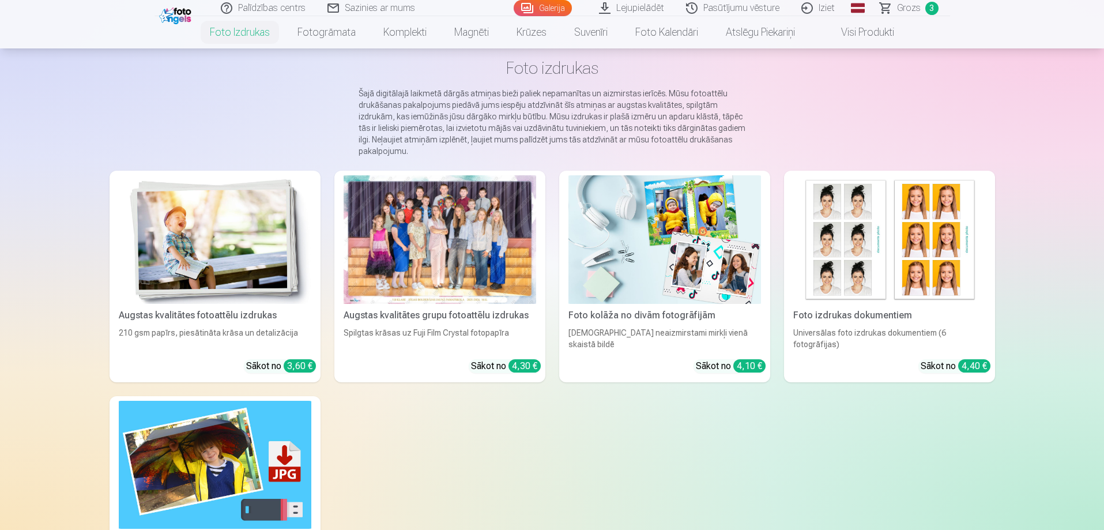
click at [210, 286] on img at bounding box center [215, 239] width 192 height 129
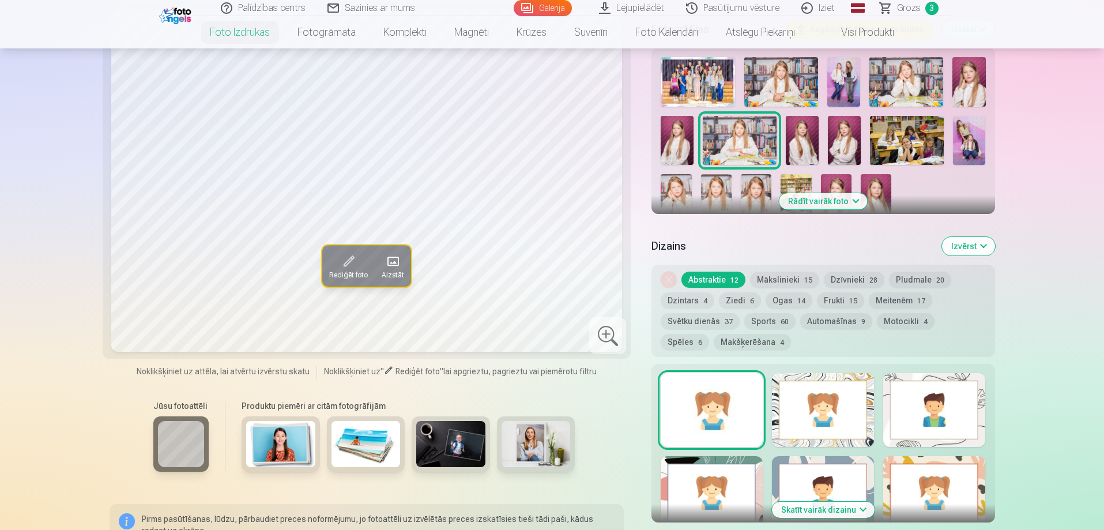
scroll to position [403, 0]
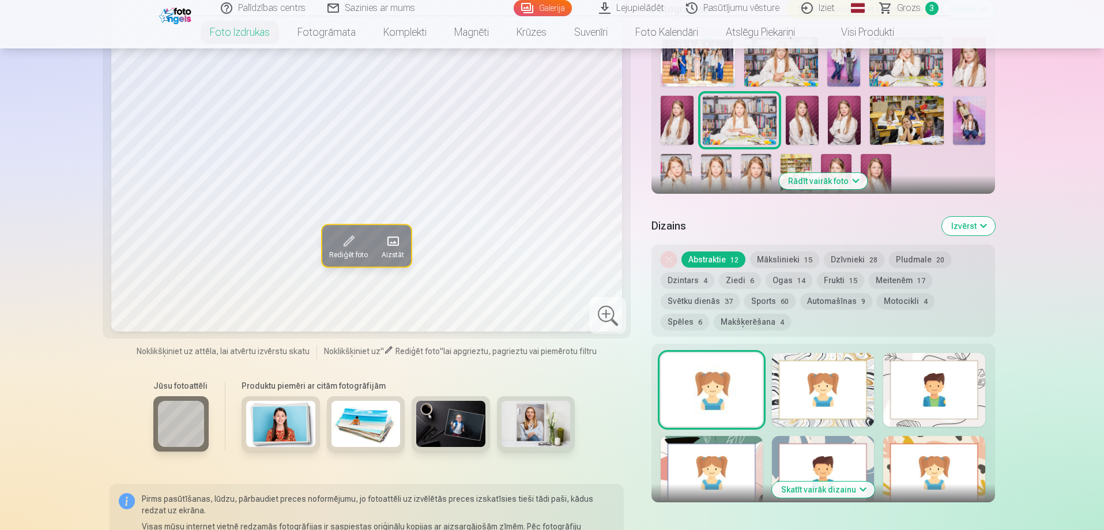
click at [878, 171] on img at bounding box center [875, 177] width 31 height 46
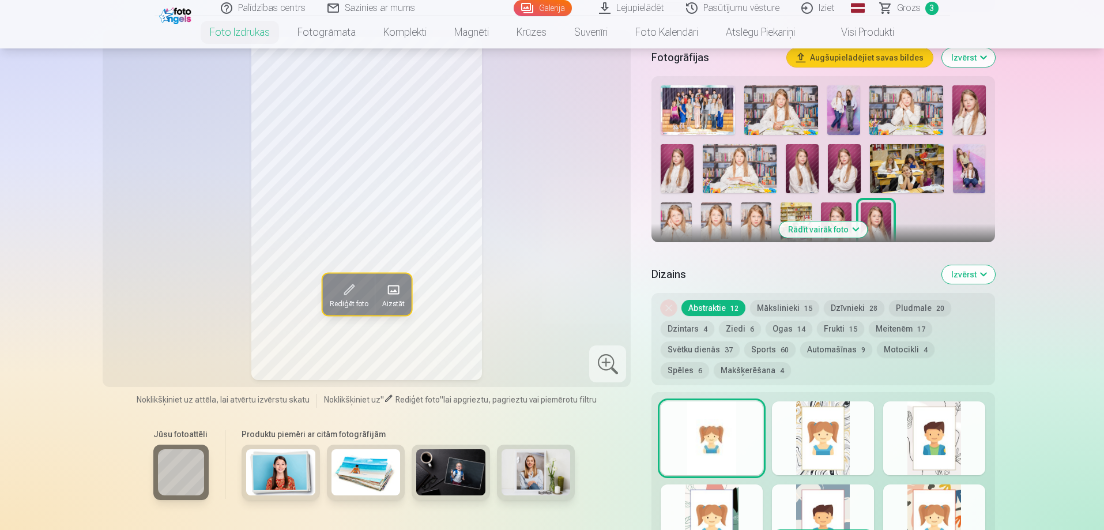
scroll to position [288, 0]
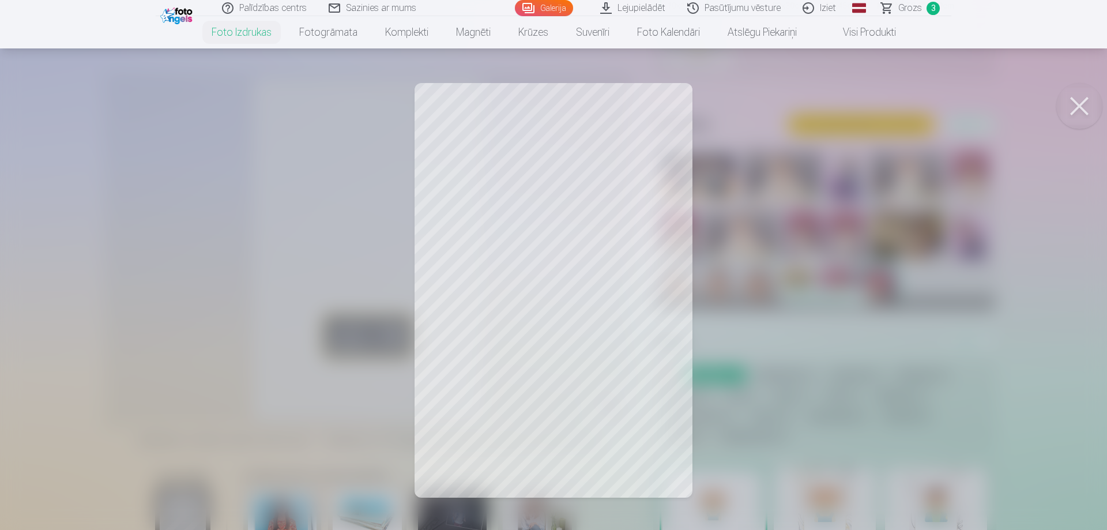
click at [1075, 93] on button at bounding box center [1079, 106] width 46 height 46
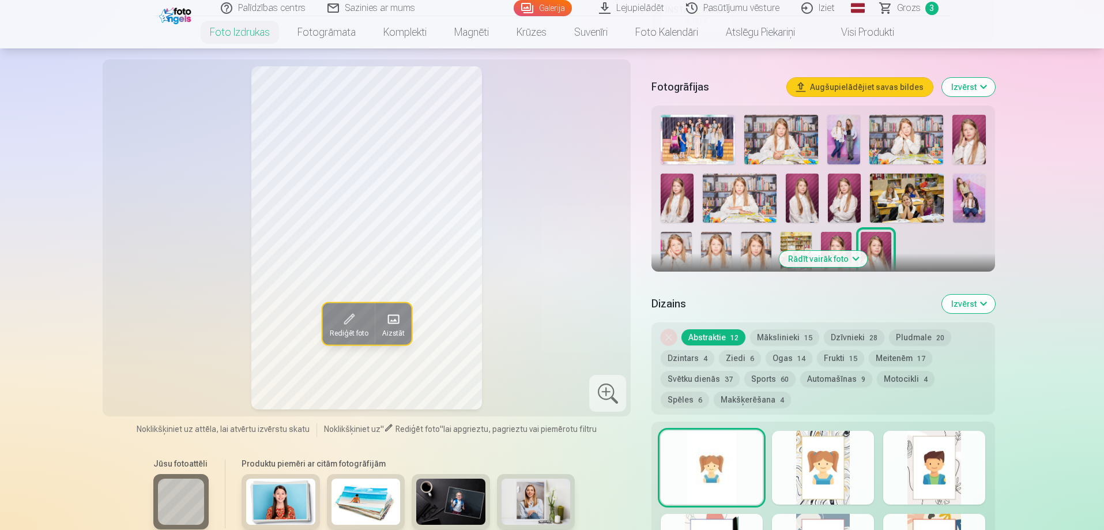
scroll to position [346, 0]
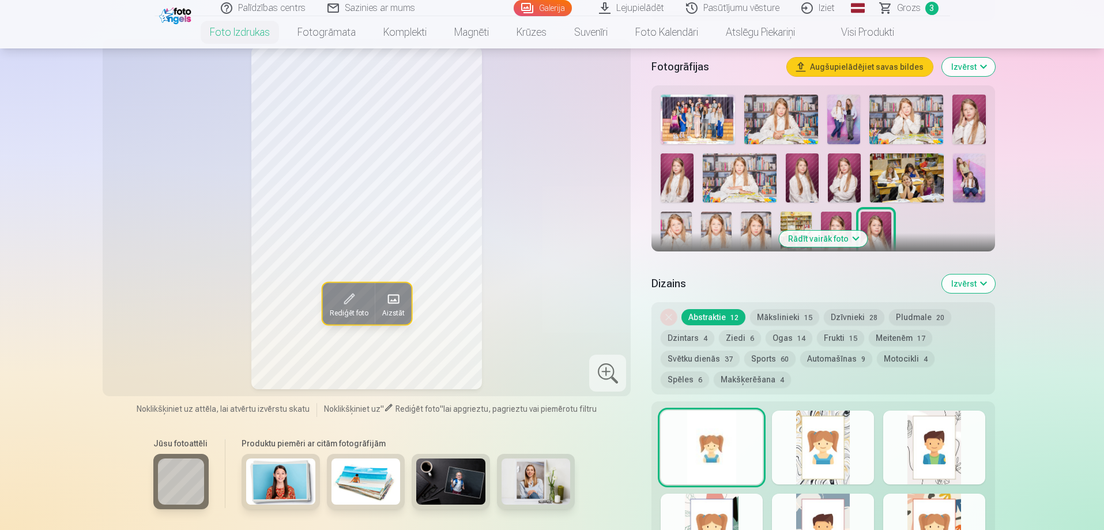
click at [851, 191] on img at bounding box center [844, 177] width 33 height 49
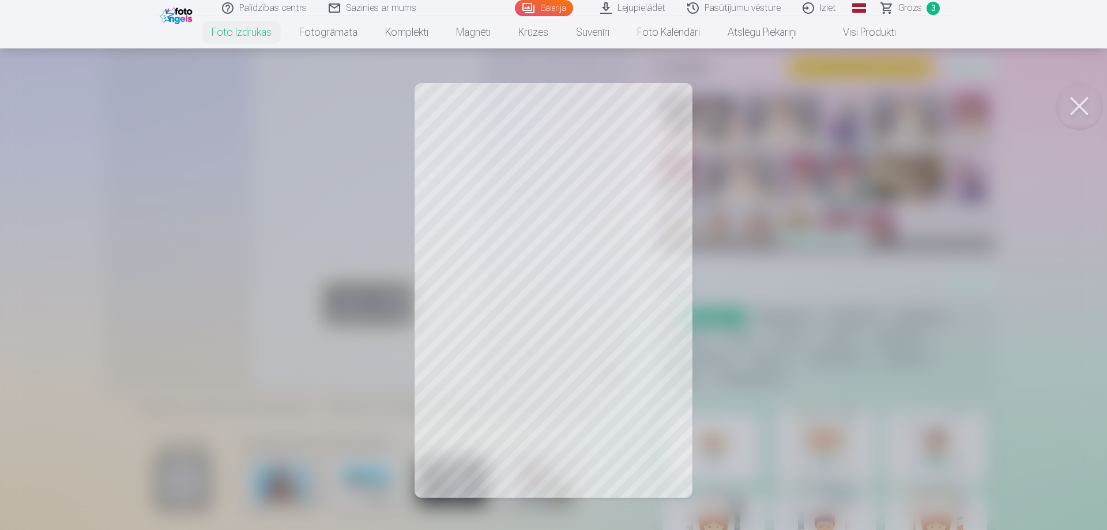
click at [1082, 104] on button at bounding box center [1079, 106] width 46 height 46
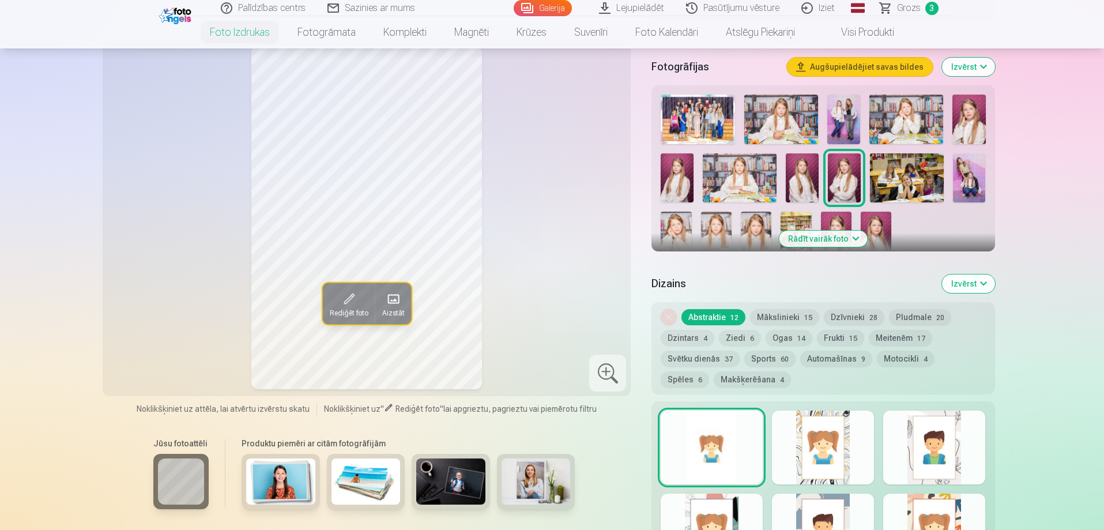
click at [847, 114] on img at bounding box center [843, 120] width 33 height 50
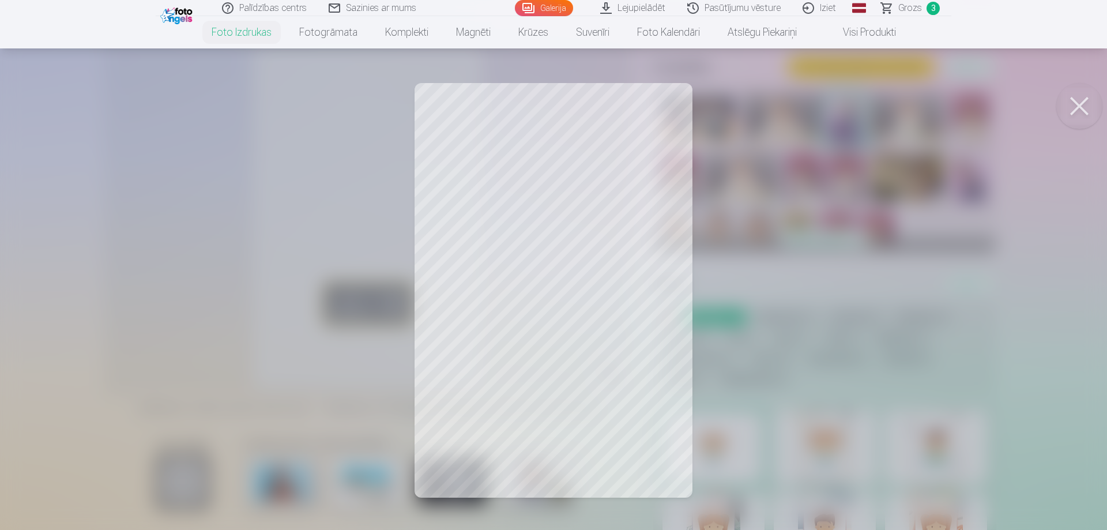
click at [1080, 111] on button at bounding box center [1079, 106] width 46 height 46
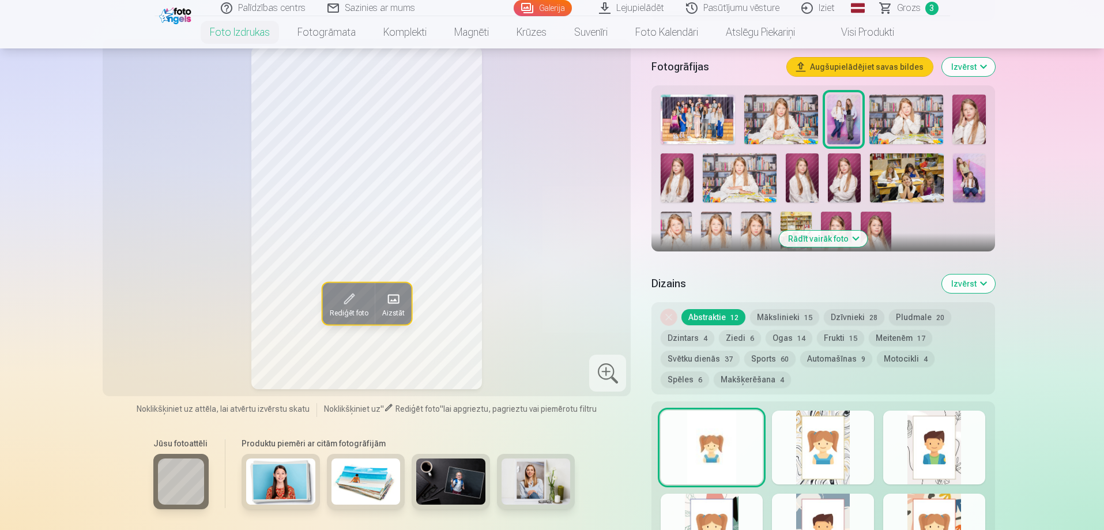
scroll to position [403, 0]
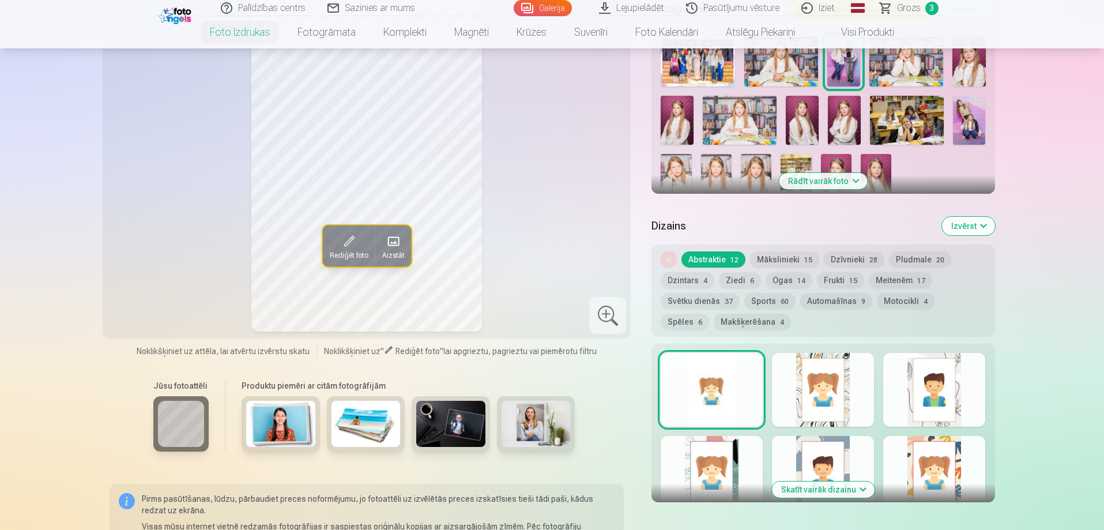
click at [972, 124] on img at bounding box center [969, 120] width 33 height 49
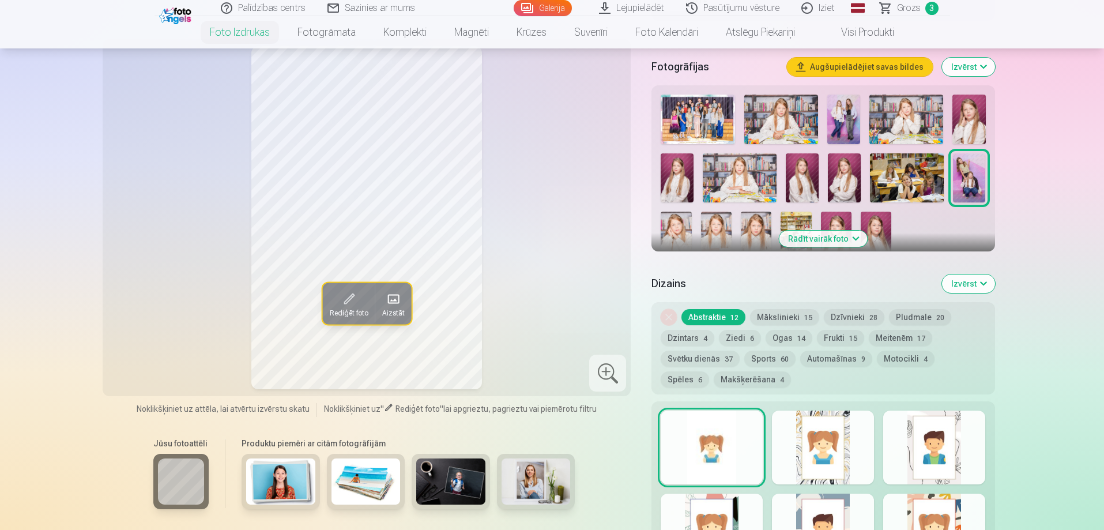
scroll to position [288, 0]
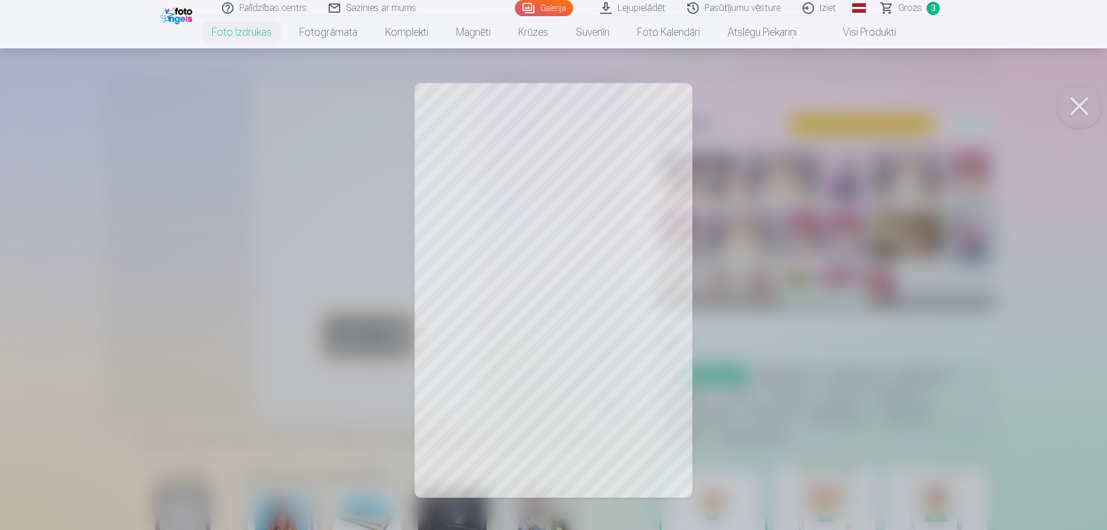
click at [1068, 104] on button at bounding box center [1079, 106] width 46 height 46
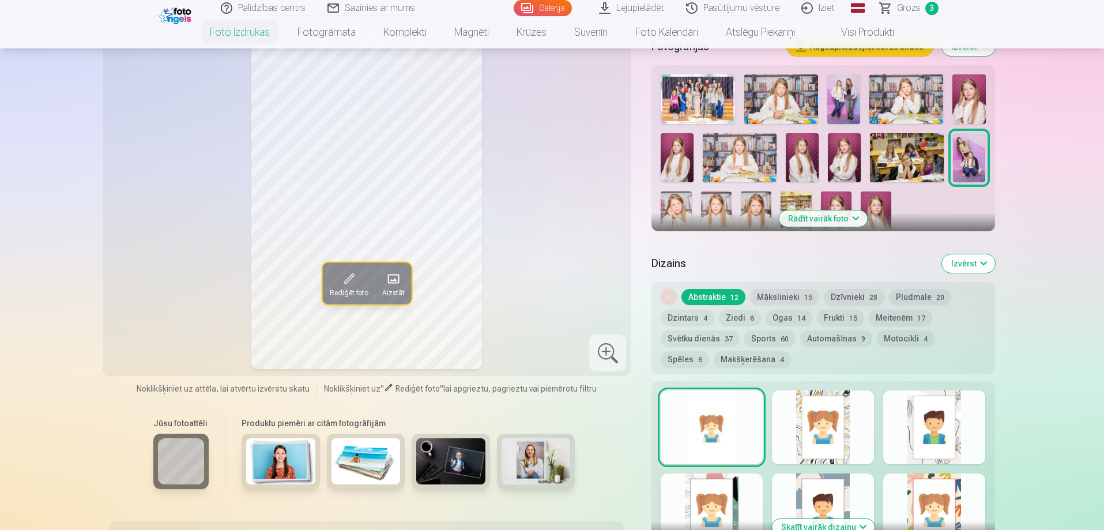
scroll to position [346, 0]
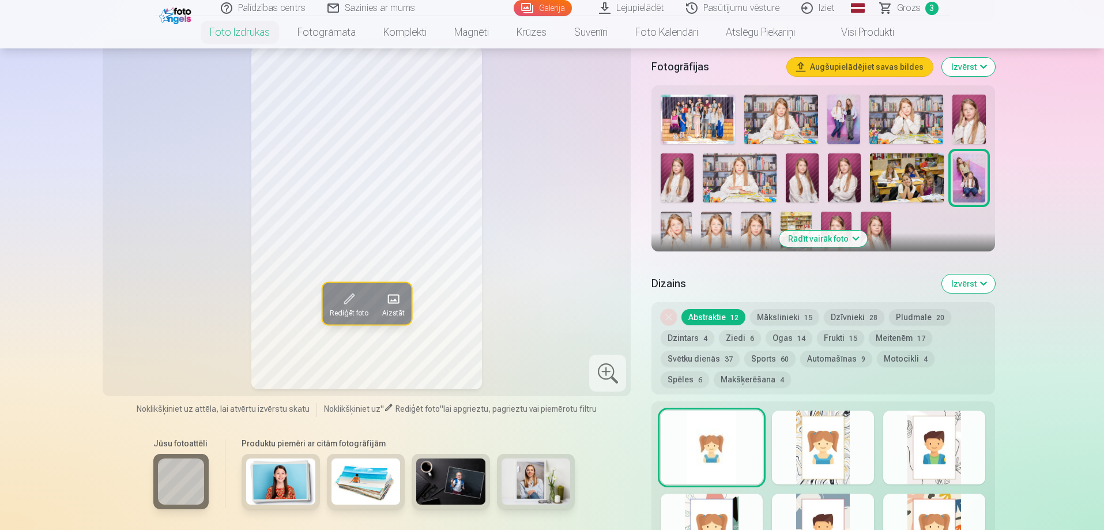
click at [901, 6] on span "Grozs" at bounding box center [909, 8] width 24 height 14
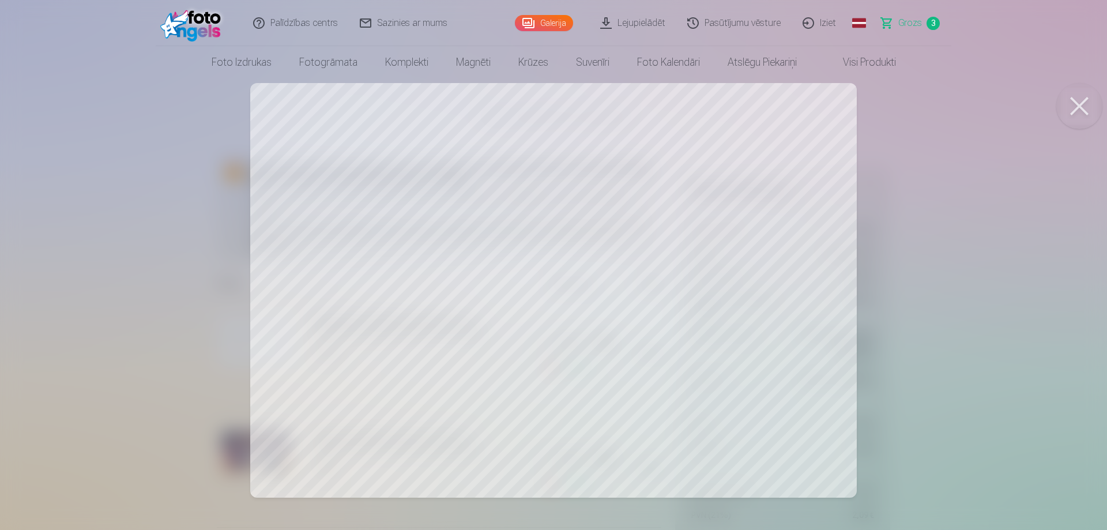
click at [1081, 103] on button at bounding box center [1079, 106] width 46 height 46
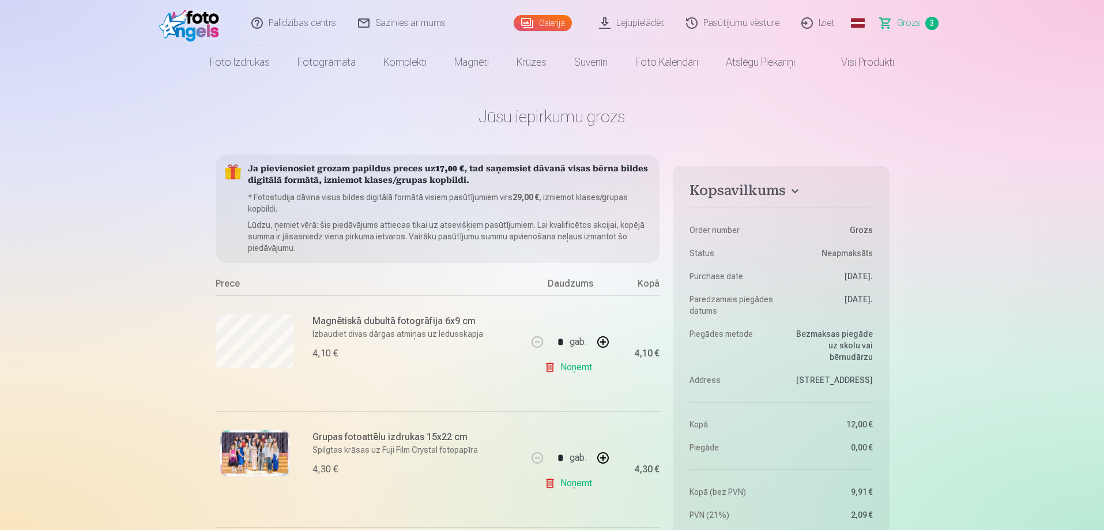
click at [232, 466] on img at bounding box center [254, 453] width 69 height 46
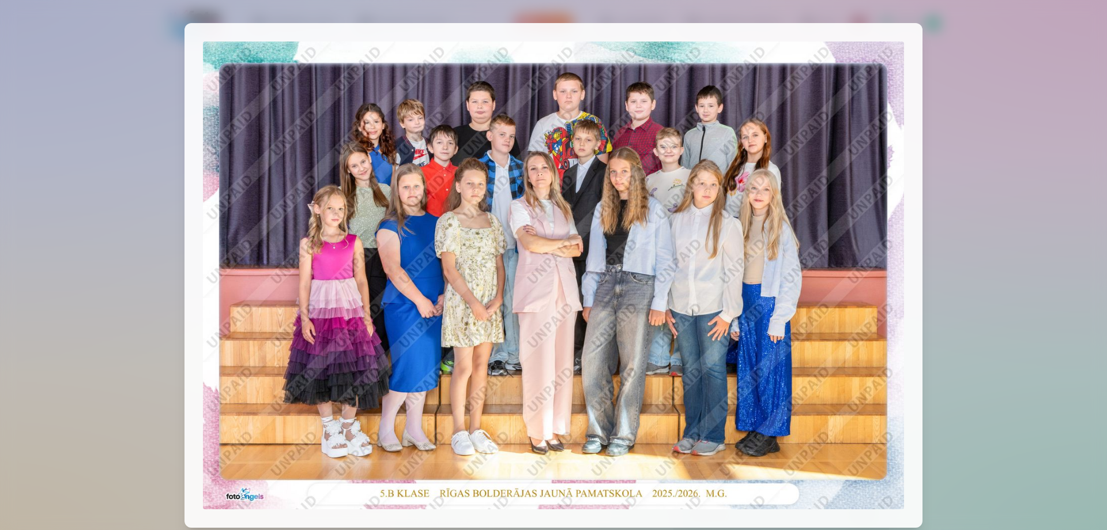
click at [1015, 82] on div at bounding box center [553, 265] width 1107 height 530
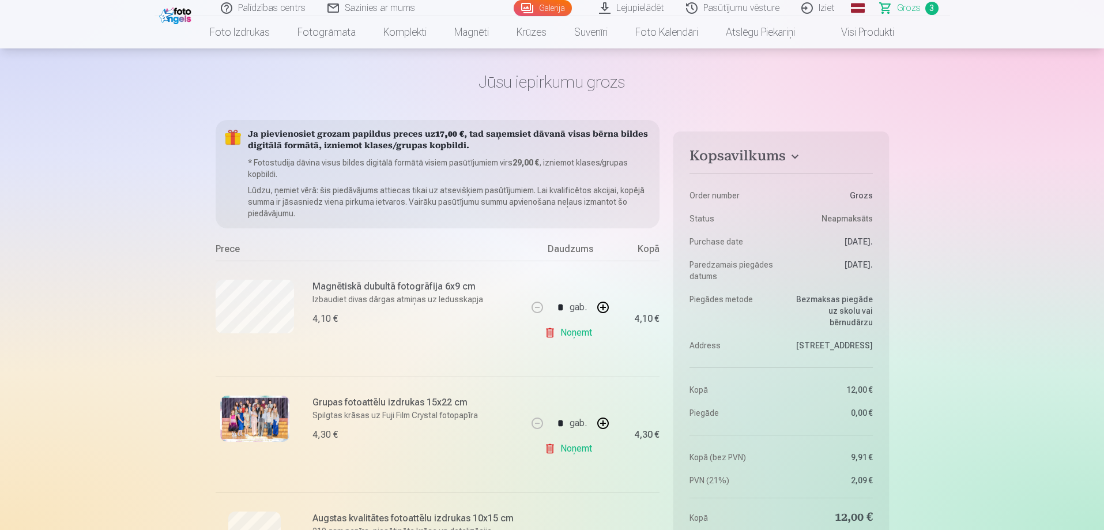
scroll to position [173, 0]
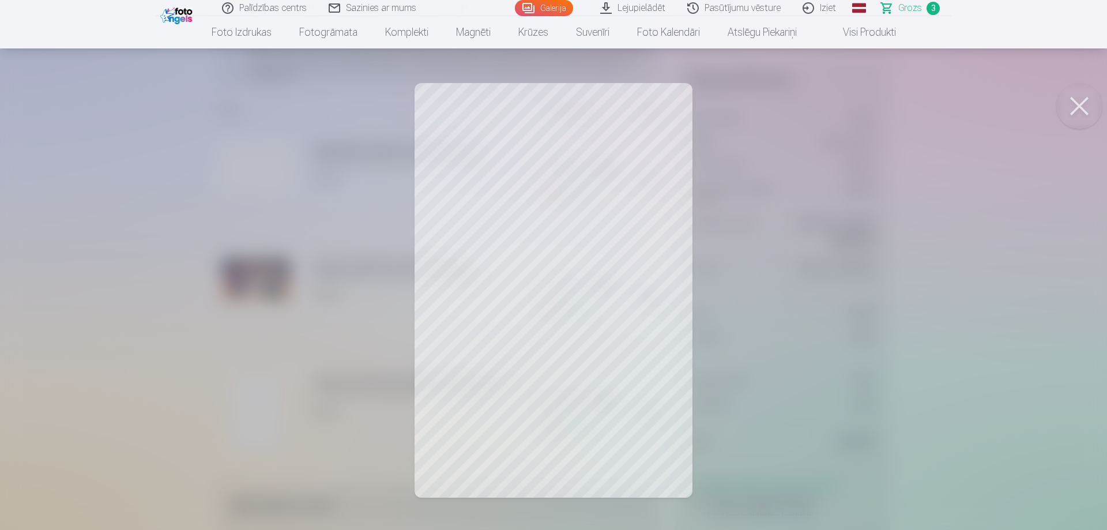
click at [1088, 116] on button at bounding box center [1079, 106] width 46 height 46
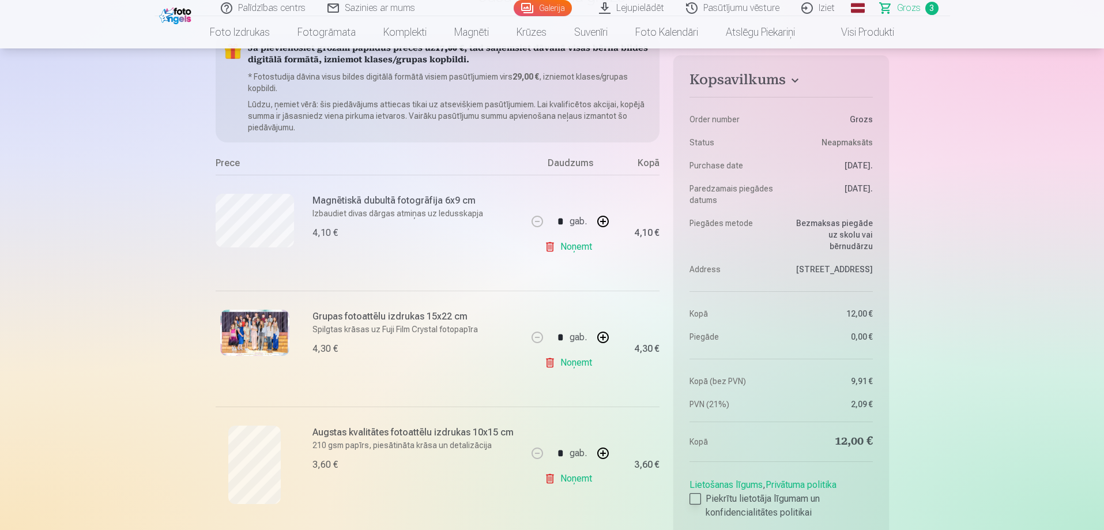
scroll to position [115, 0]
